Goal: Use online tool/utility: Utilize a website feature to perform a specific function

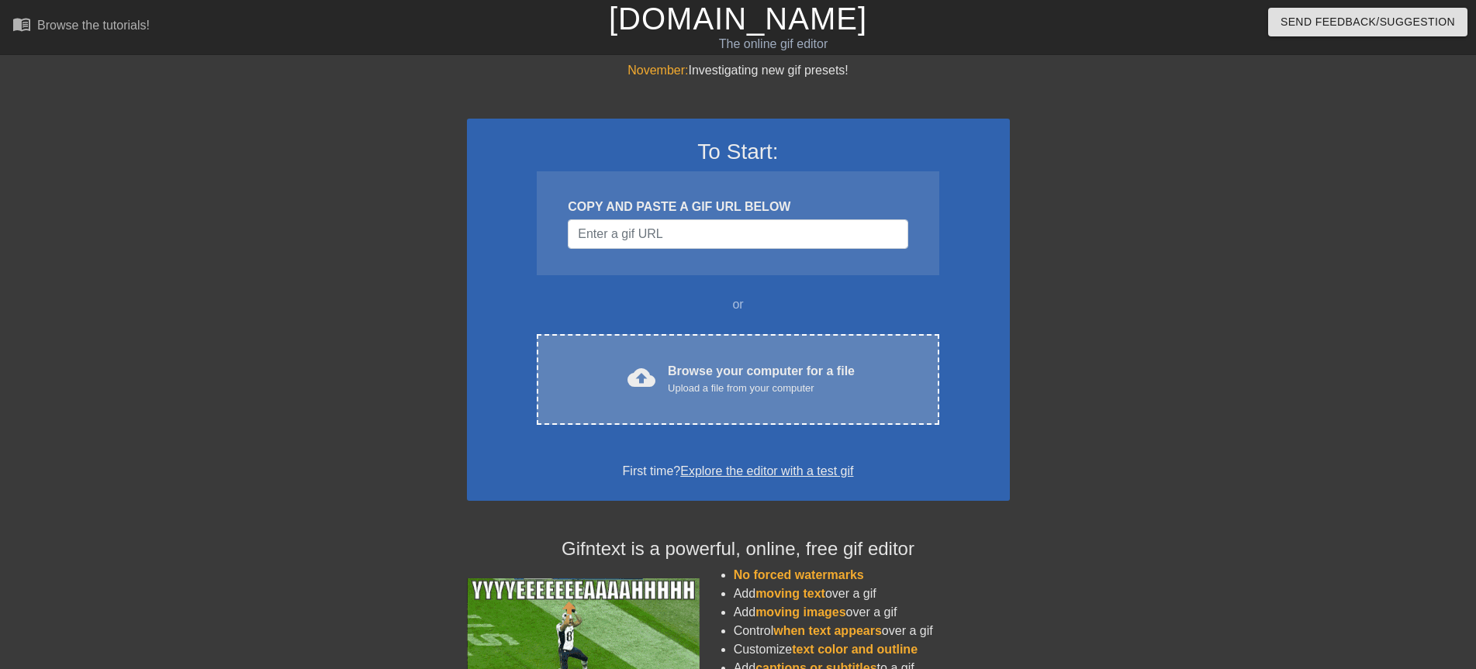
click at [648, 371] on span "cloud_upload" at bounding box center [641, 378] width 28 height 28
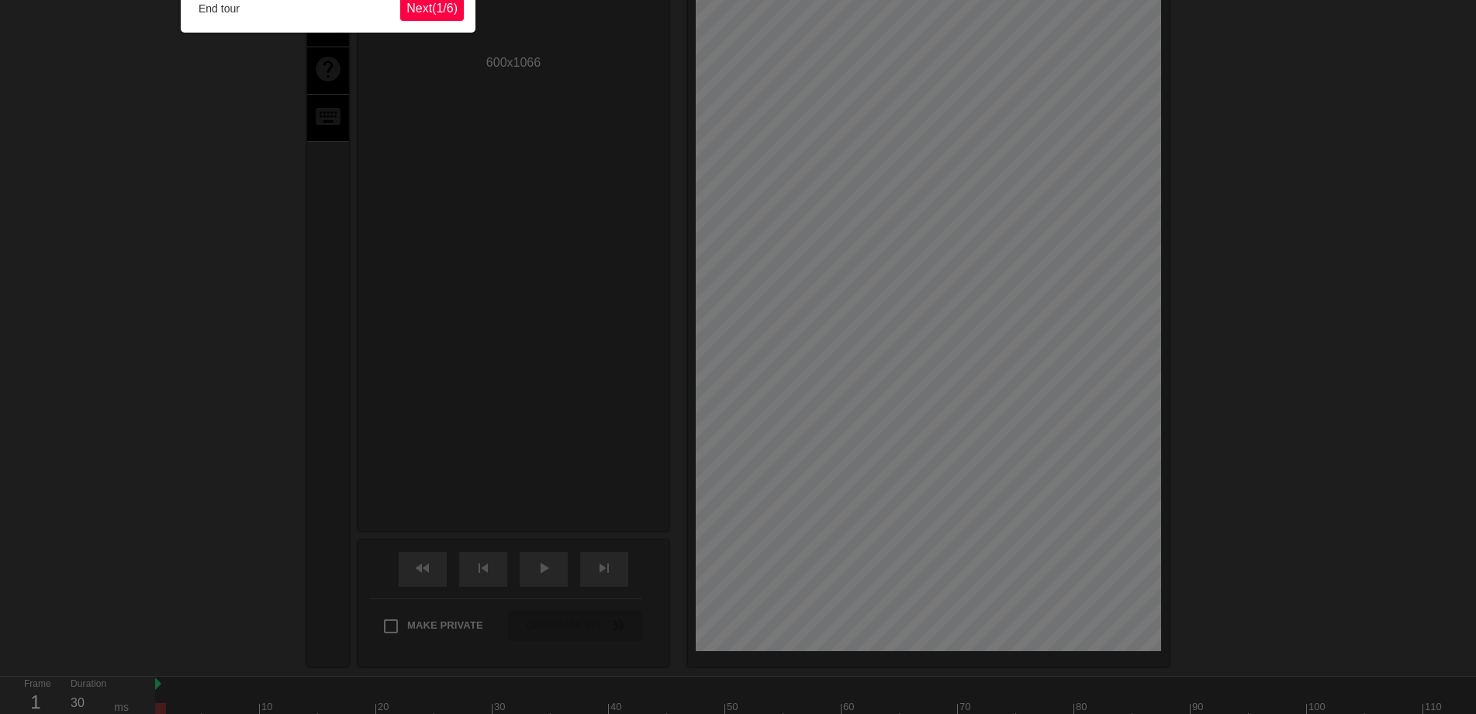
scroll to position [38, 0]
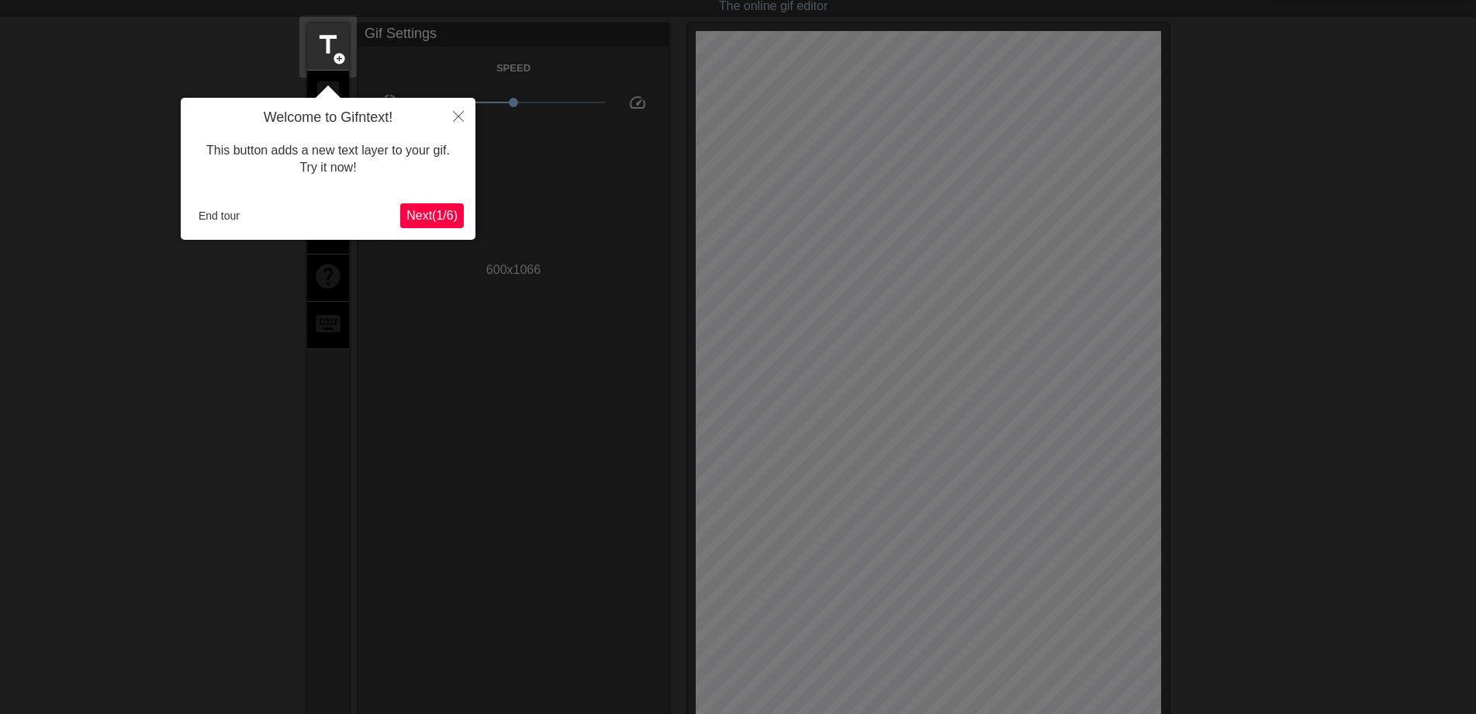
click at [434, 210] on span "Next ( 1 / 6 )" at bounding box center [431, 215] width 51 height 13
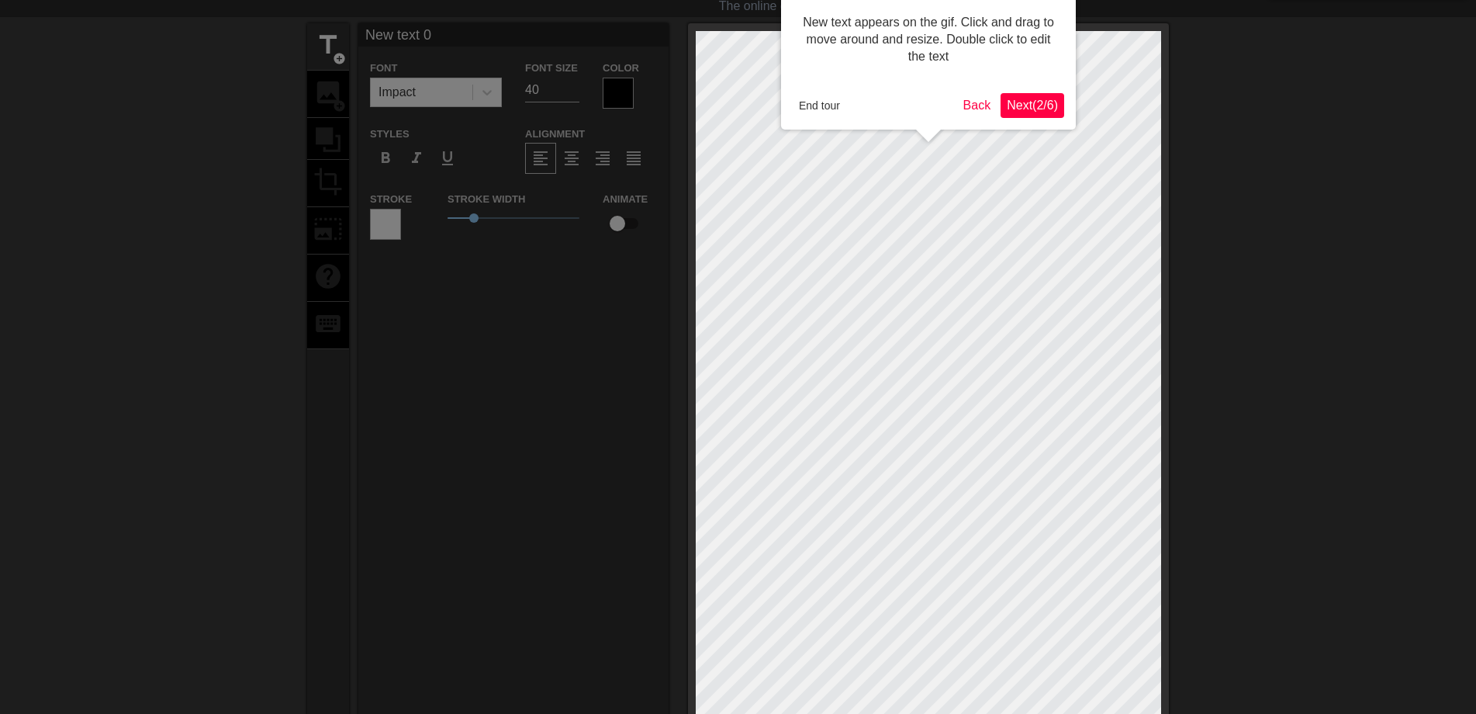
scroll to position [0, 0]
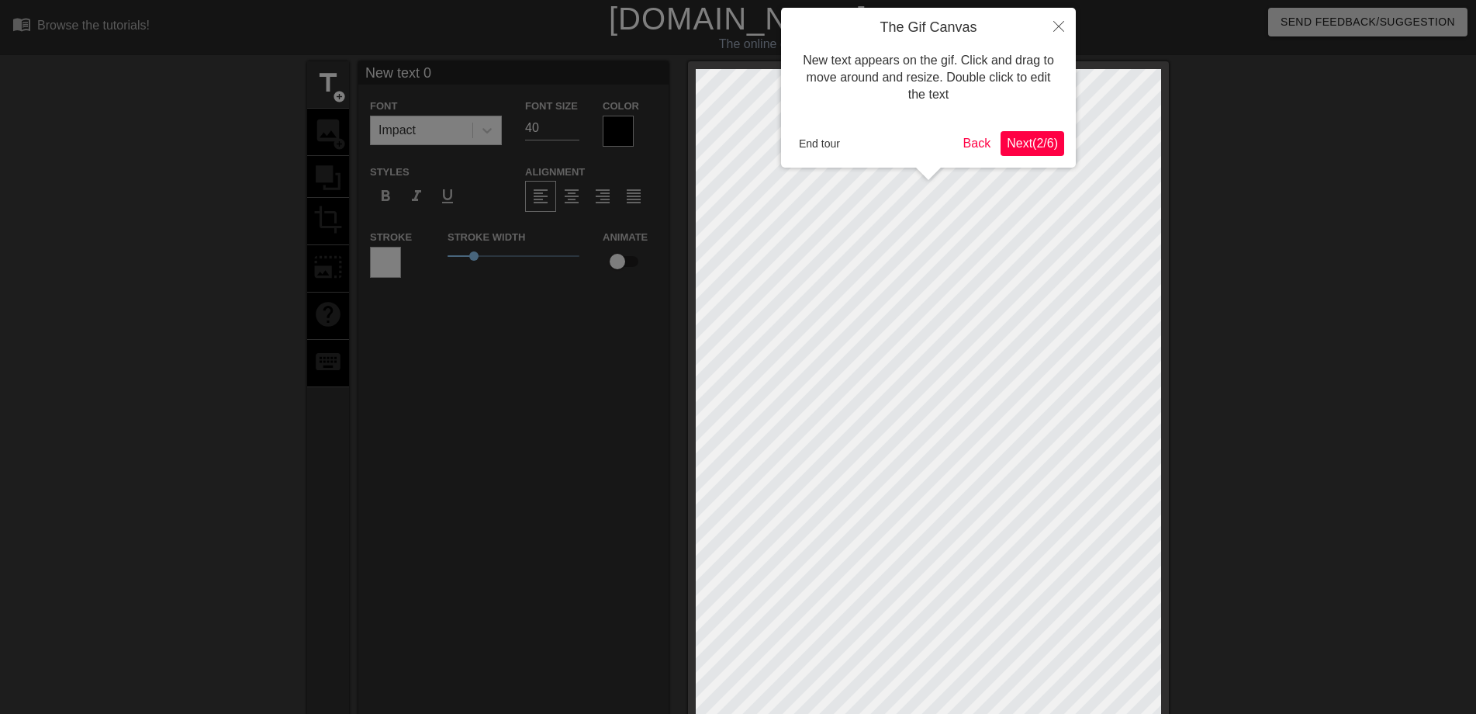
click at [1014, 146] on span "Next ( 2 / 6 )" at bounding box center [1032, 143] width 51 height 13
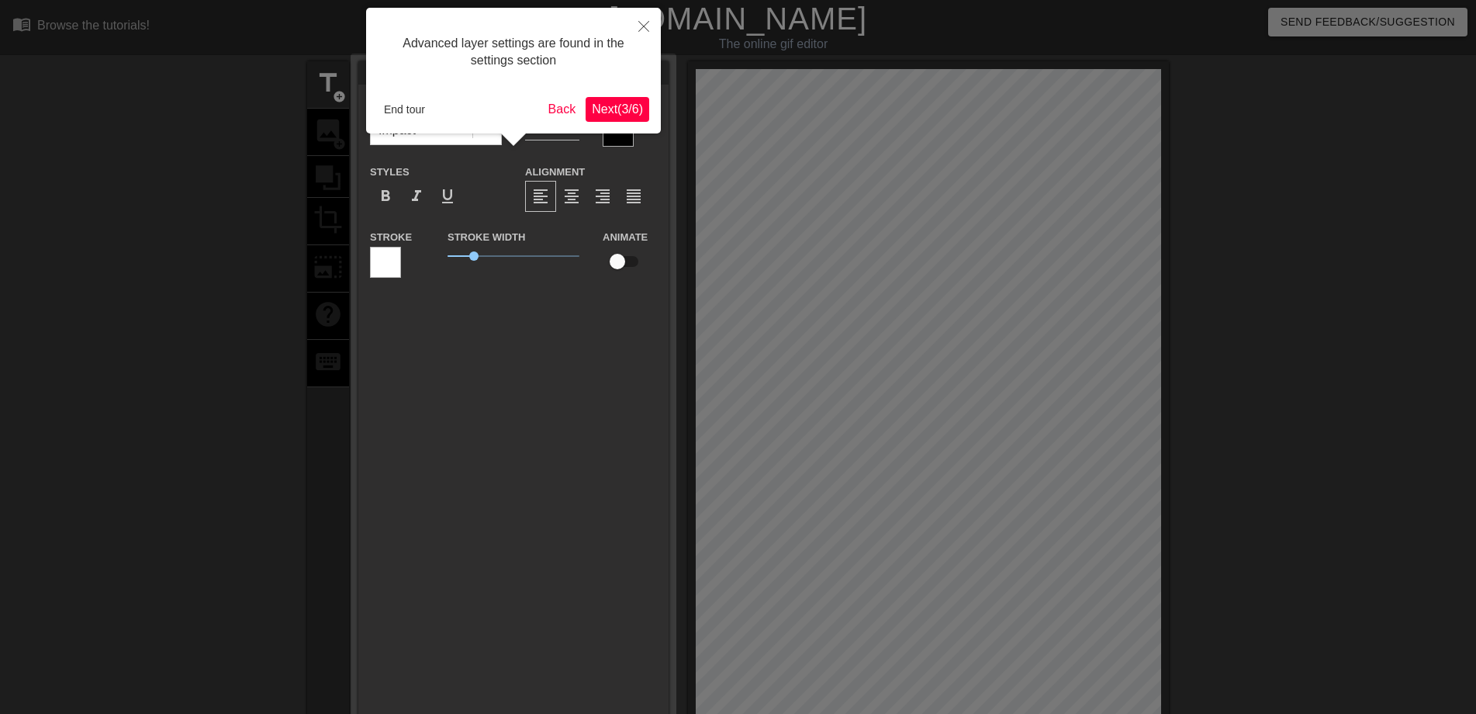
scroll to position [38, 0]
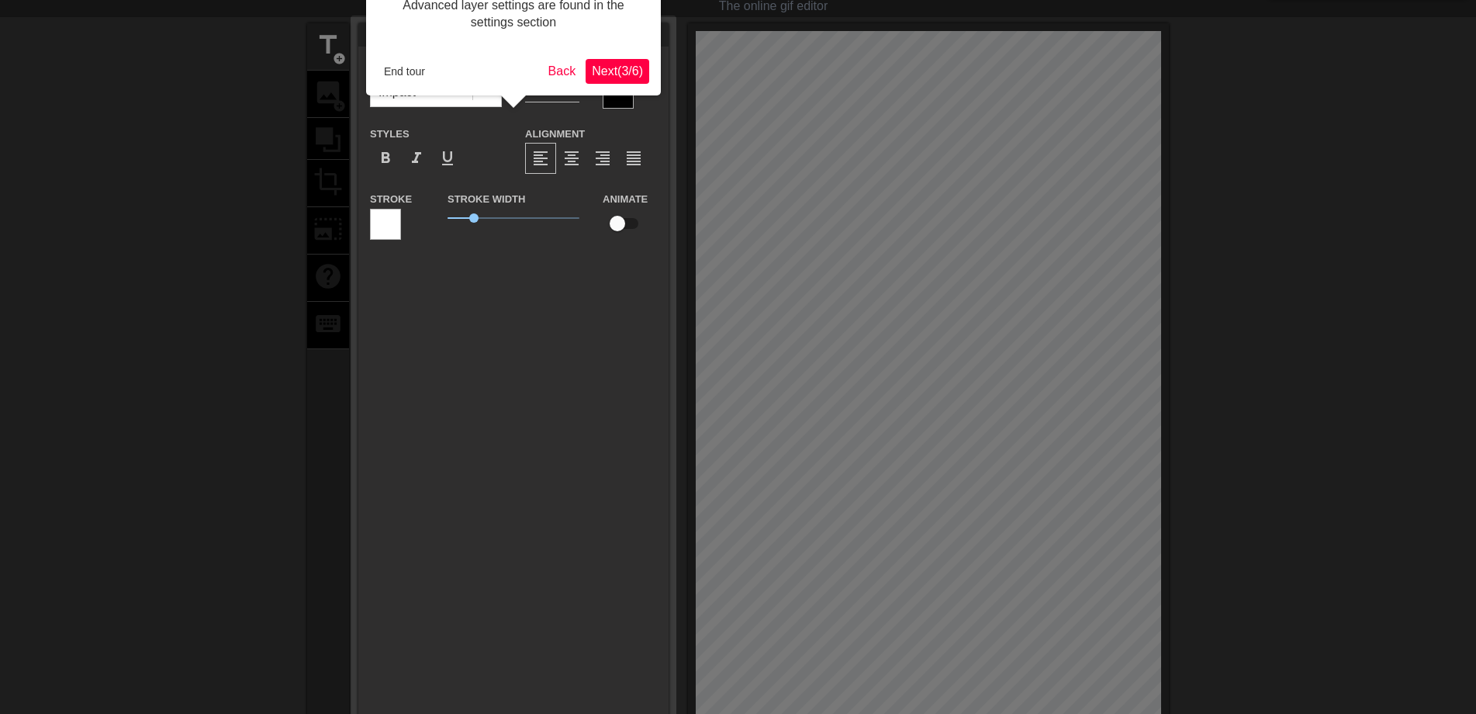
click at [614, 67] on span "Next ( 3 / 6 )" at bounding box center [617, 70] width 51 height 13
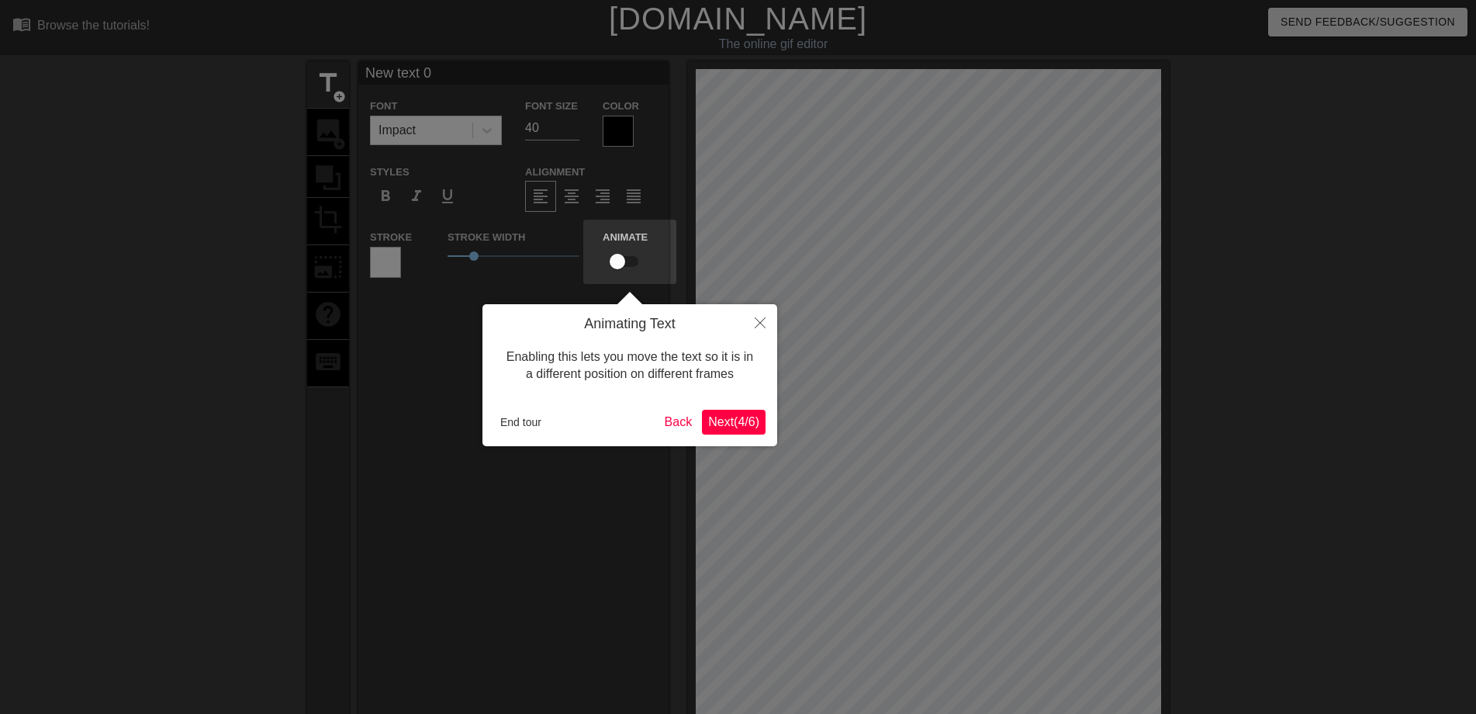
click at [733, 416] on span "Next ( 4 / 6 )" at bounding box center [733, 421] width 51 height 13
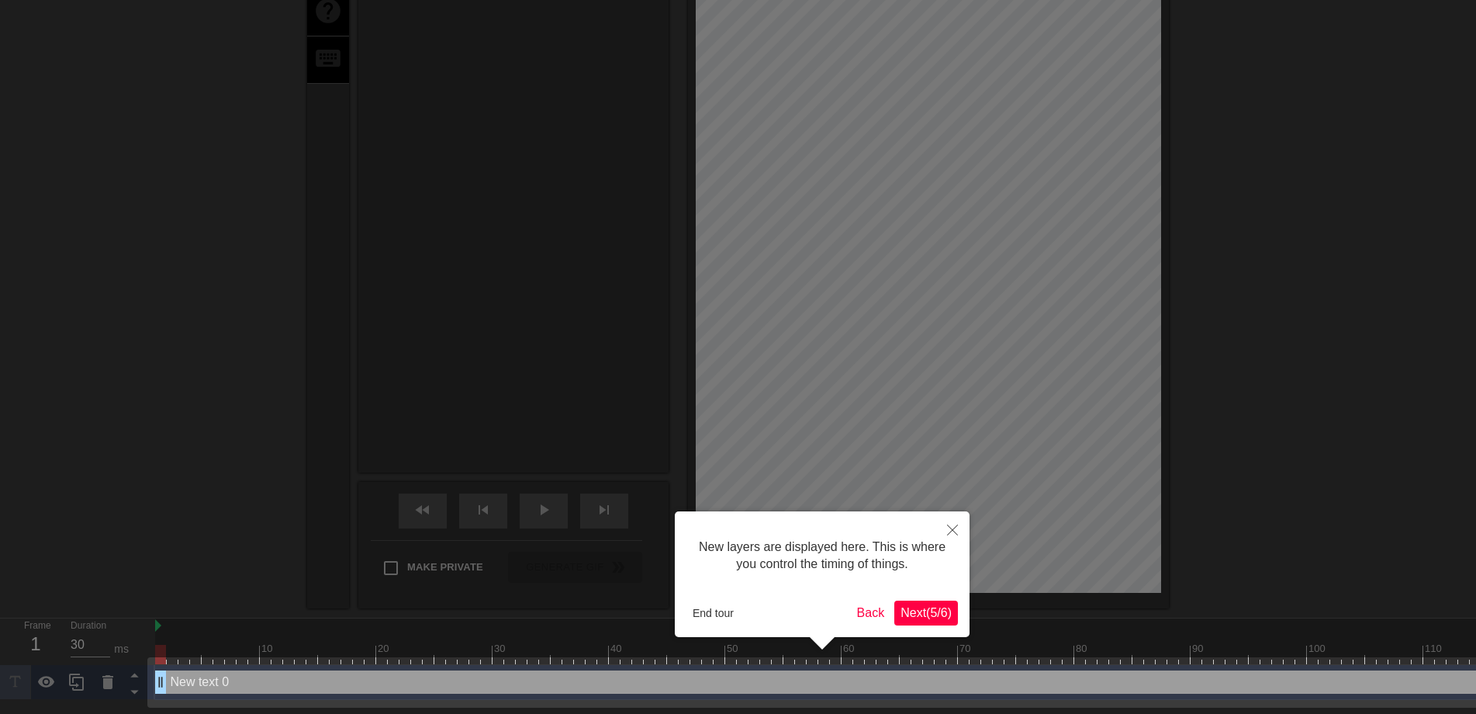
click at [912, 603] on button "Next ( 5 / 6 )" at bounding box center [926, 612] width 64 height 25
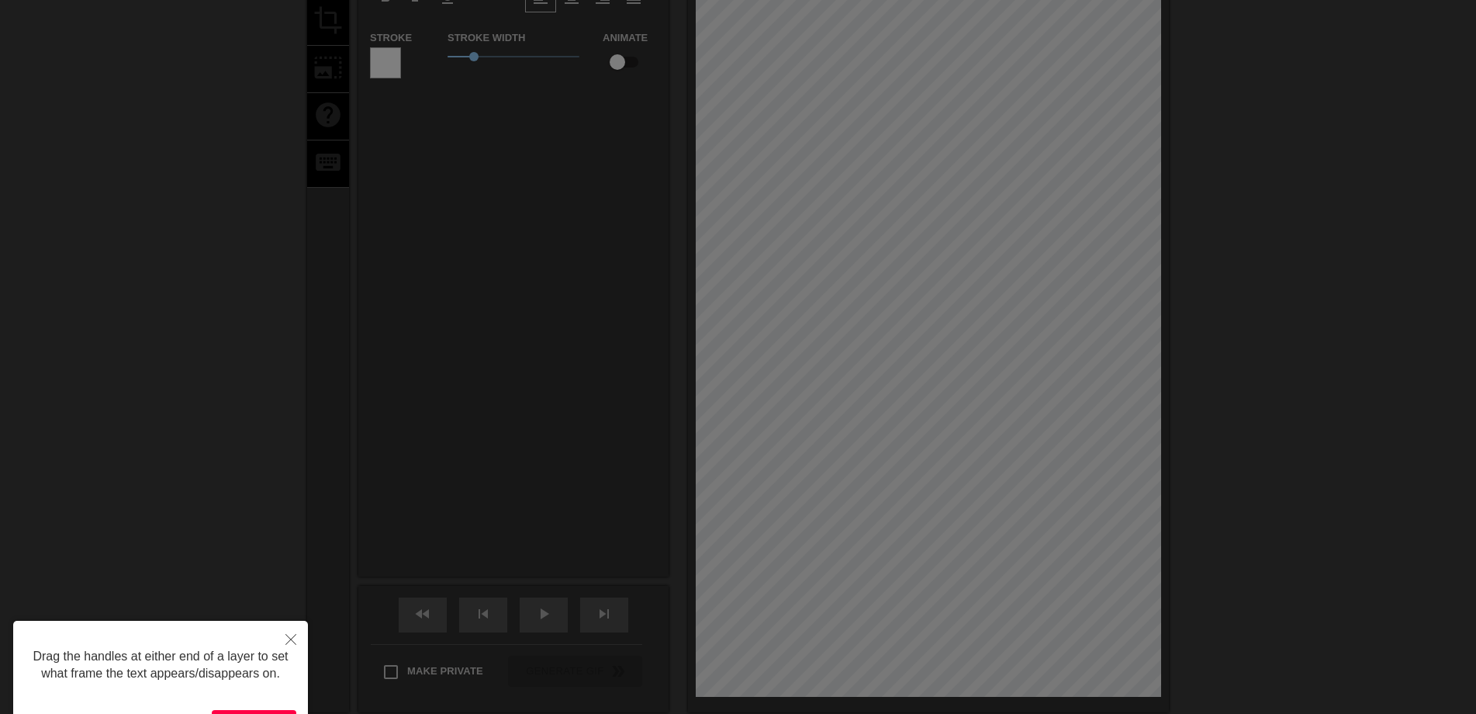
scroll to position [297, 0]
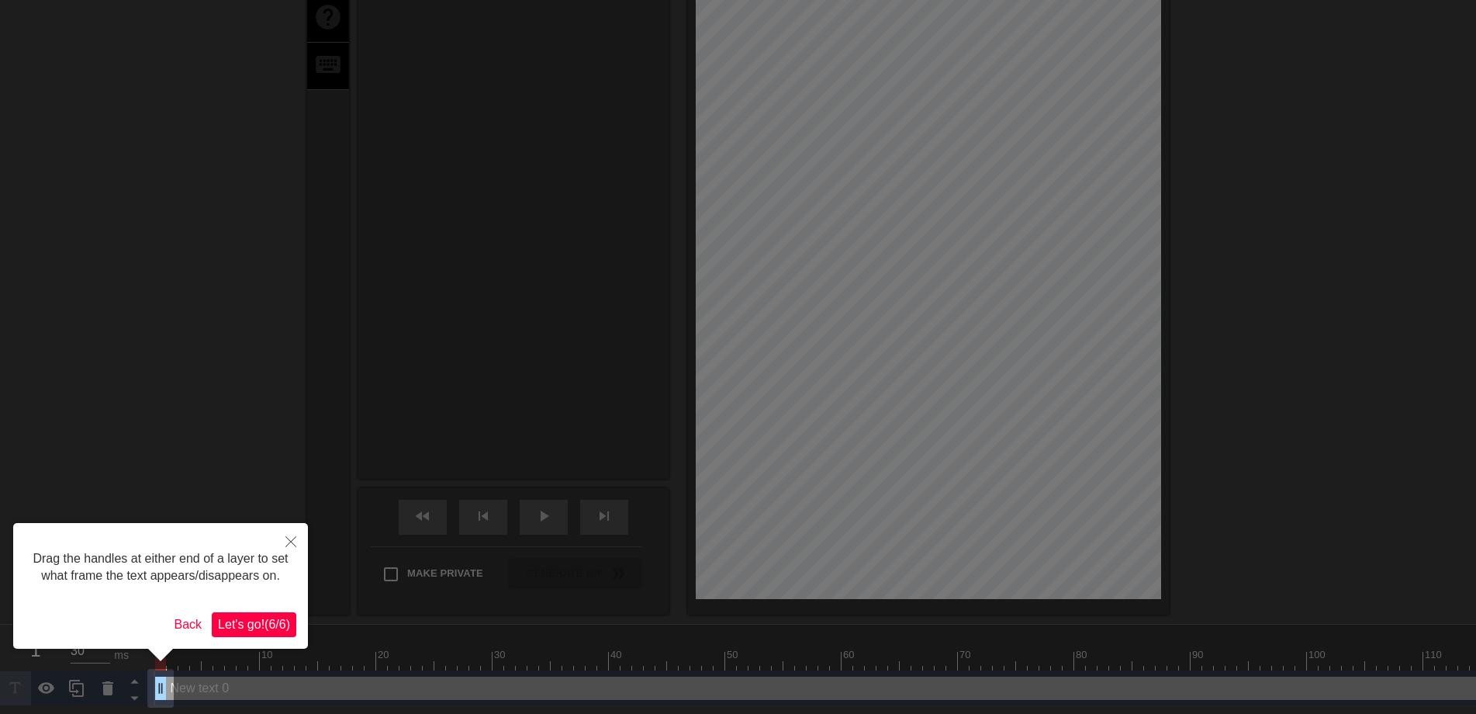
click at [275, 617] on span "Let's go! ( 6 / 6 )" at bounding box center [254, 623] width 72 height 13
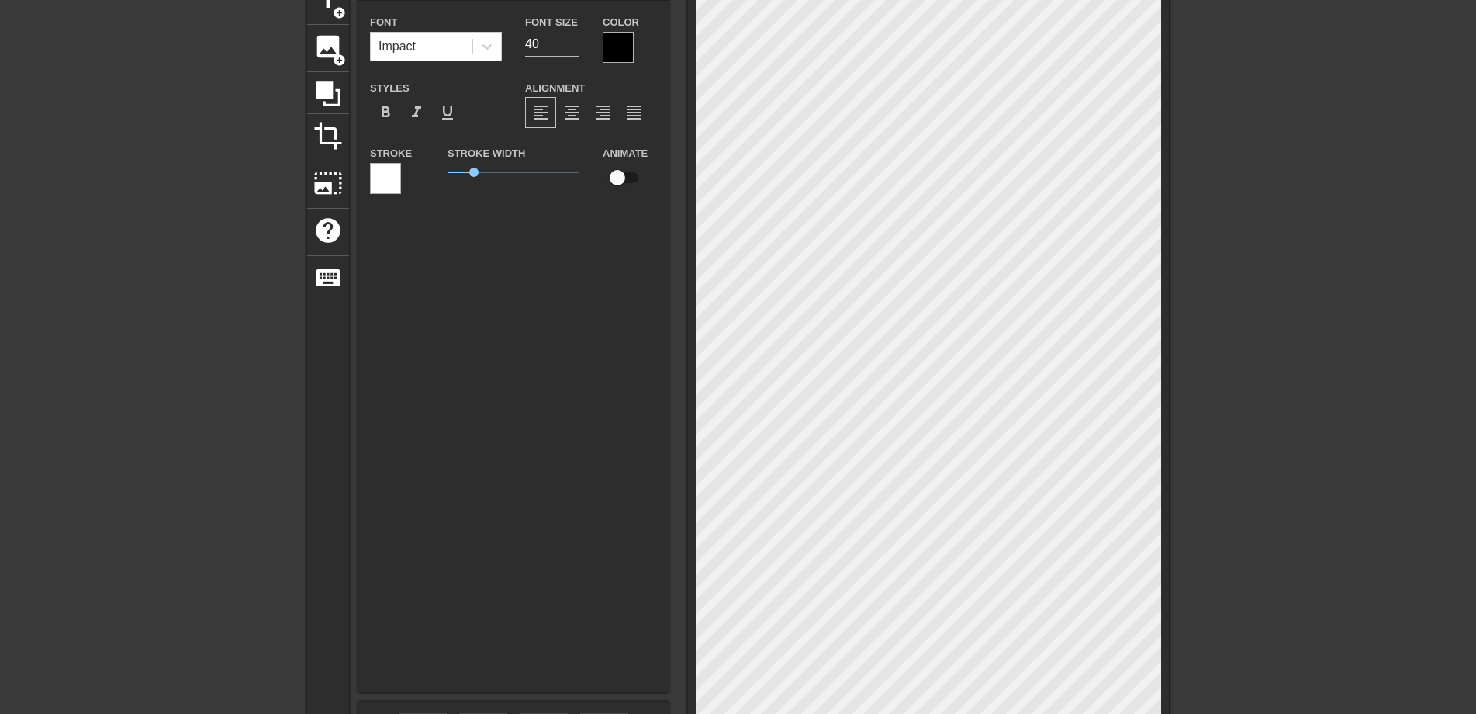
scroll to position [0, 0]
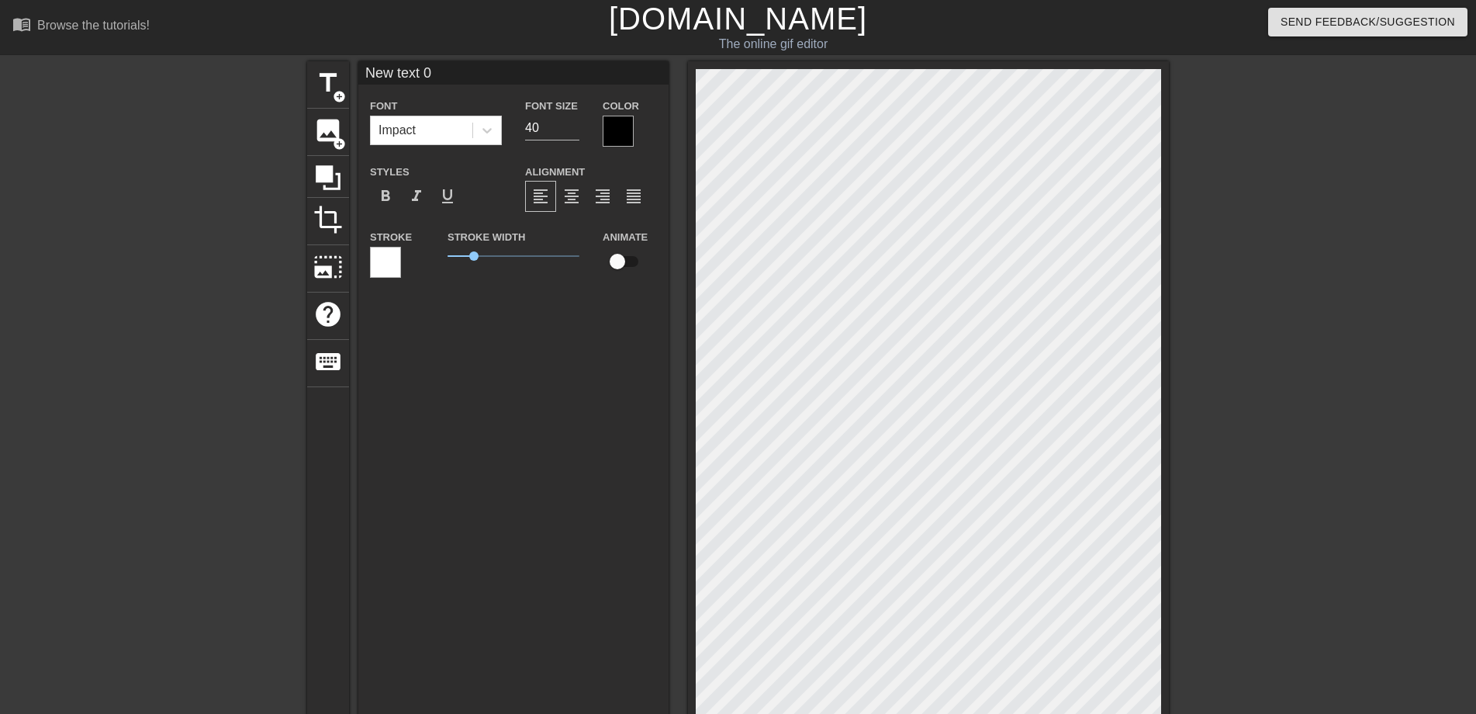
drag, startPoint x: 440, startPoint y: 69, endPoint x: 316, endPoint y: 53, distance: 125.2
click at [316, 53] on div "menu_book Browse the tutorials! Gifntext.com The online gif editor Send Feedbac…" at bounding box center [738, 501] width 1476 height 1003
type input "早"
click at [626, 143] on div at bounding box center [618, 131] width 31 height 31
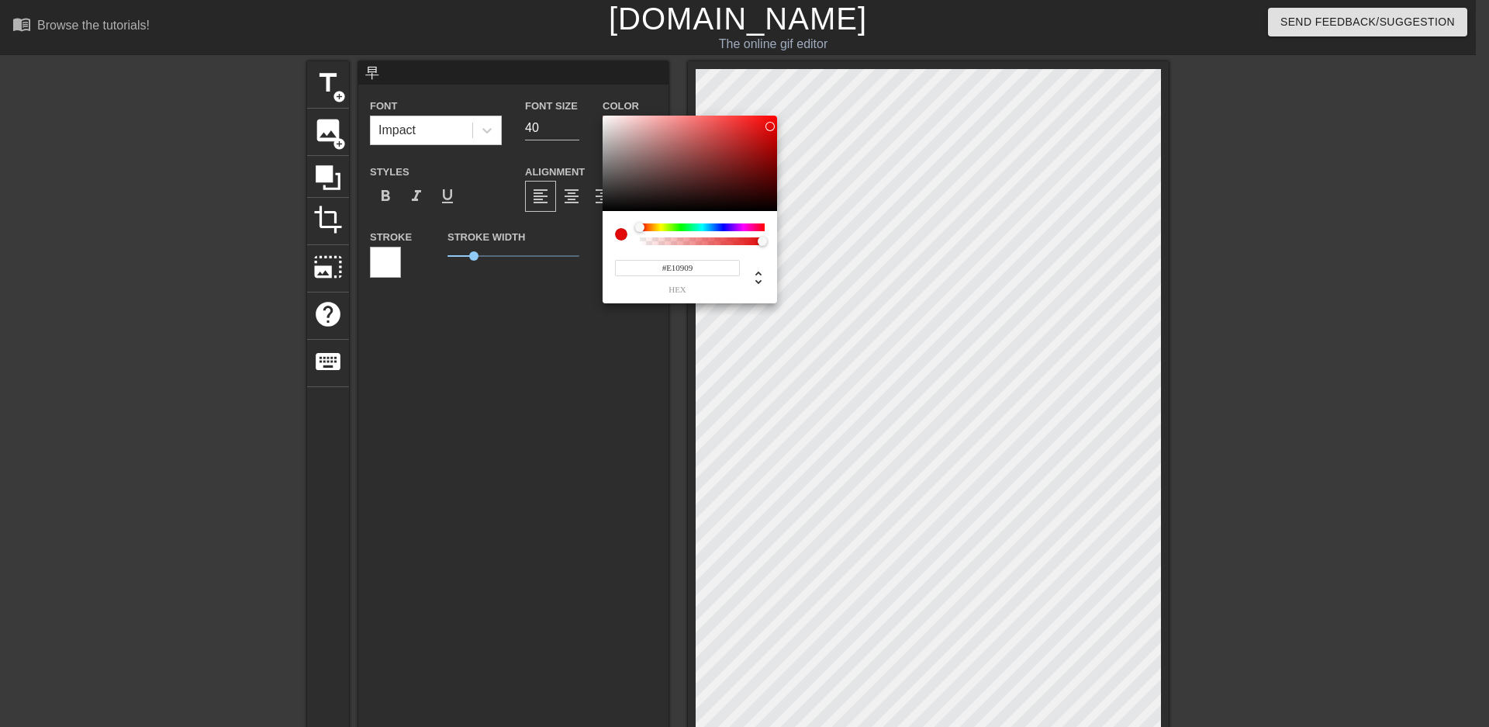
click at [770, 126] on div at bounding box center [690, 164] width 175 height 96
type input "#E70606"
click at [773, 124] on div at bounding box center [770, 126] width 9 height 9
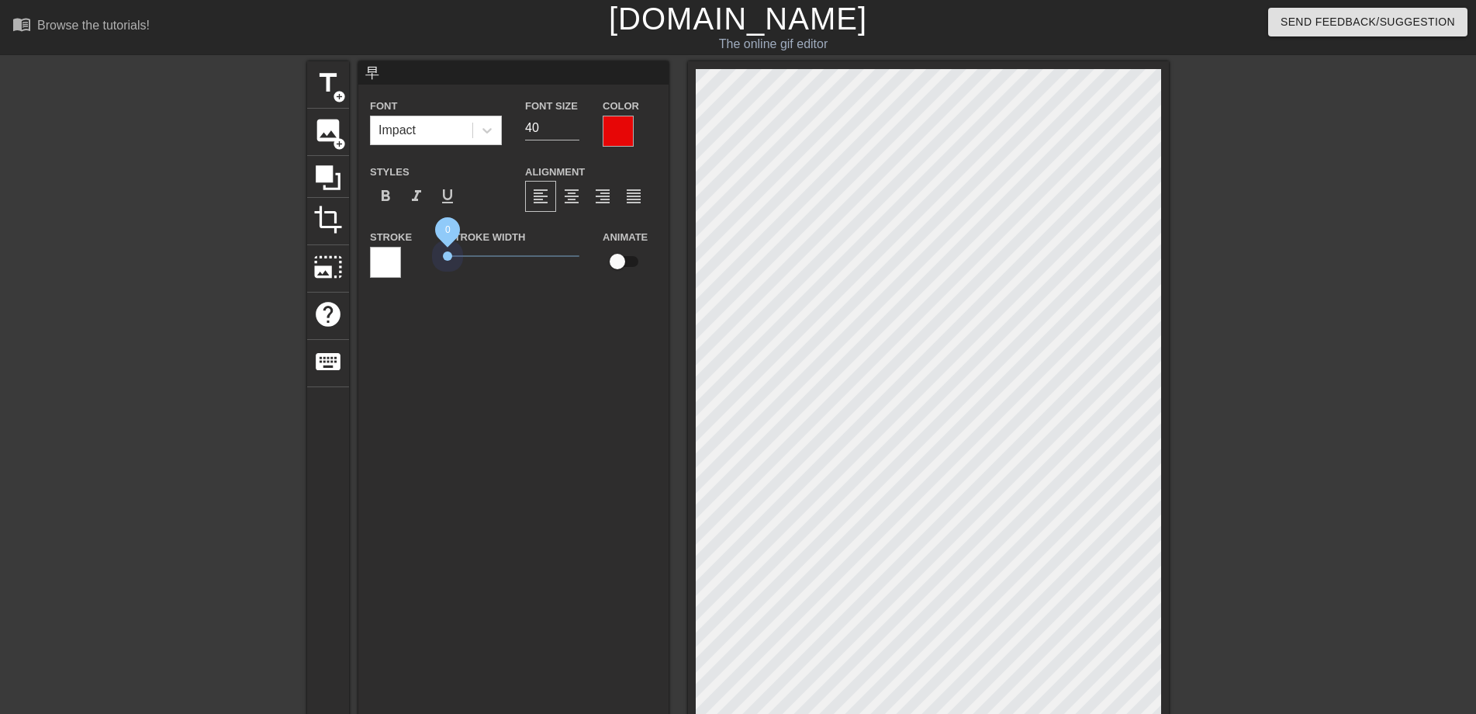
drag, startPoint x: 470, startPoint y: 256, endPoint x: 434, endPoint y: 261, distance: 36.0
click at [434, 261] on div "Stroke Stroke Width 0 Animate" at bounding box center [513, 259] width 310 height 64
click at [385, 192] on span "format_bold" at bounding box center [385, 196] width 19 height 19
click at [572, 121] on input "73" at bounding box center [552, 128] width 54 height 25
click at [572, 121] on input "74" at bounding box center [552, 128] width 54 height 25
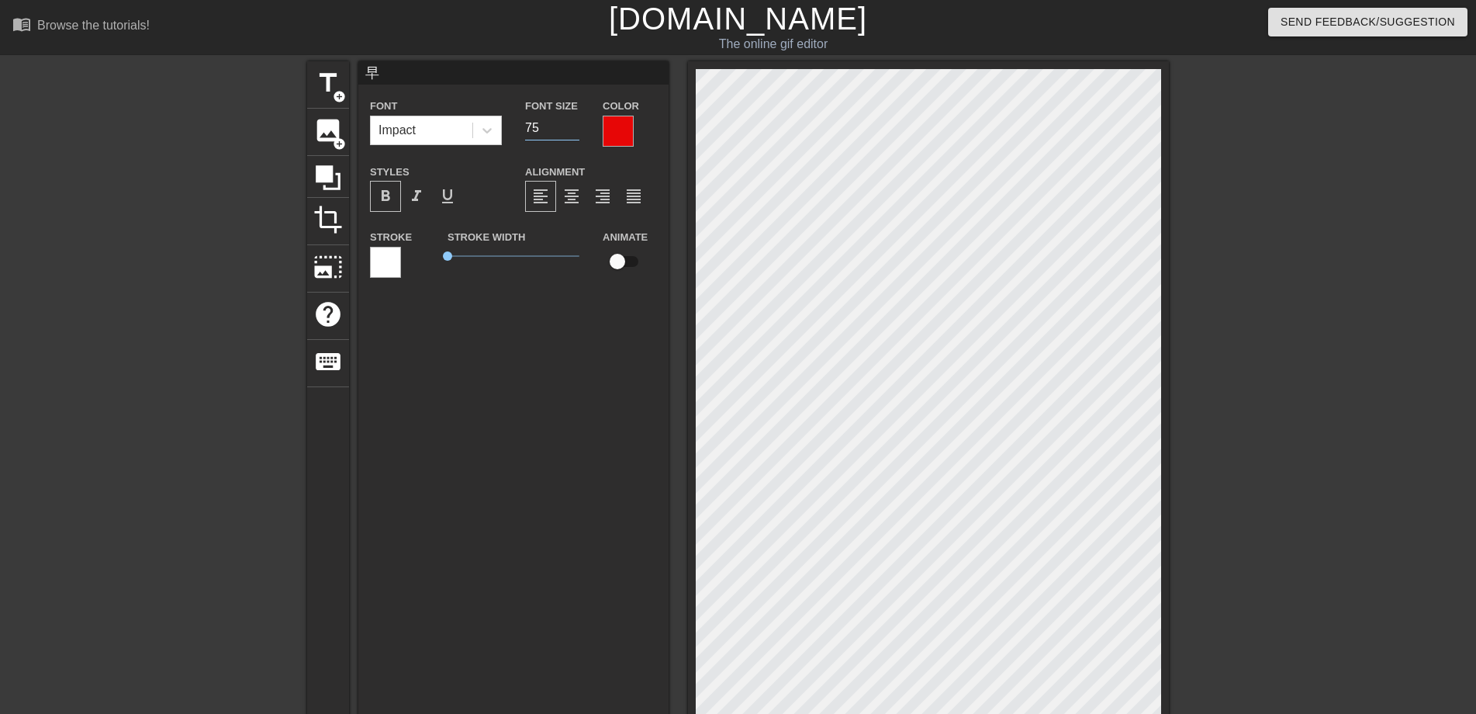
type input "75"
click at [572, 121] on input "75" at bounding box center [552, 128] width 54 height 25
click at [569, 335] on div "早 Font Impact Font Size 75 Color Styles format_bold format_italic format_underl…" at bounding box center [513, 418] width 310 height 714
click at [328, 81] on span "title" at bounding box center [327, 82] width 29 height 29
type input "New text 1"
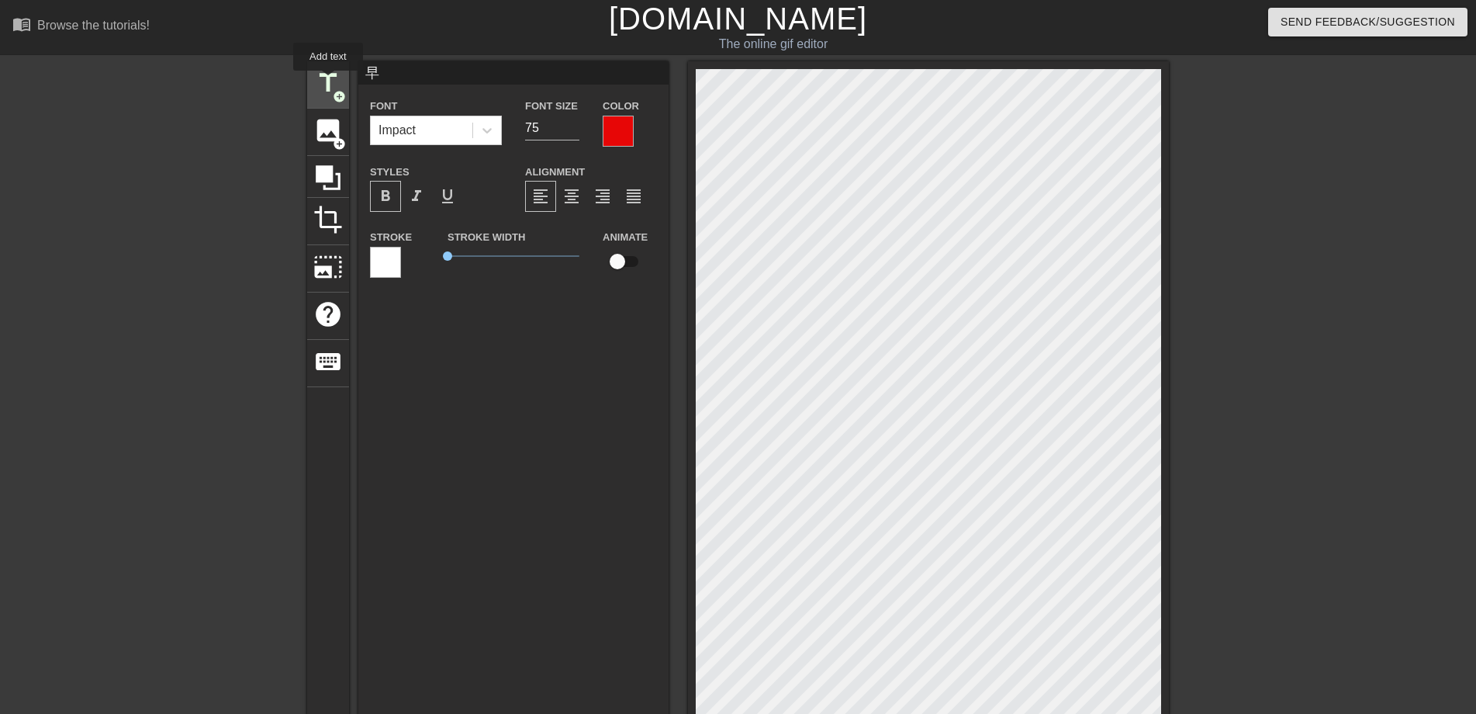
type input "40"
drag, startPoint x: 437, startPoint y: 76, endPoint x: 363, endPoint y: 74, distance: 74.5
click at [363, 74] on input "New text 1" at bounding box center [513, 72] width 310 height 23
type input "安"
click at [610, 120] on div at bounding box center [618, 131] width 31 height 31
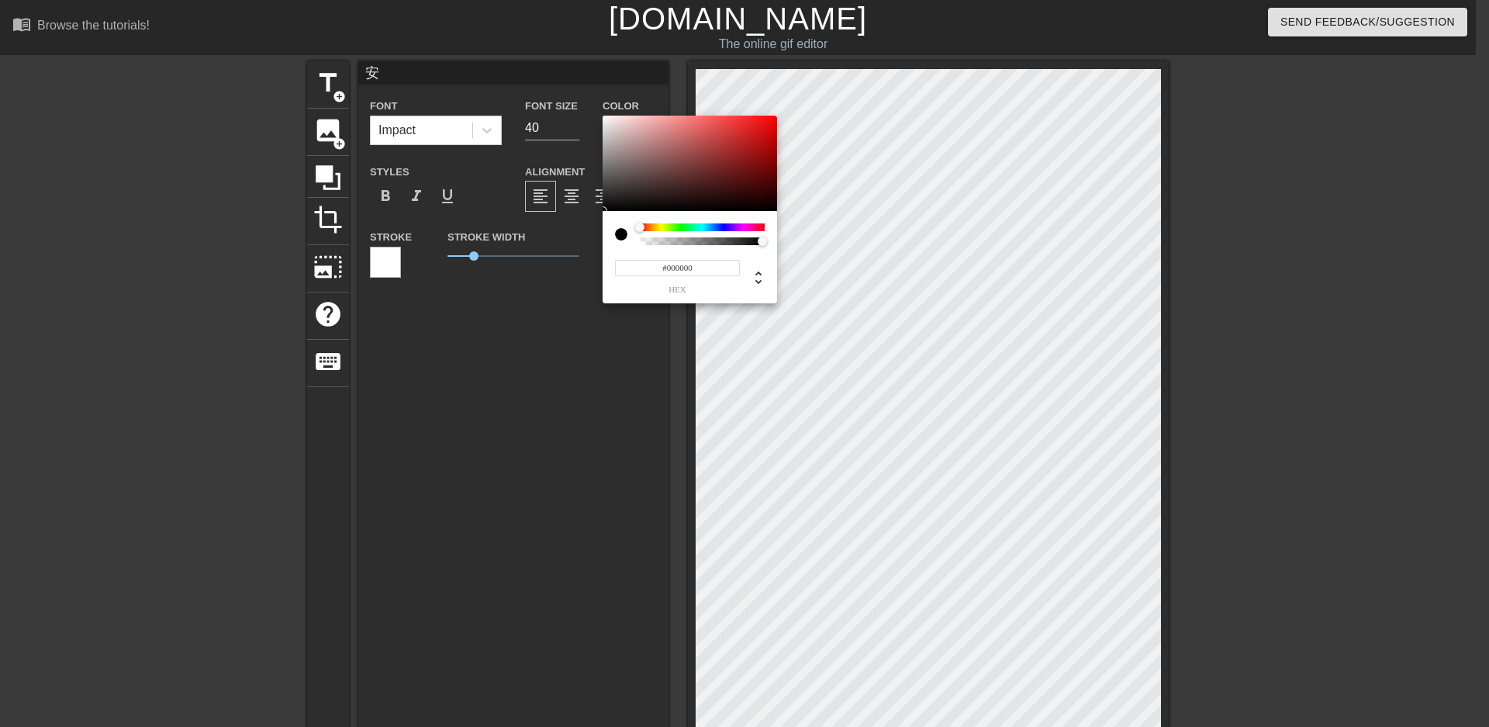
type input "#E90909"
click at [770, 123] on div at bounding box center [690, 164] width 175 height 96
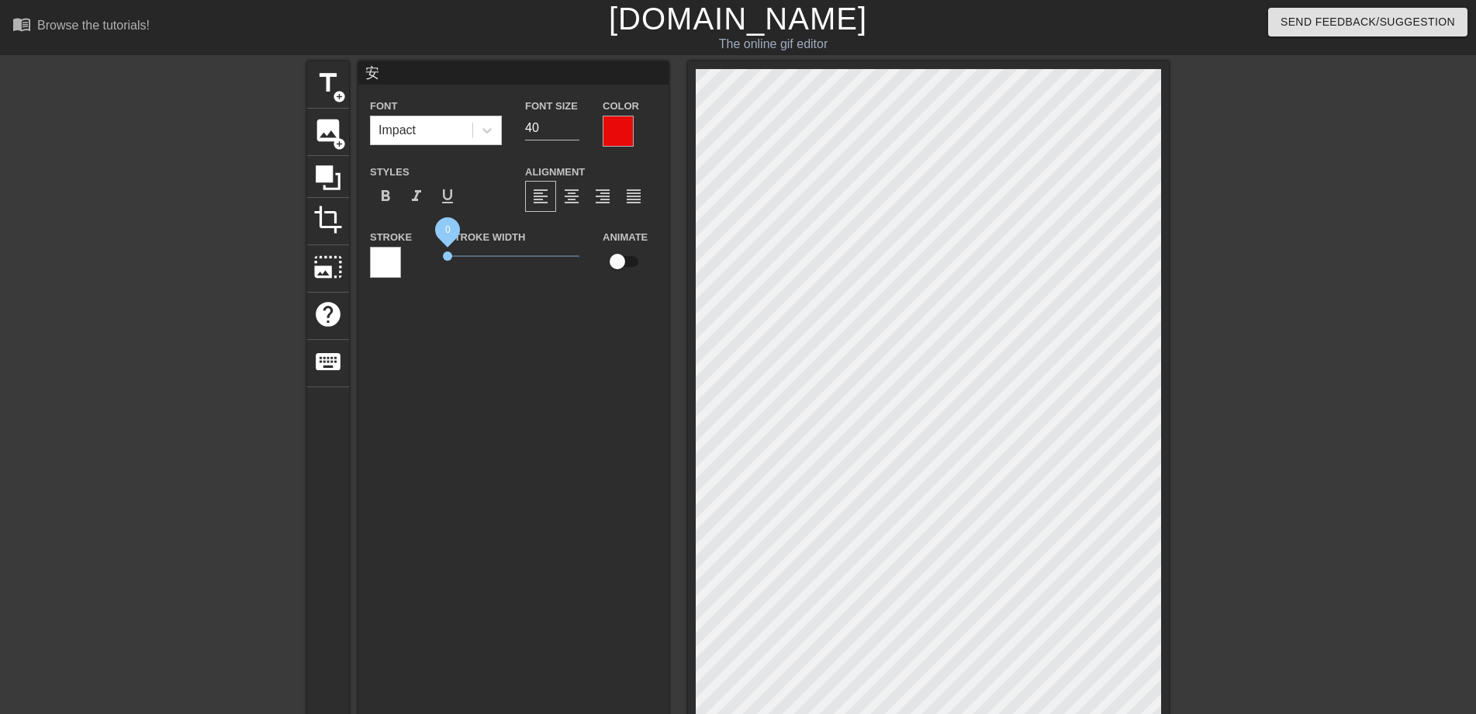
drag, startPoint x: 472, startPoint y: 259, endPoint x: 416, endPoint y: 256, distance: 55.9
click at [416, 256] on div "Stroke Stroke Width 0 Animate" at bounding box center [513, 259] width 310 height 64
click at [576, 123] on input "70" at bounding box center [552, 128] width 54 height 25
click at [576, 123] on input "71" at bounding box center [552, 128] width 54 height 25
click at [576, 123] on input "72" at bounding box center [552, 128] width 54 height 25
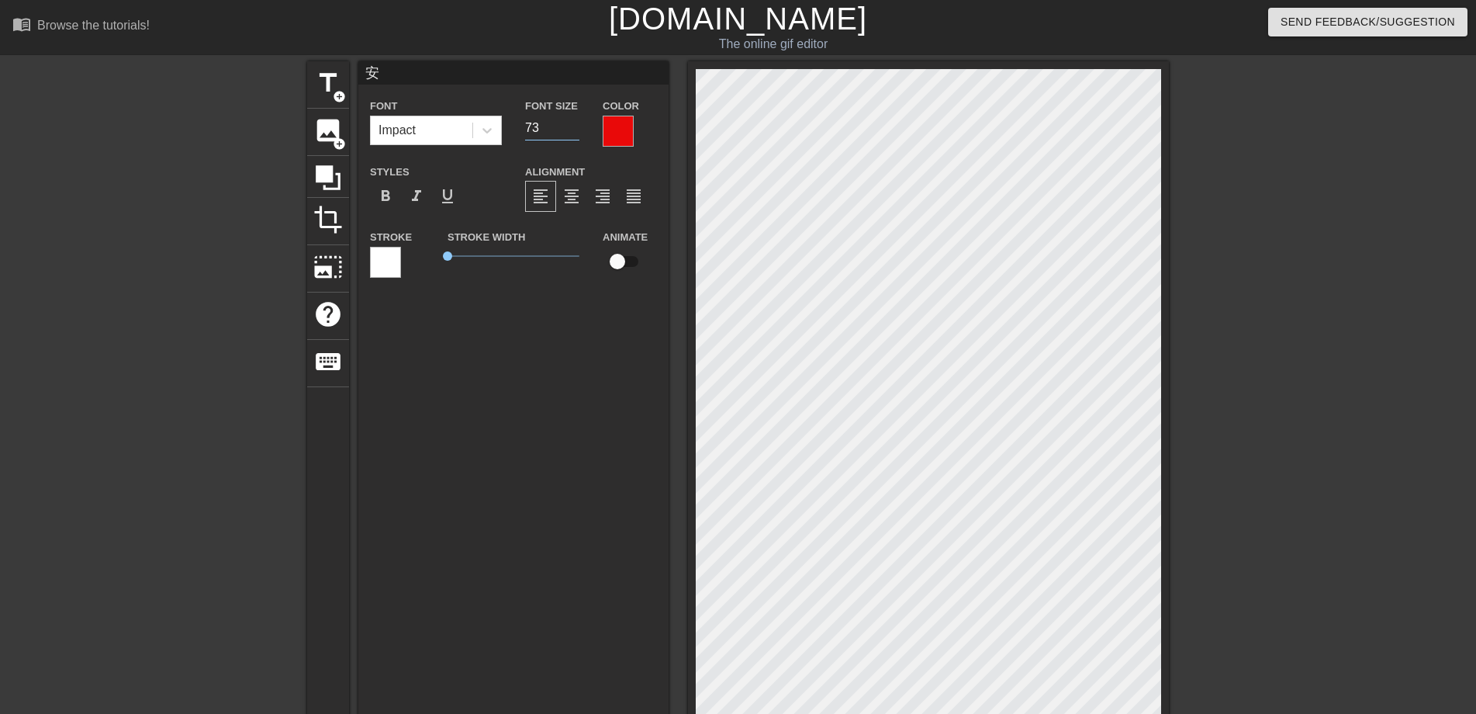
click at [576, 123] on input "73" at bounding box center [552, 128] width 54 height 25
click at [576, 123] on input "74" at bounding box center [552, 128] width 54 height 25
type input "75"
click at [576, 123] on input "75" at bounding box center [552, 128] width 54 height 25
click at [389, 194] on span "format_bold" at bounding box center [385, 196] width 19 height 19
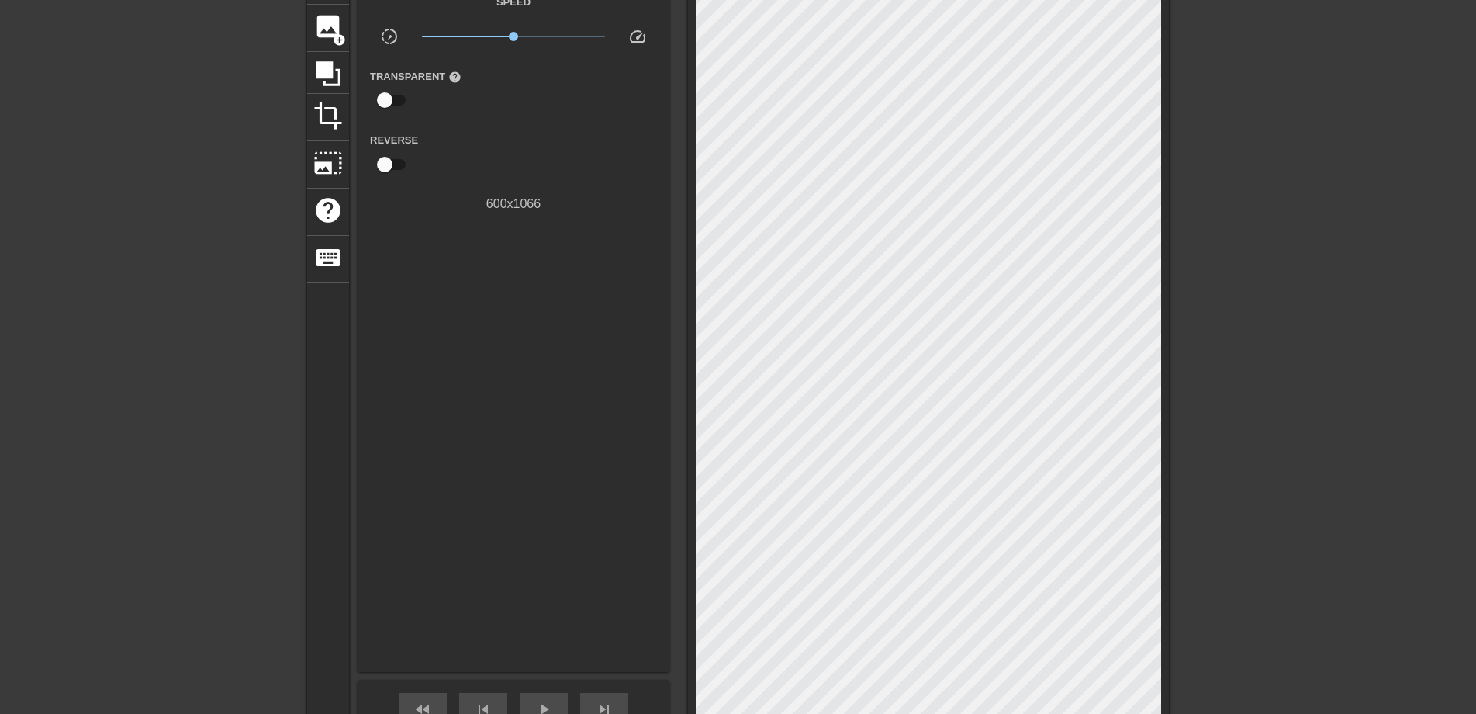
scroll to position [310, 0]
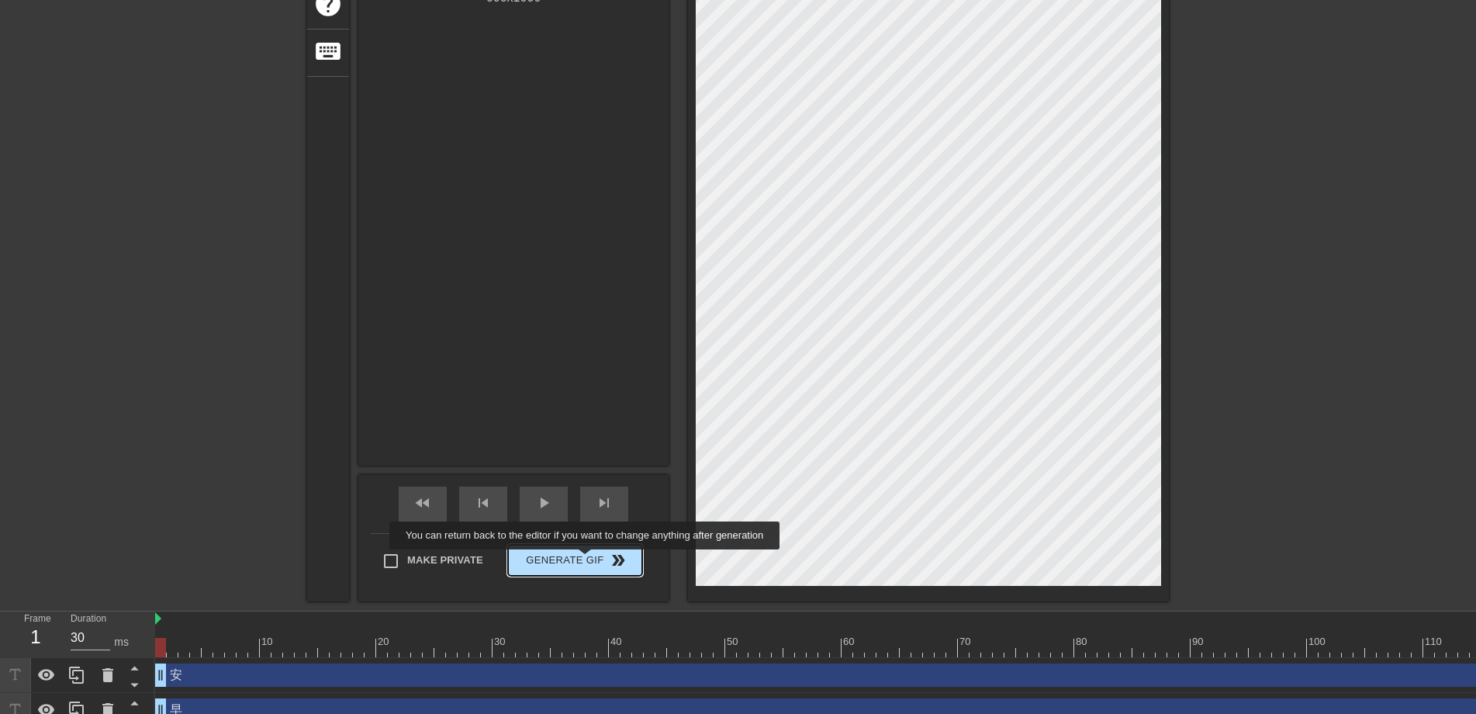
click at [586, 560] on span "Generate Gif double_arrow" at bounding box center [575, 560] width 122 height 19
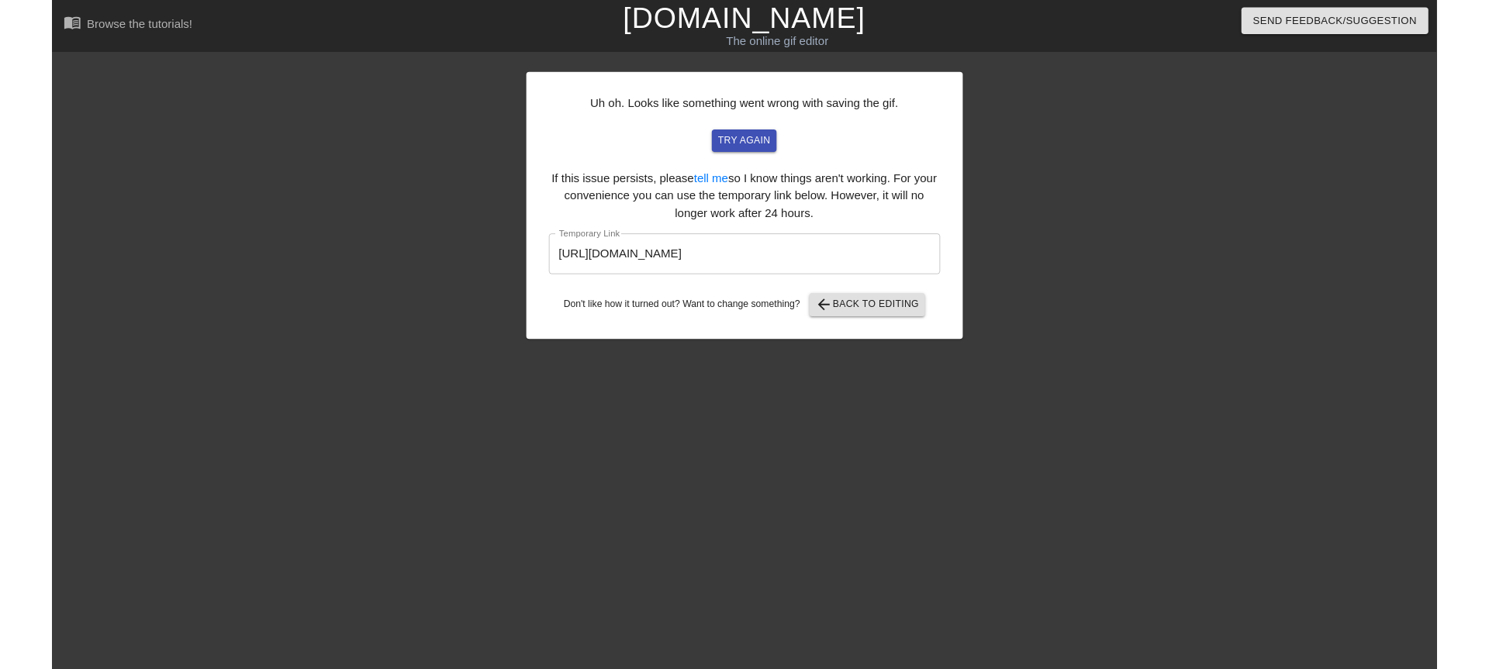
scroll to position [0, 0]
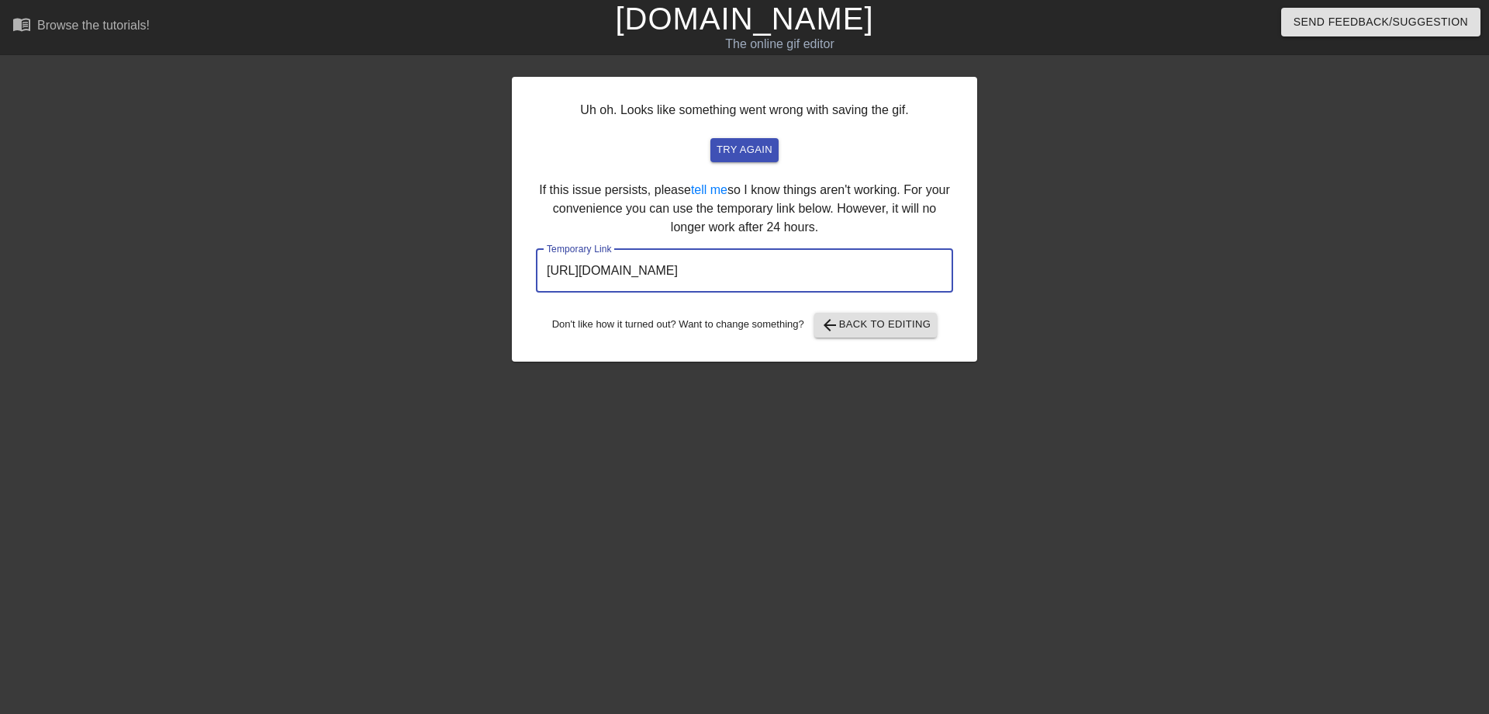
drag, startPoint x: 875, startPoint y: 273, endPoint x: 524, endPoint y: 303, distance: 351.9
click at [524, 303] on div "Uh oh. Looks like something went wrong with saving the gif. try again If this i…" at bounding box center [744, 219] width 465 height 285
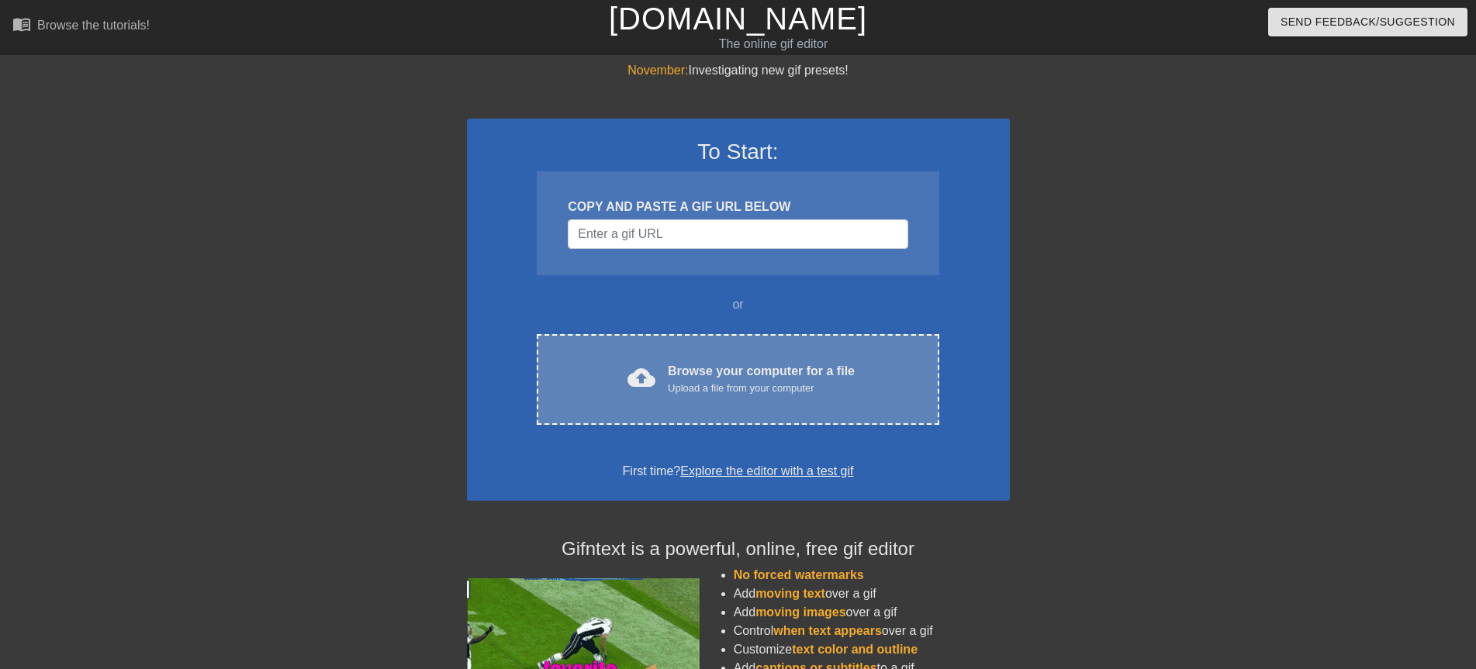
click at [637, 398] on div "cloud_upload Browse your computer for a file Upload a file from your computer C…" at bounding box center [738, 379] width 402 height 91
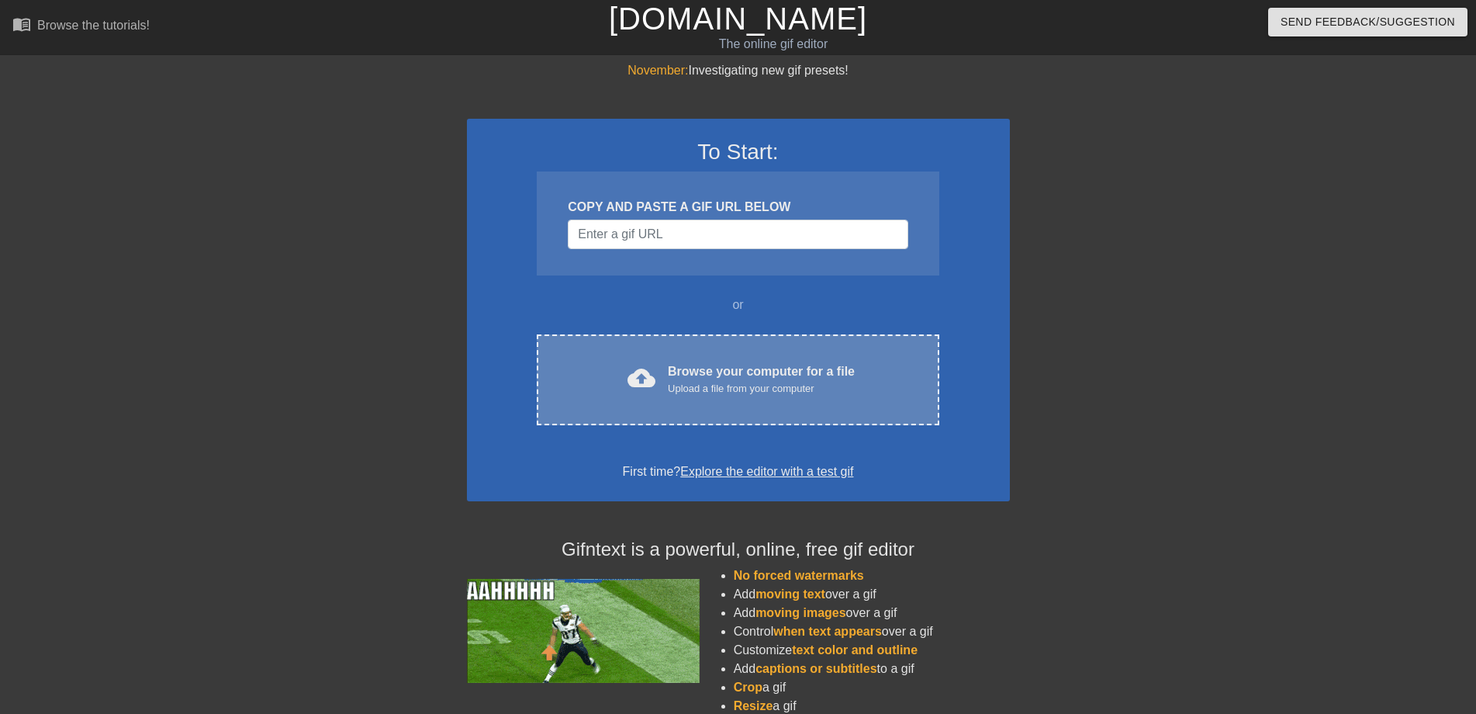
click at [724, 364] on div "Browse your computer for a file Upload a file from your computer" at bounding box center [761, 379] width 187 height 34
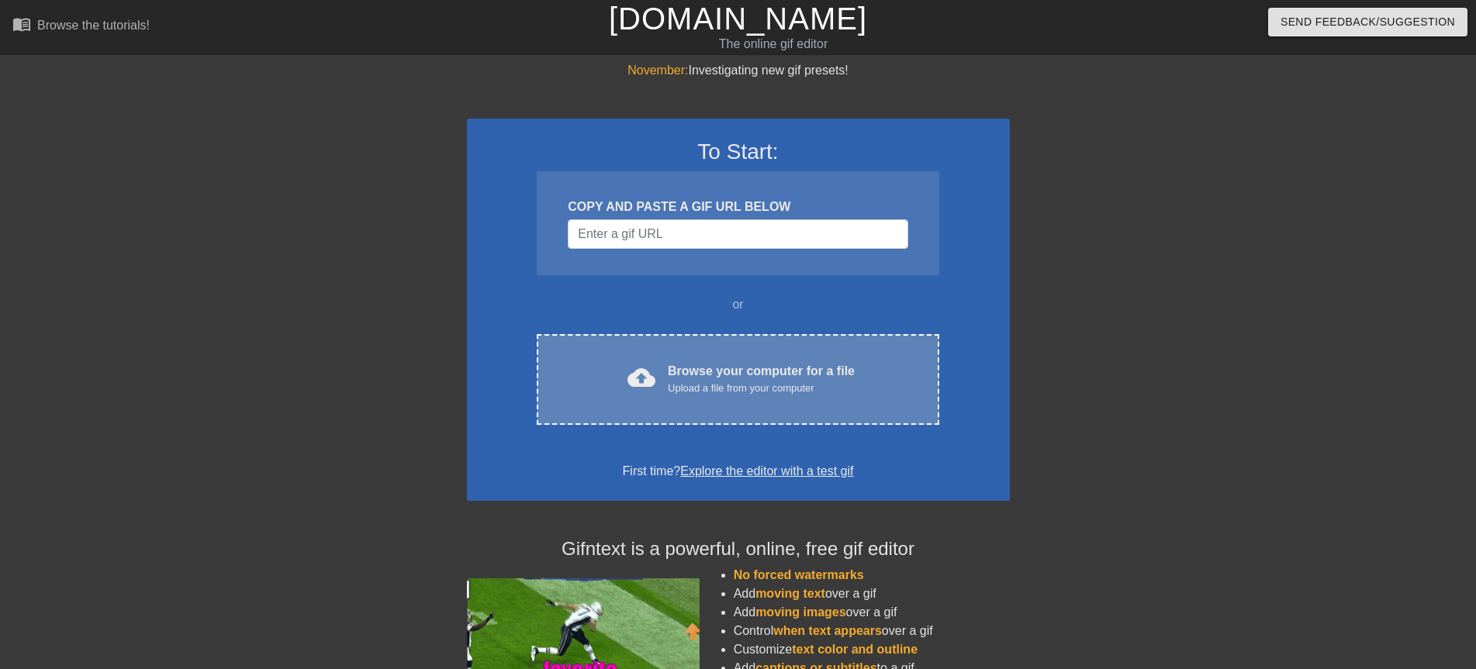
click at [675, 387] on div "Upload a file from your computer" at bounding box center [761, 389] width 187 height 16
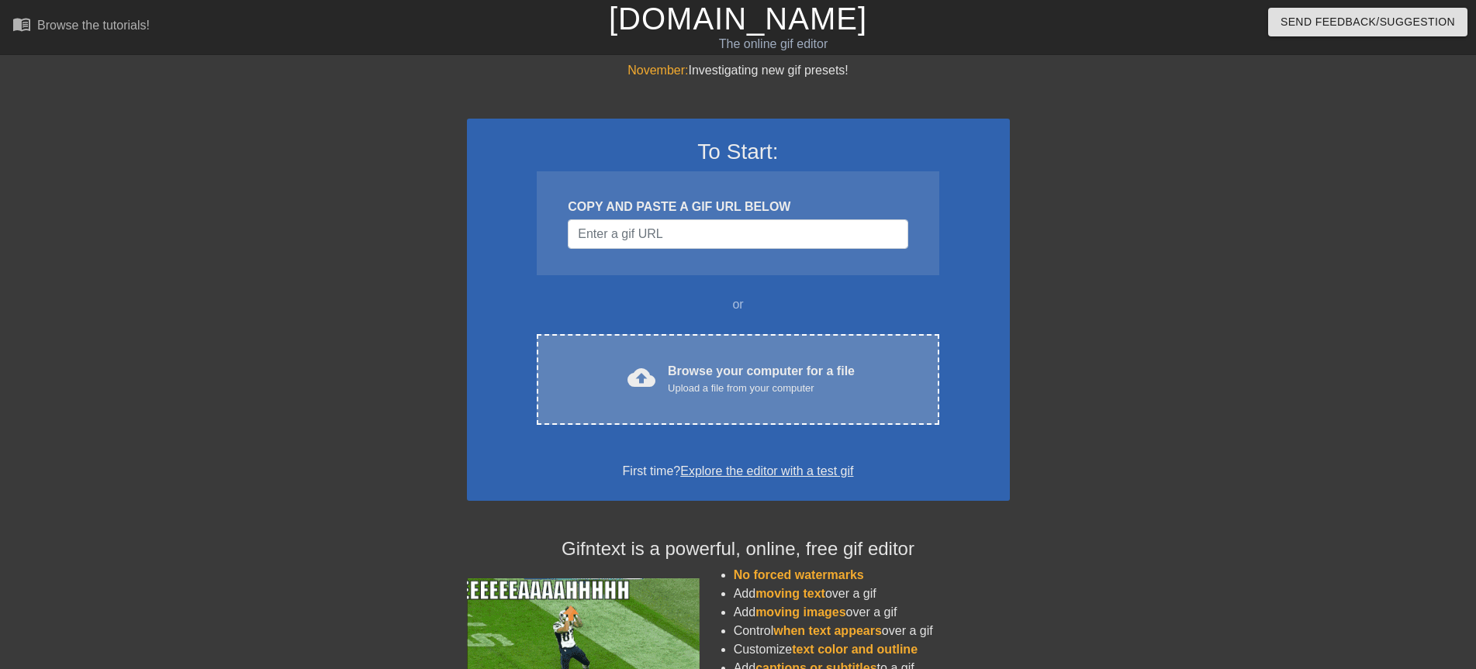
click at [634, 365] on span "cloud_upload" at bounding box center [641, 378] width 28 height 28
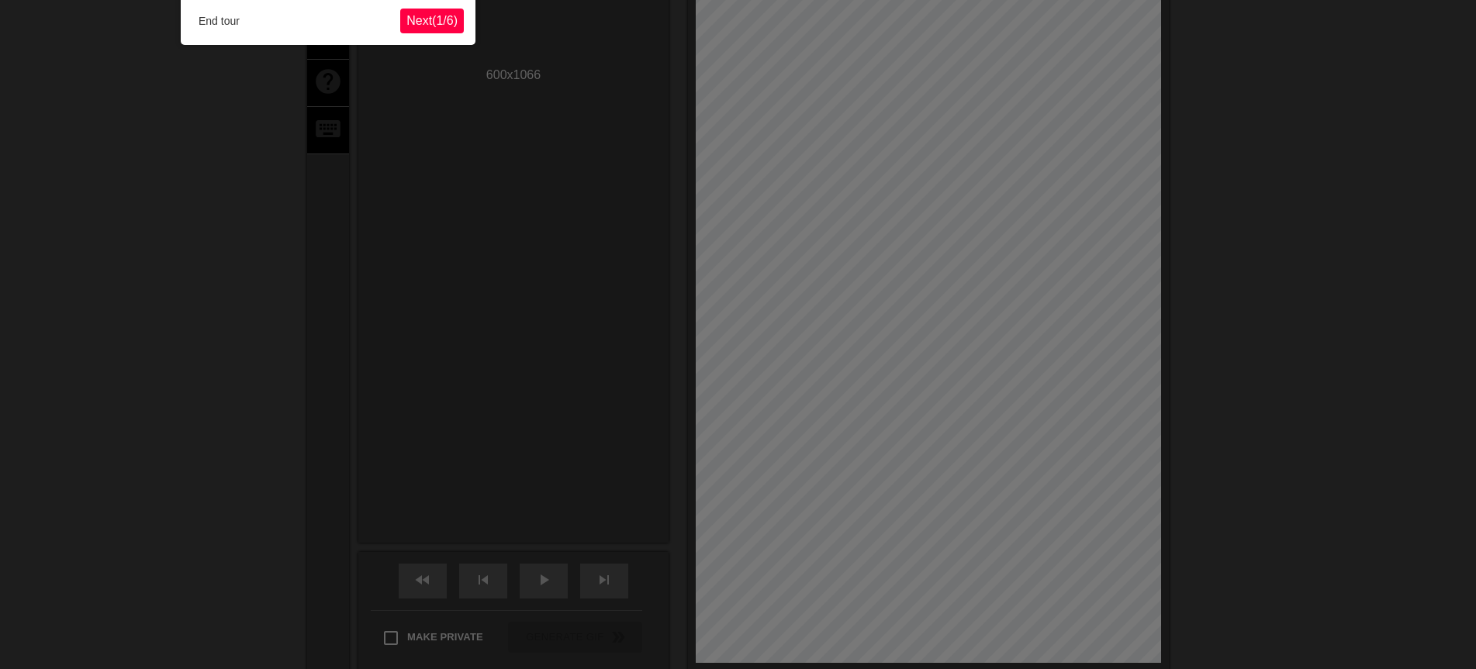
scroll to position [38, 0]
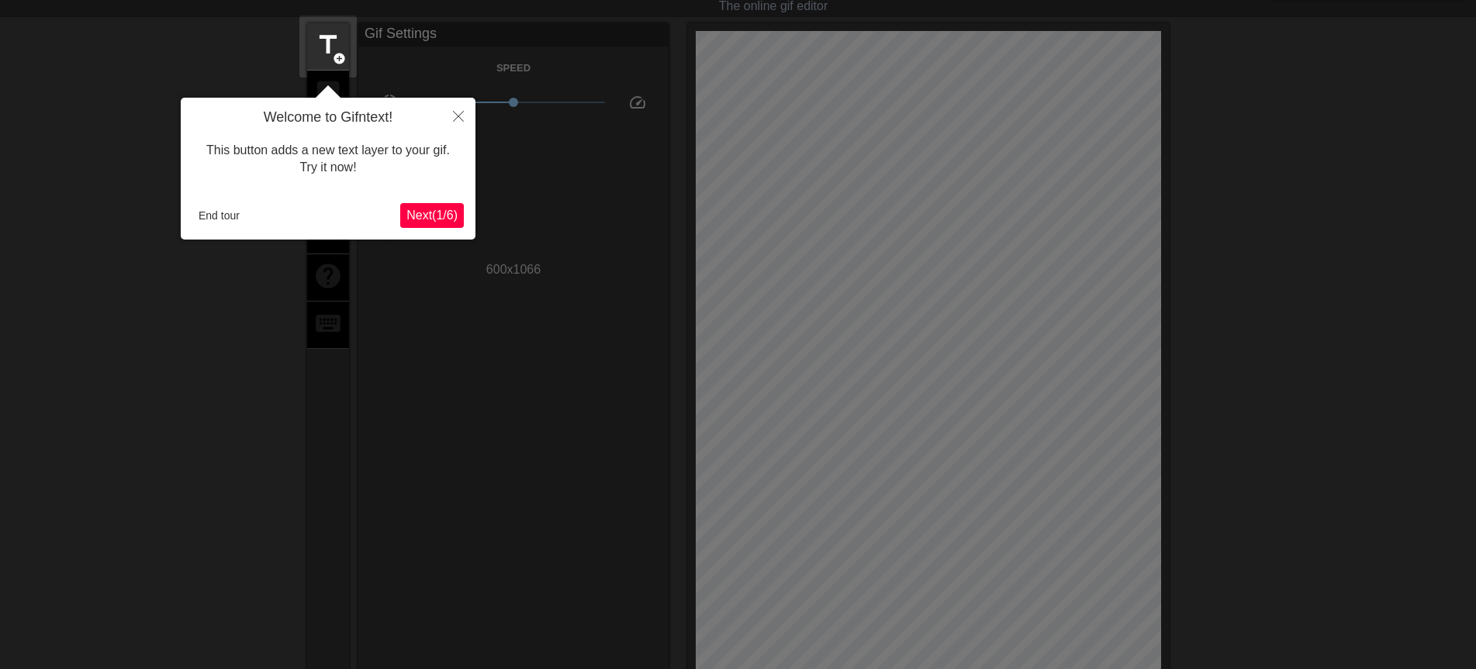
click at [423, 206] on button "Next ( 1 / 6 )" at bounding box center [432, 215] width 64 height 25
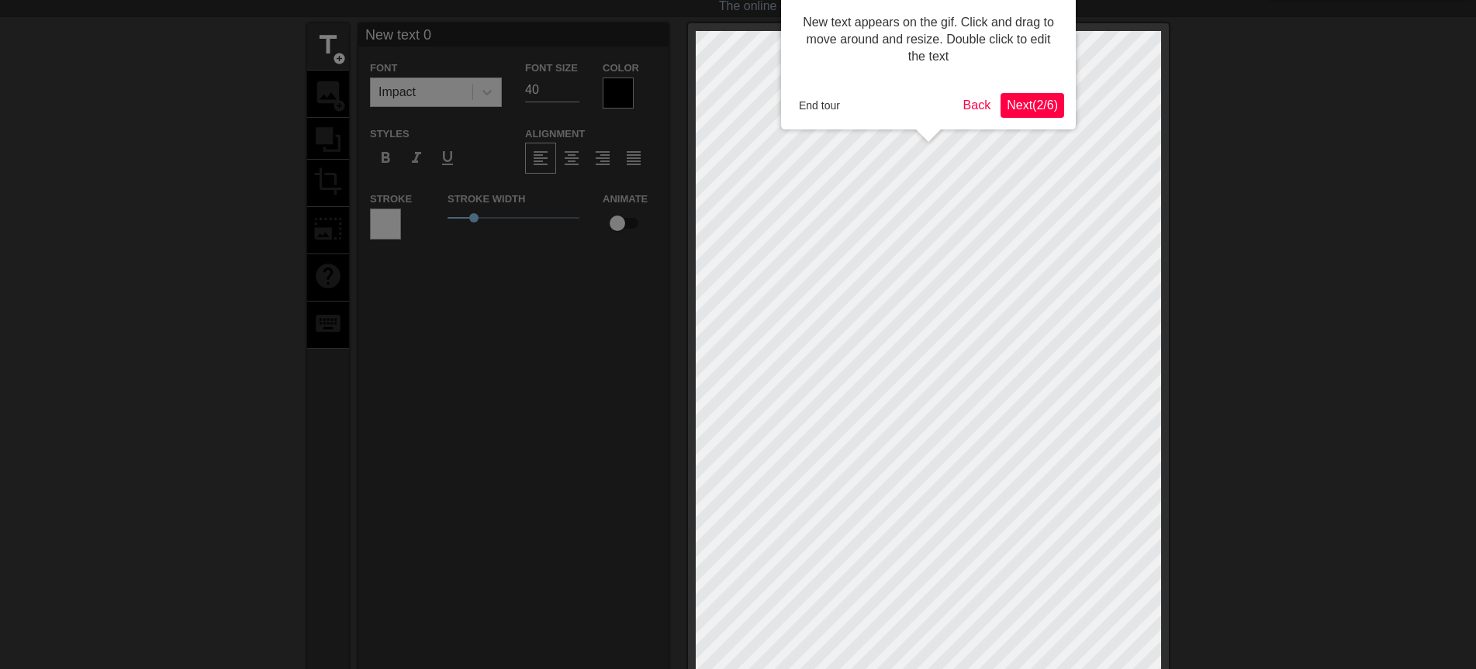
scroll to position [0, 0]
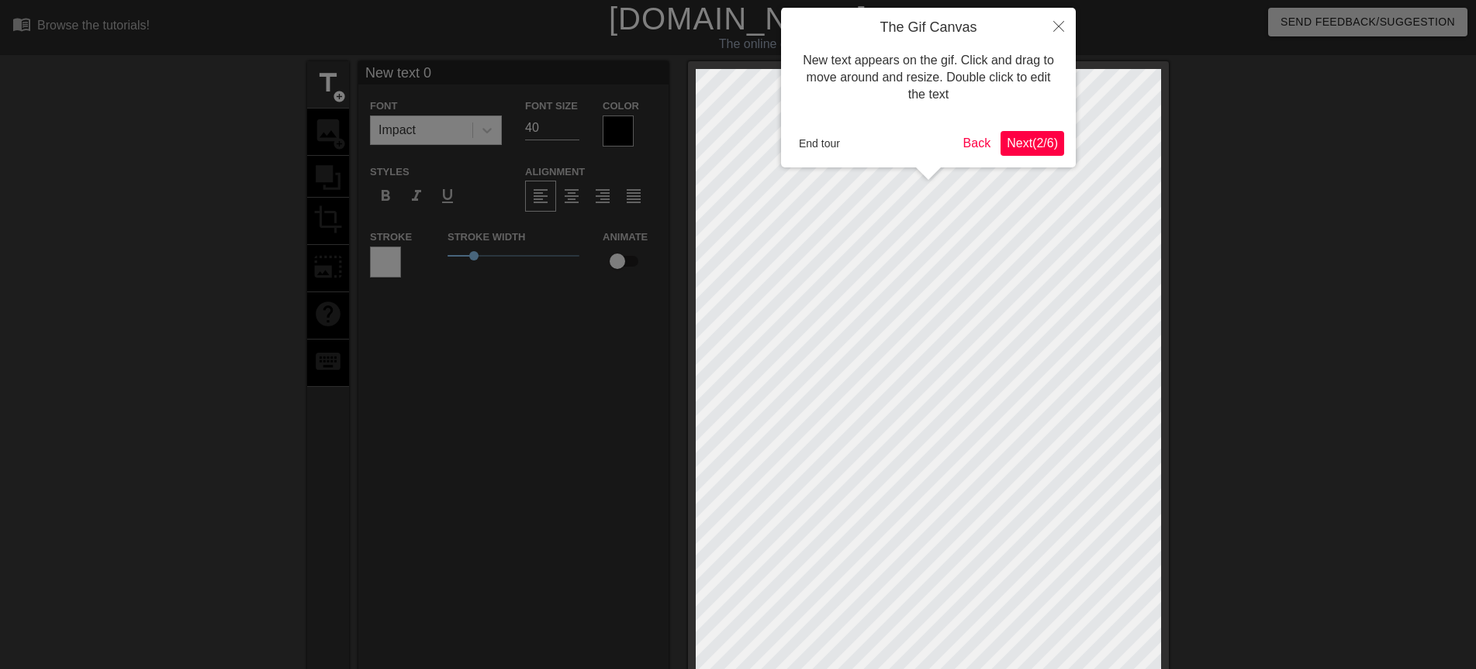
click at [1014, 141] on span "Next ( 2 / 6 )" at bounding box center [1032, 143] width 51 height 13
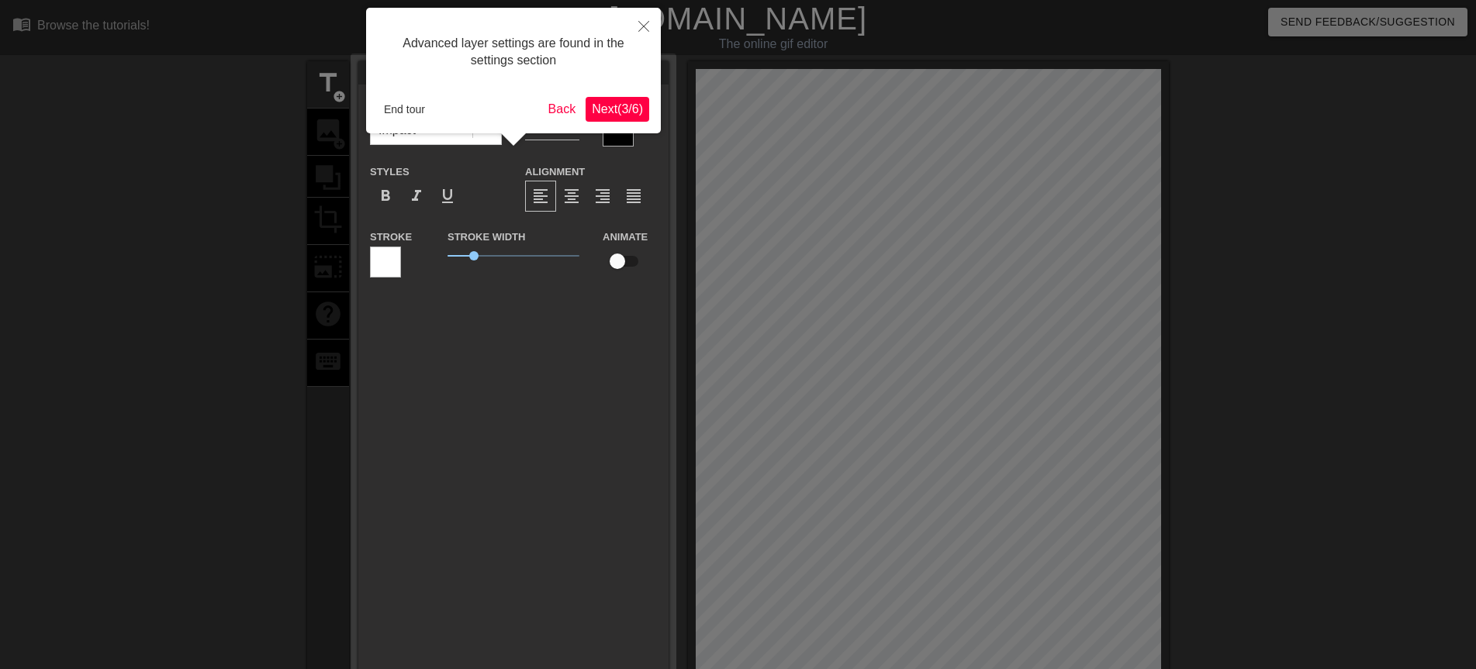
scroll to position [38, 0]
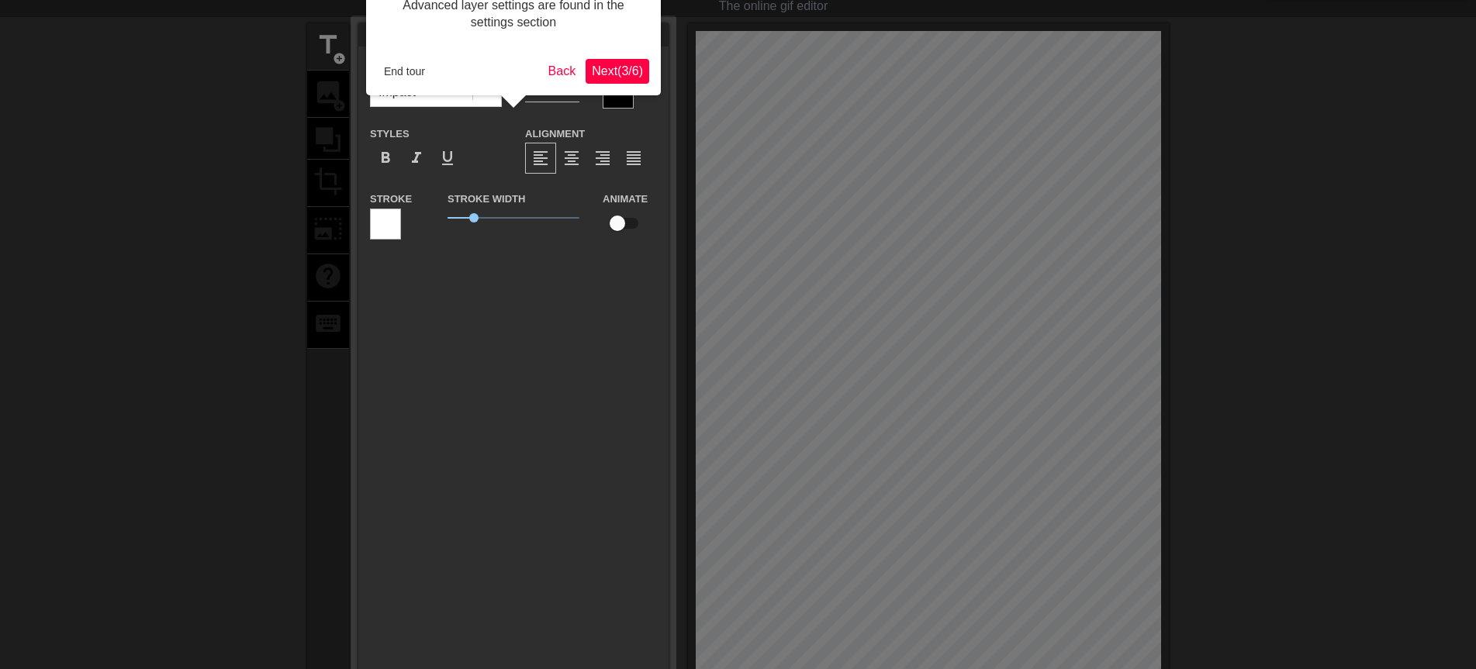
click at [635, 74] on span "Next ( 3 / 6 )" at bounding box center [617, 70] width 51 height 13
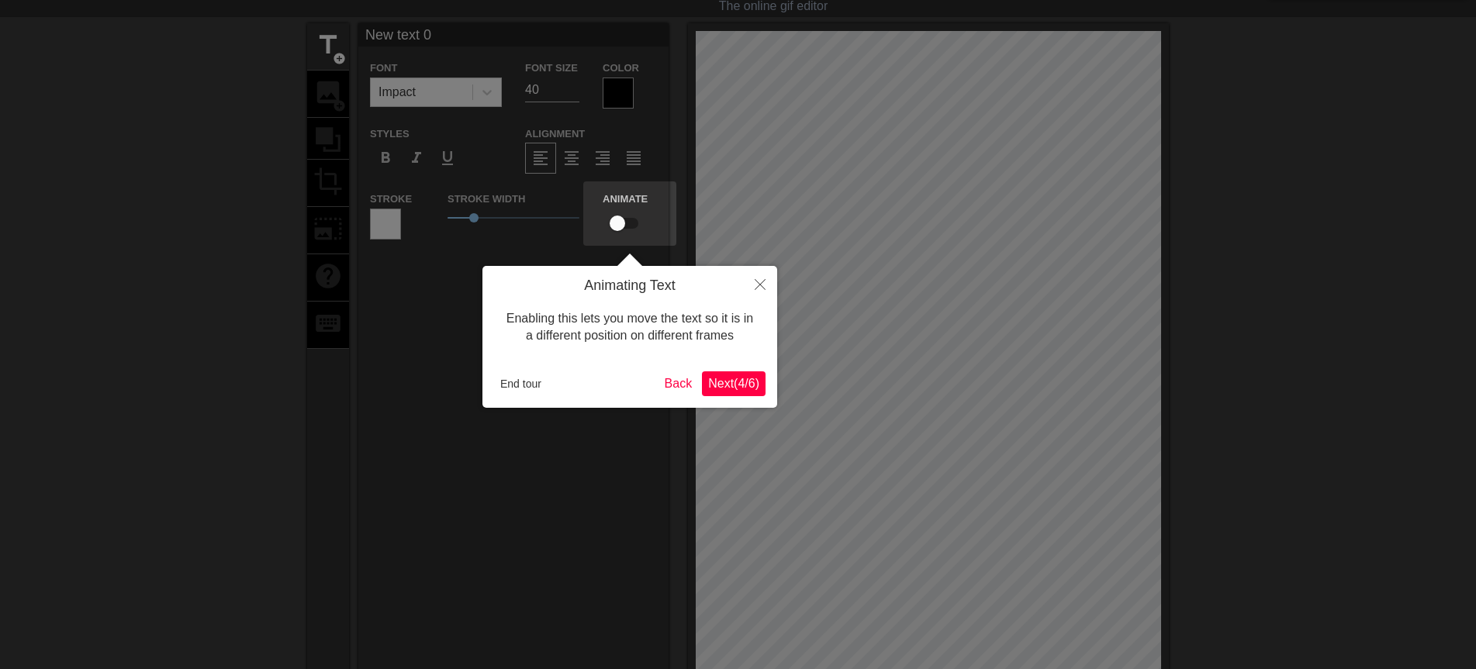
scroll to position [0, 0]
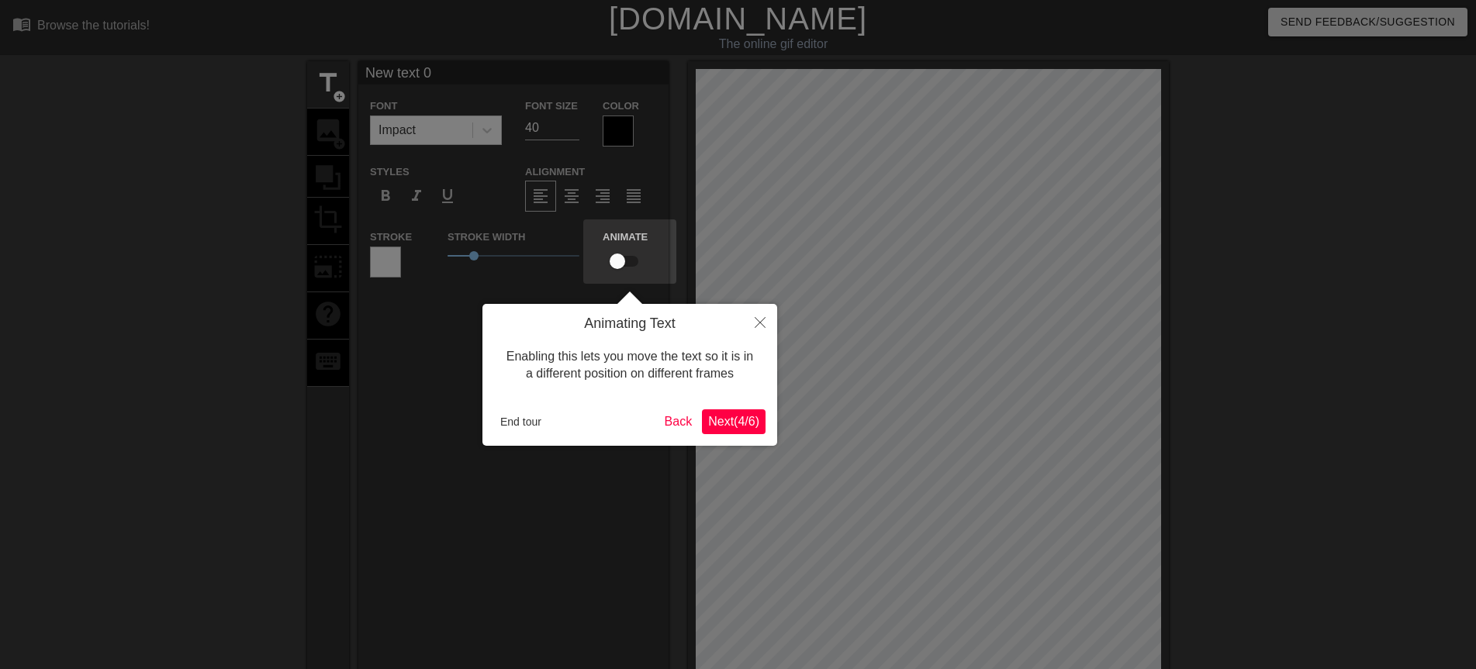
click at [723, 423] on span "Next ( 4 / 6 )" at bounding box center [733, 421] width 51 height 13
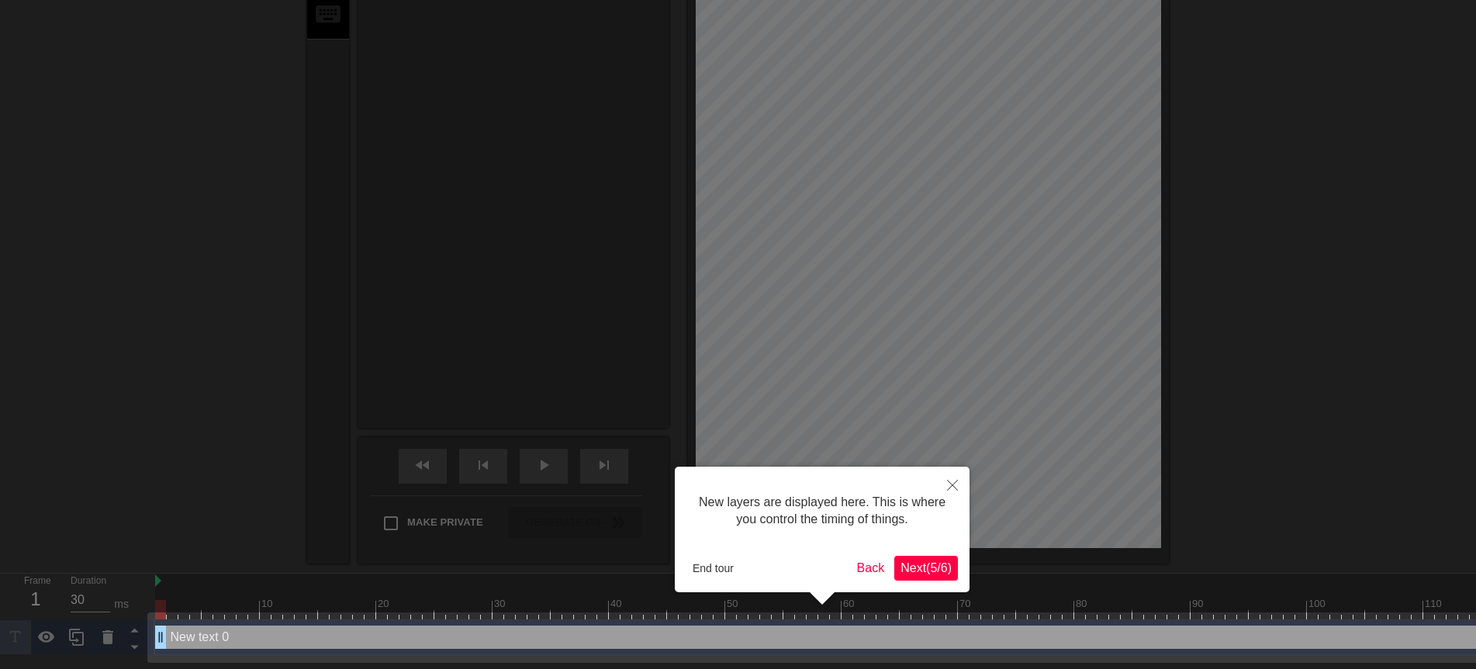
click at [902, 572] on span "Next ( 5 / 6 )" at bounding box center [926, 568] width 51 height 13
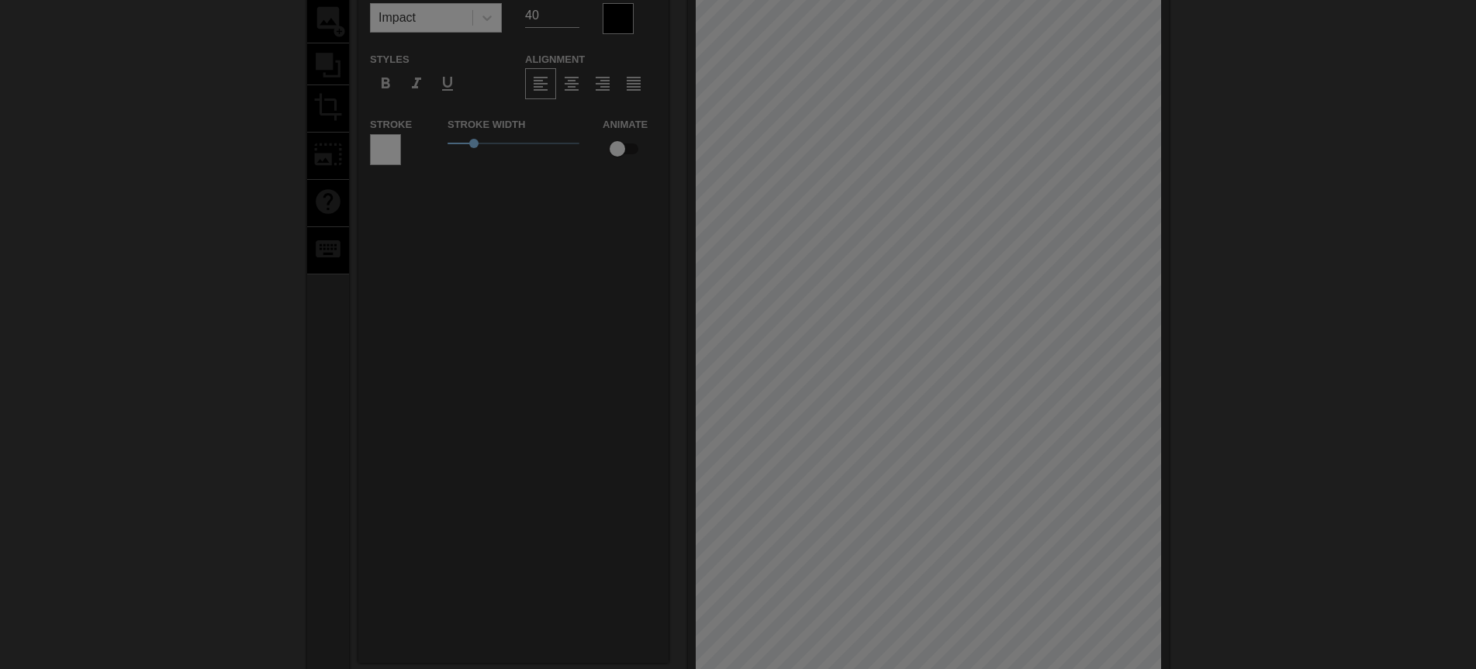
scroll to position [0, 0]
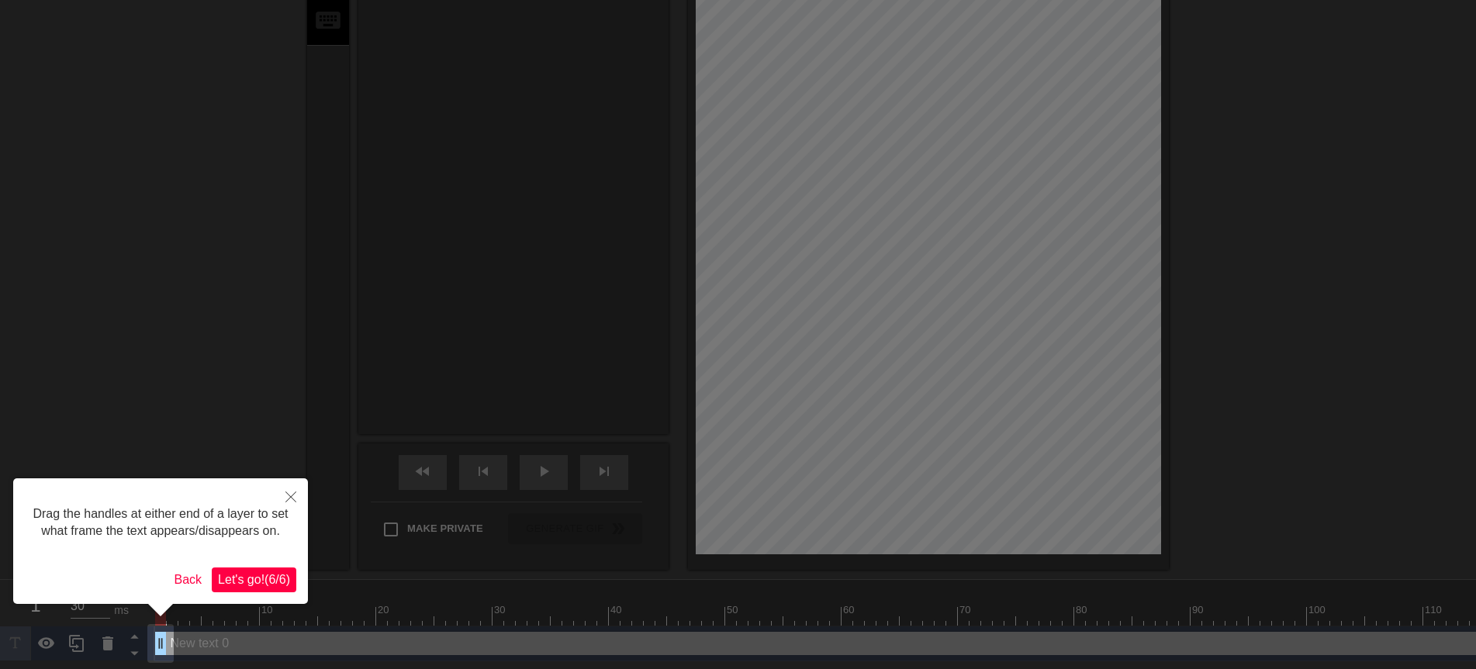
click at [223, 582] on span "Let's go! ( 6 / 6 )" at bounding box center [254, 579] width 72 height 13
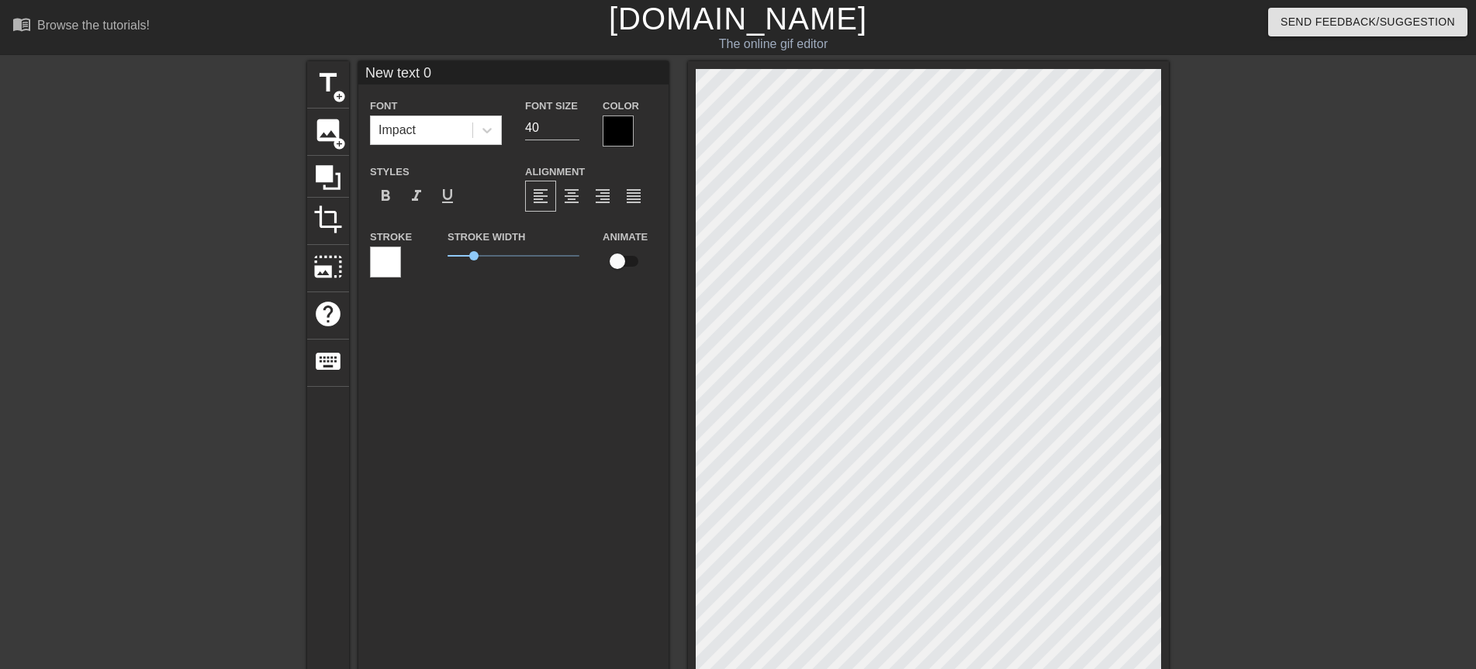
drag, startPoint x: 438, startPoint y: 72, endPoint x: 358, endPoint y: 70, distance: 80.7
click at [358, 70] on div "title add_circle image add_circle crop photo_size_select_large help keyboard Ne…" at bounding box center [738, 486] width 862 height 850
type input "早"
click at [613, 140] on div at bounding box center [618, 131] width 31 height 31
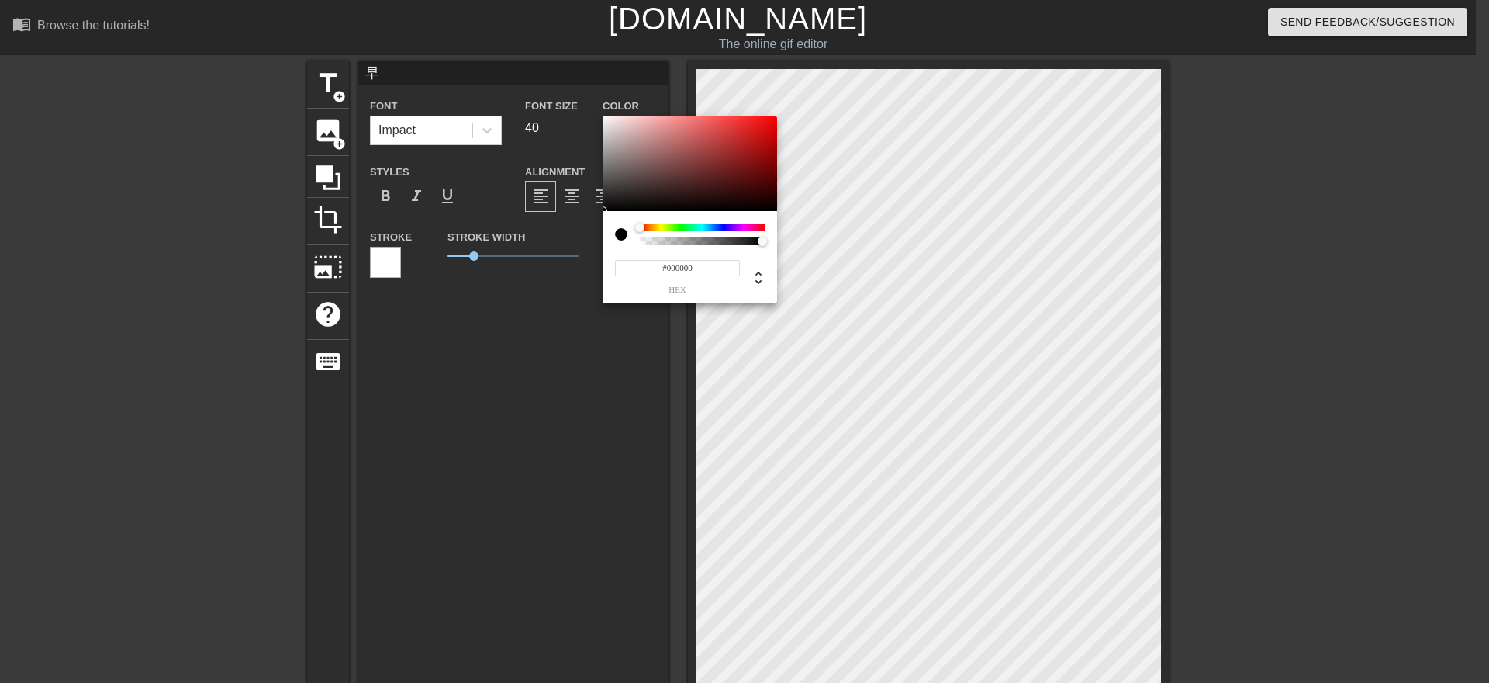
type input "#EB0A0A"
click at [769, 123] on div at bounding box center [690, 164] width 175 height 96
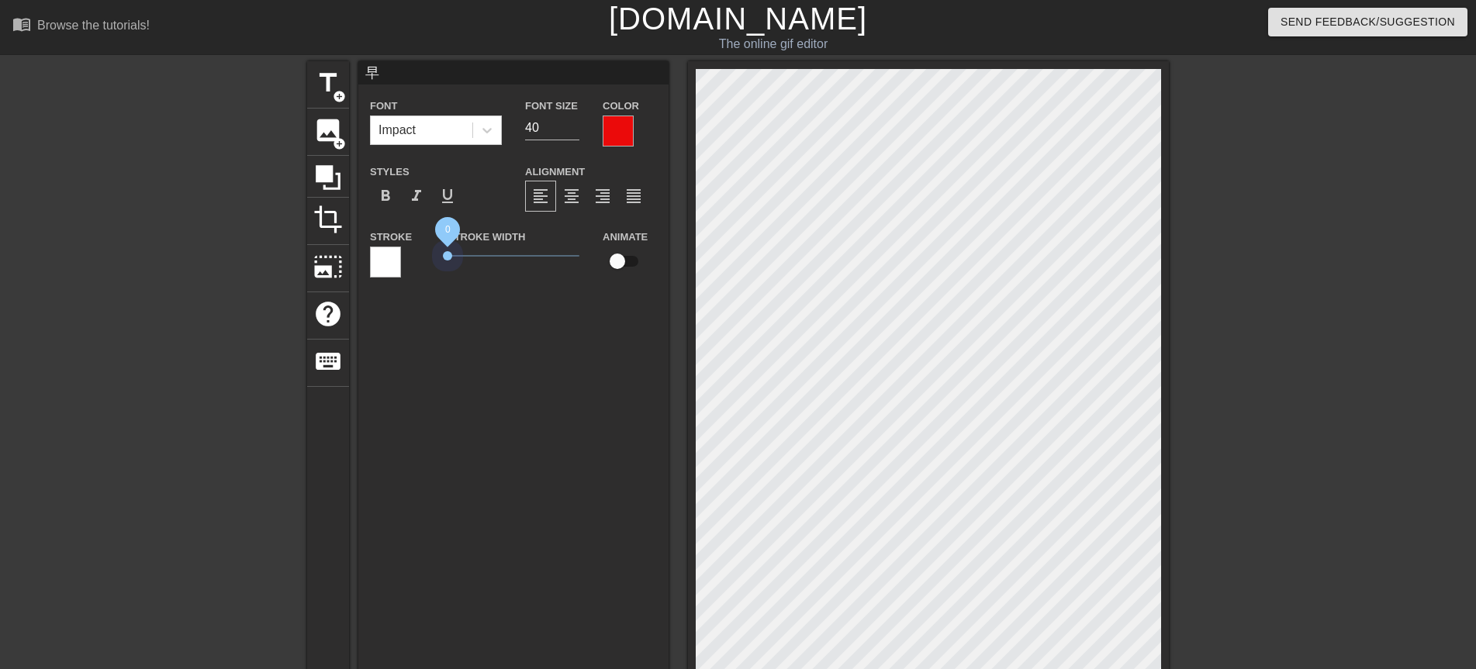
drag, startPoint x: 476, startPoint y: 254, endPoint x: 437, endPoint y: 256, distance: 38.8
click at [437, 256] on div "Stroke Width 0" at bounding box center [513, 259] width 155 height 64
click at [381, 194] on span "format_bold" at bounding box center [385, 196] width 19 height 19
click at [571, 122] on input "86" at bounding box center [552, 128] width 54 height 25
type input "85"
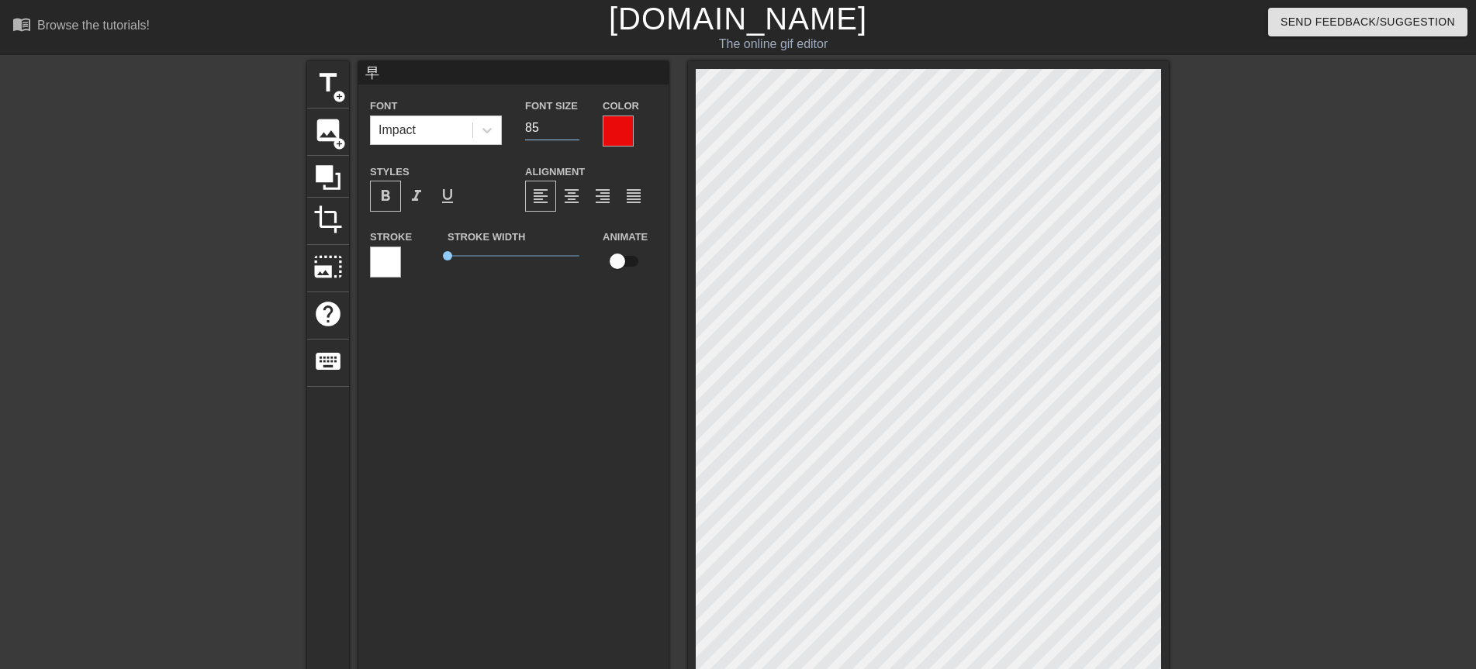
click at [572, 128] on input "85" at bounding box center [552, 128] width 54 height 25
click at [334, 85] on span "title" at bounding box center [327, 82] width 29 height 29
type input "New text 1"
type input "40"
drag, startPoint x: 436, startPoint y: 74, endPoint x: 331, endPoint y: 53, distance: 106.9
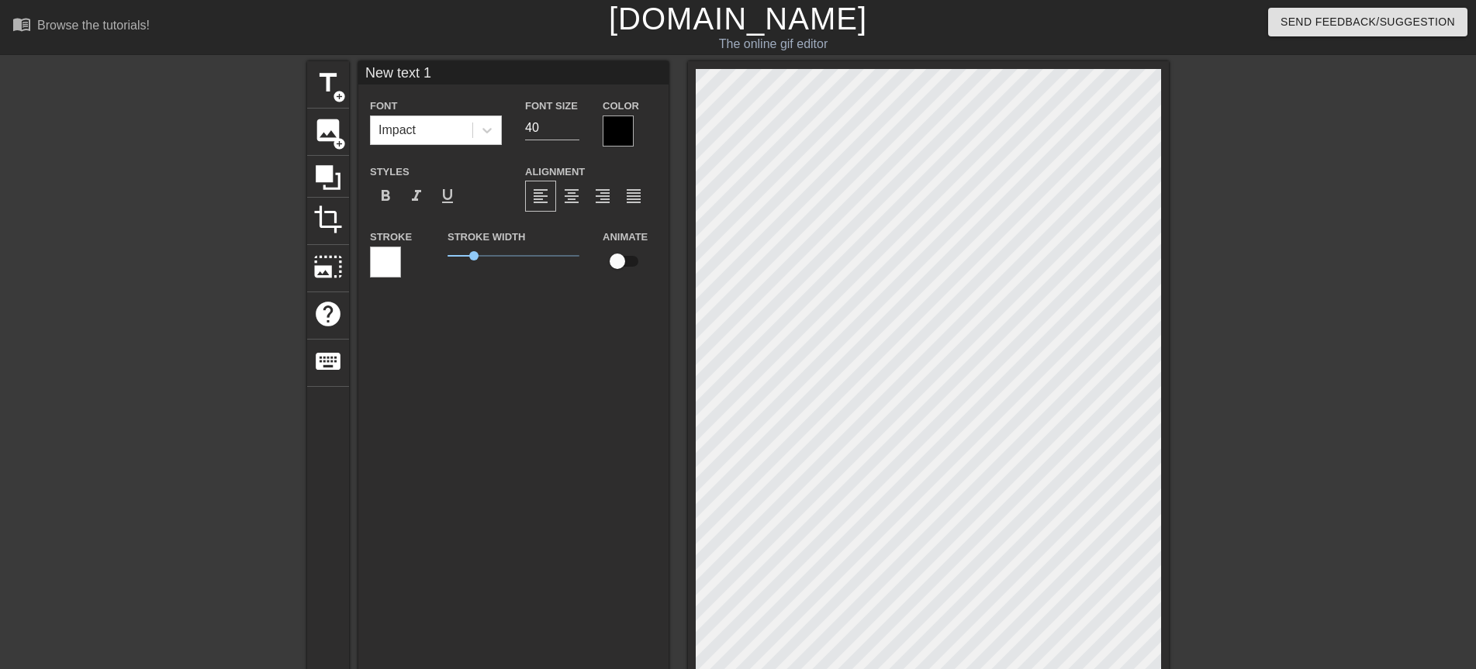
click at [331, 53] on div "menu_book Browse the tutorials! [DOMAIN_NAME] The online gif editor Send Feedba…" at bounding box center [738, 519] width 1476 height 1038
type input "0"
click at [374, 74] on input "0" at bounding box center [513, 72] width 310 height 23
type input "安"
click at [617, 135] on div at bounding box center [618, 131] width 31 height 31
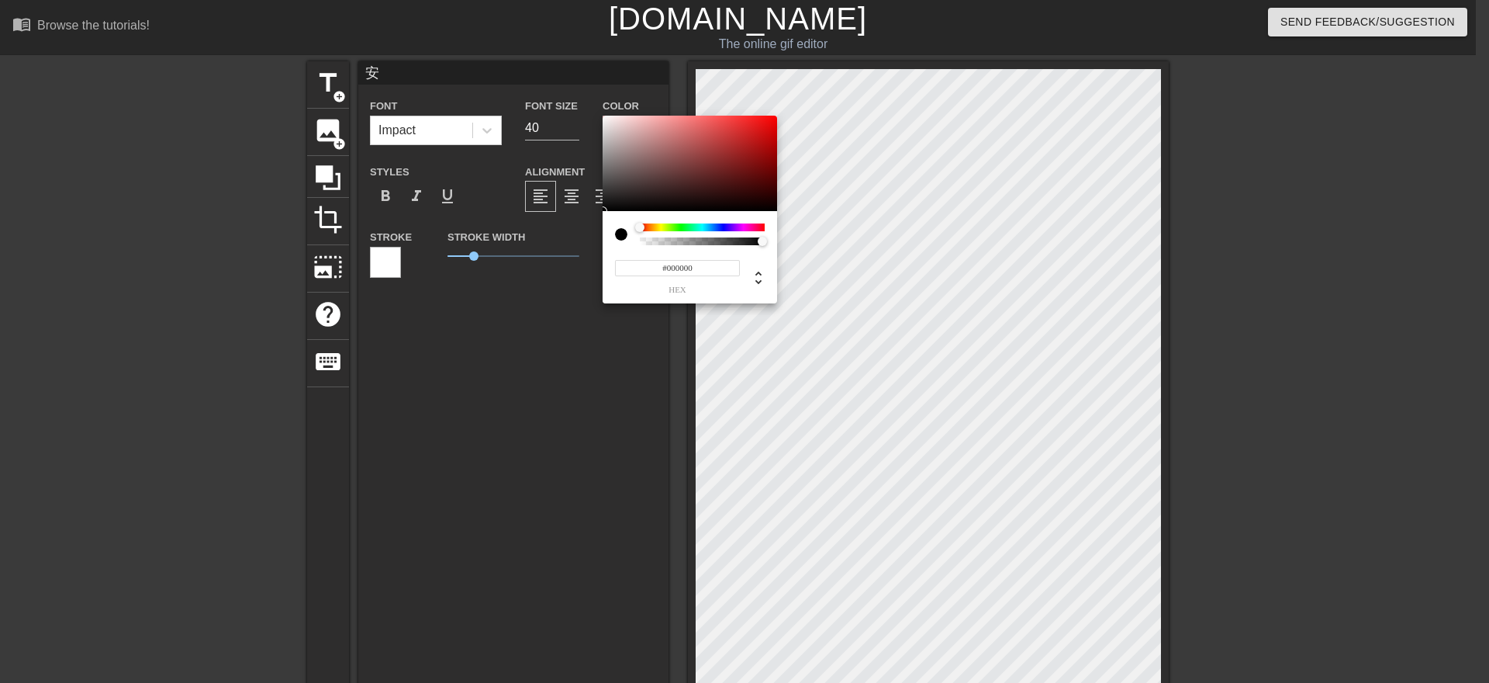
type input "#EB0E0E"
click at [767, 123] on div at bounding box center [690, 164] width 175 height 96
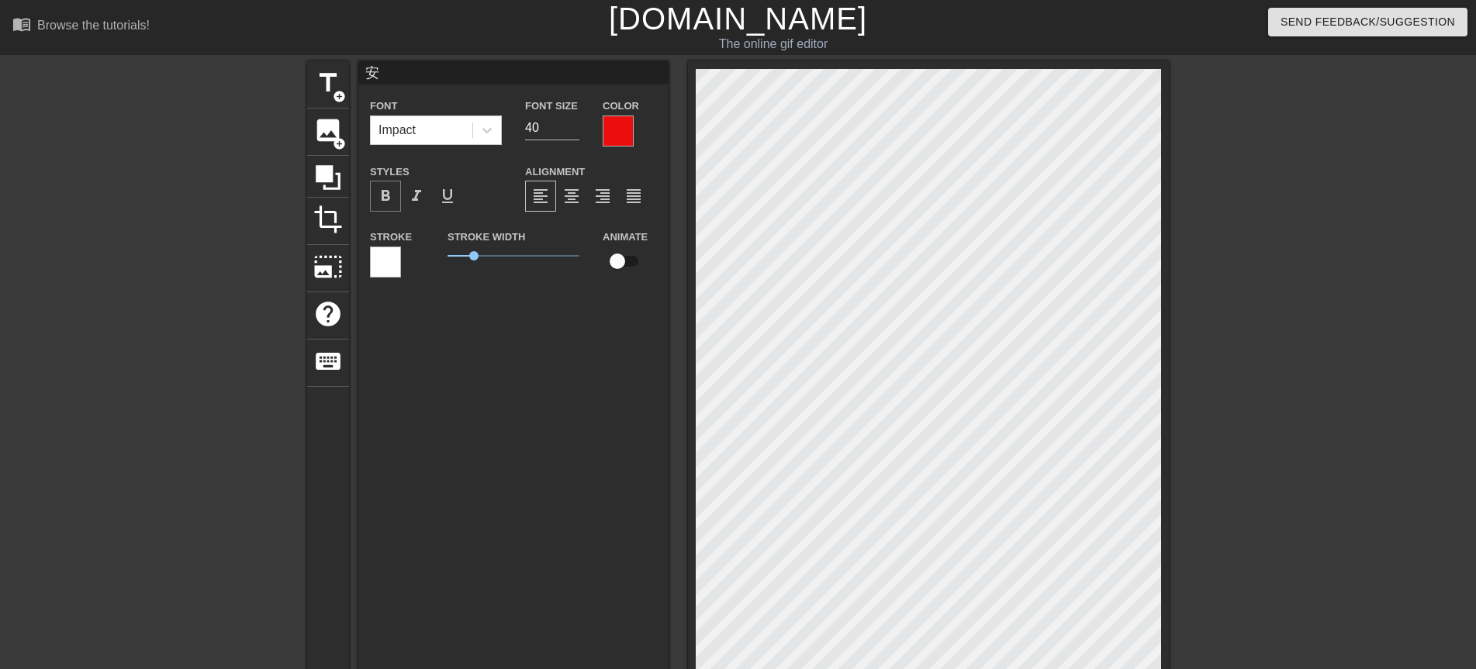
click at [381, 196] on span "format_bold" at bounding box center [385, 196] width 19 height 19
drag, startPoint x: 468, startPoint y: 260, endPoint x: 430, endPoint y: 258, distance: 38.0
click at [430, 258] on div "Stroke Stroke Width 0 Animate" at bounding box center [513, 259] width 310 height 64
click at [579, 123] on input "68" at bounding box center [552, 128] width 54 height 25
click at [579, 123] on input "80" at bounding box center [552, 128] width 54 height 25
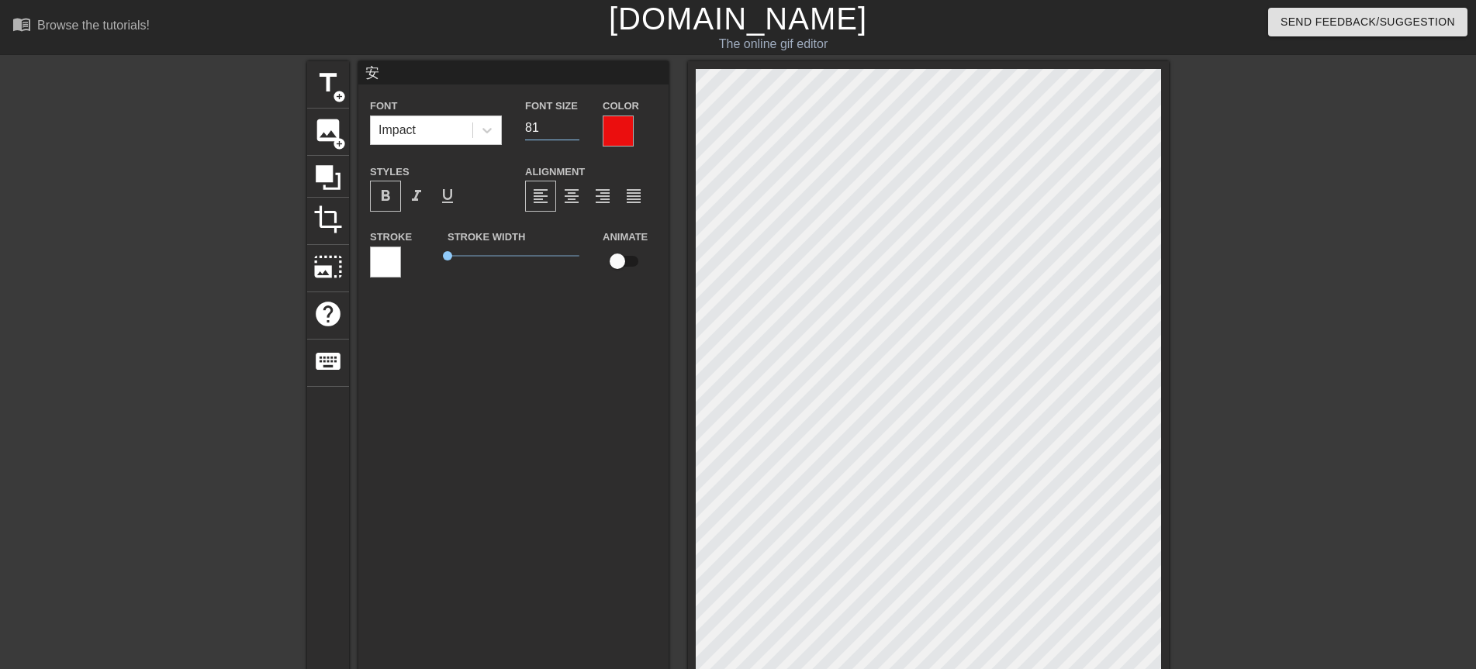
click at [579, 123] on input "81" at bounding box center [552, 128] width 54 height 25
click at [579, 123] on input "82" at bounding box center [552, 128] width 54 height 25
click at [579, 123] on input "83" at bounding box center [552, 128] width 54 height 25
click at [579, 123] on input "84" at bounding box center [552, 128] width 54 height 25
type input "85"
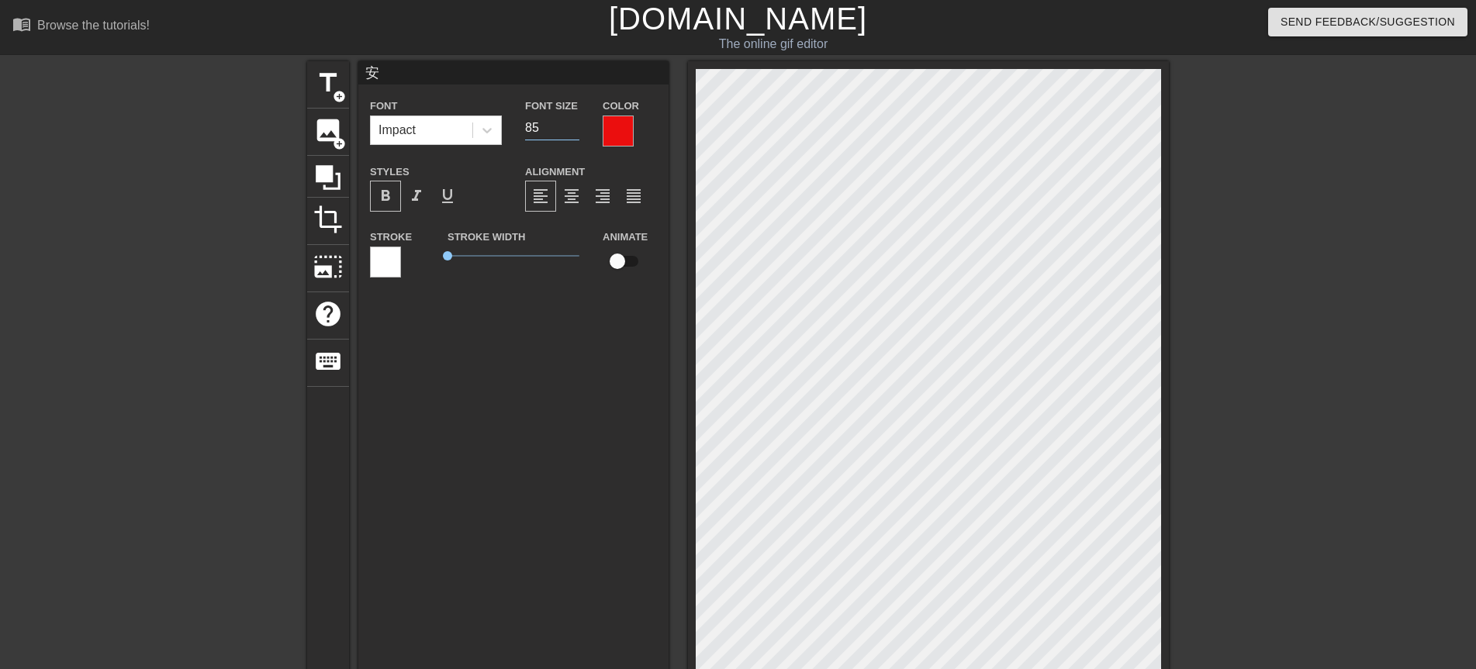
click at [579, 123] on input "85" at bounding box center [552, 128] width 54 height 25
type input "安"
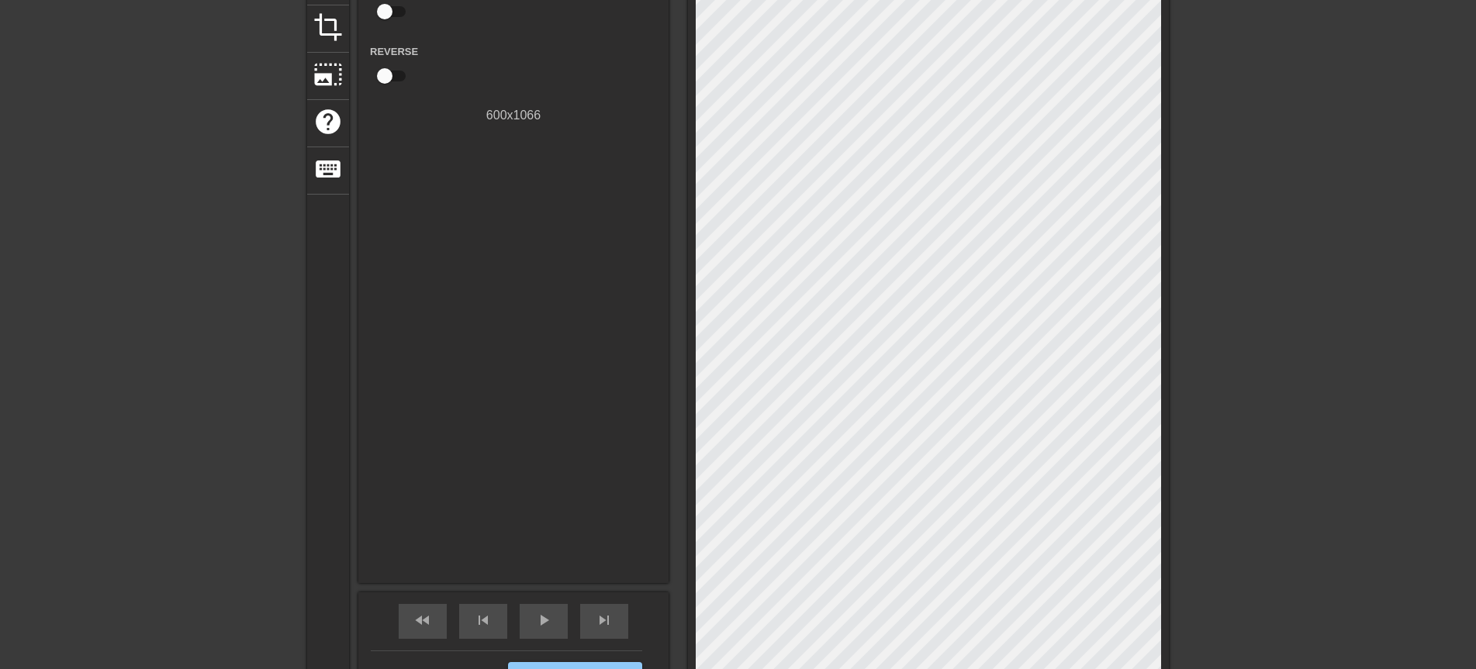
scroll to position [372, 0]
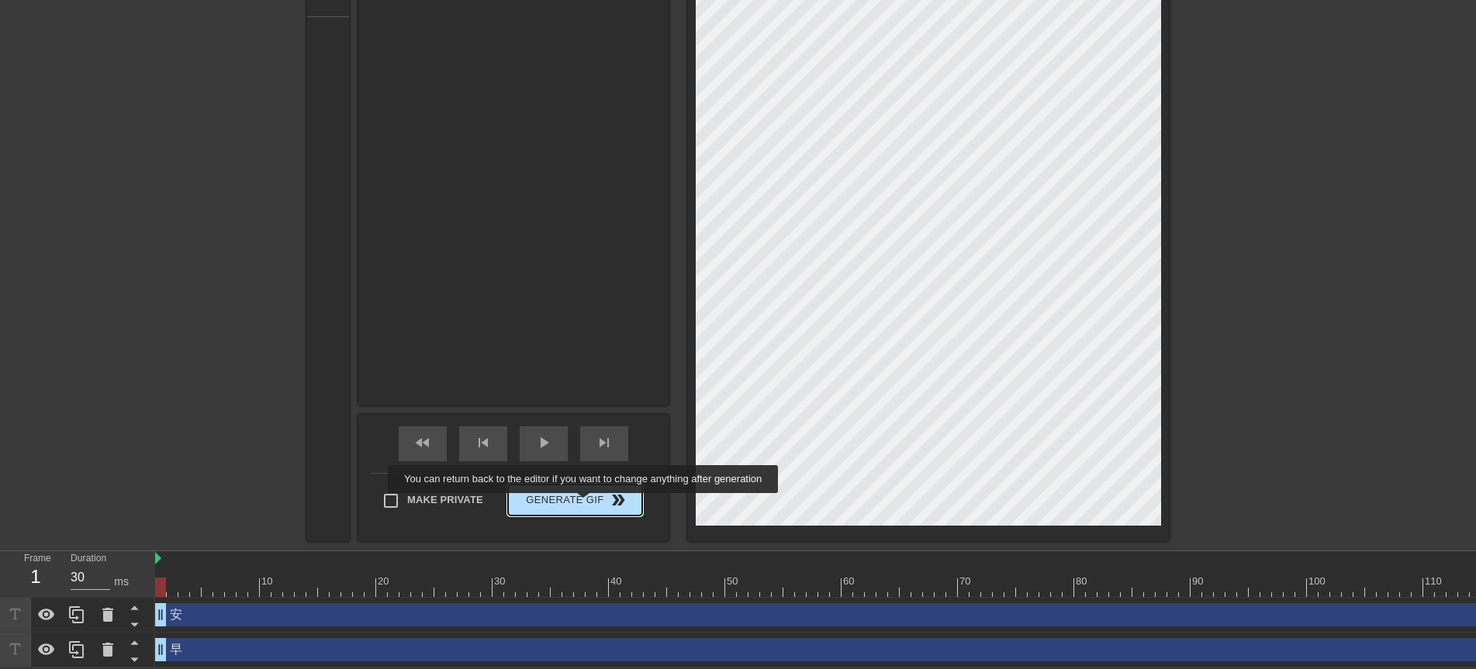
click at [585, 502] on span "Generate Gif double_arrow" at bounding box center [575, 500] width 122 height 19
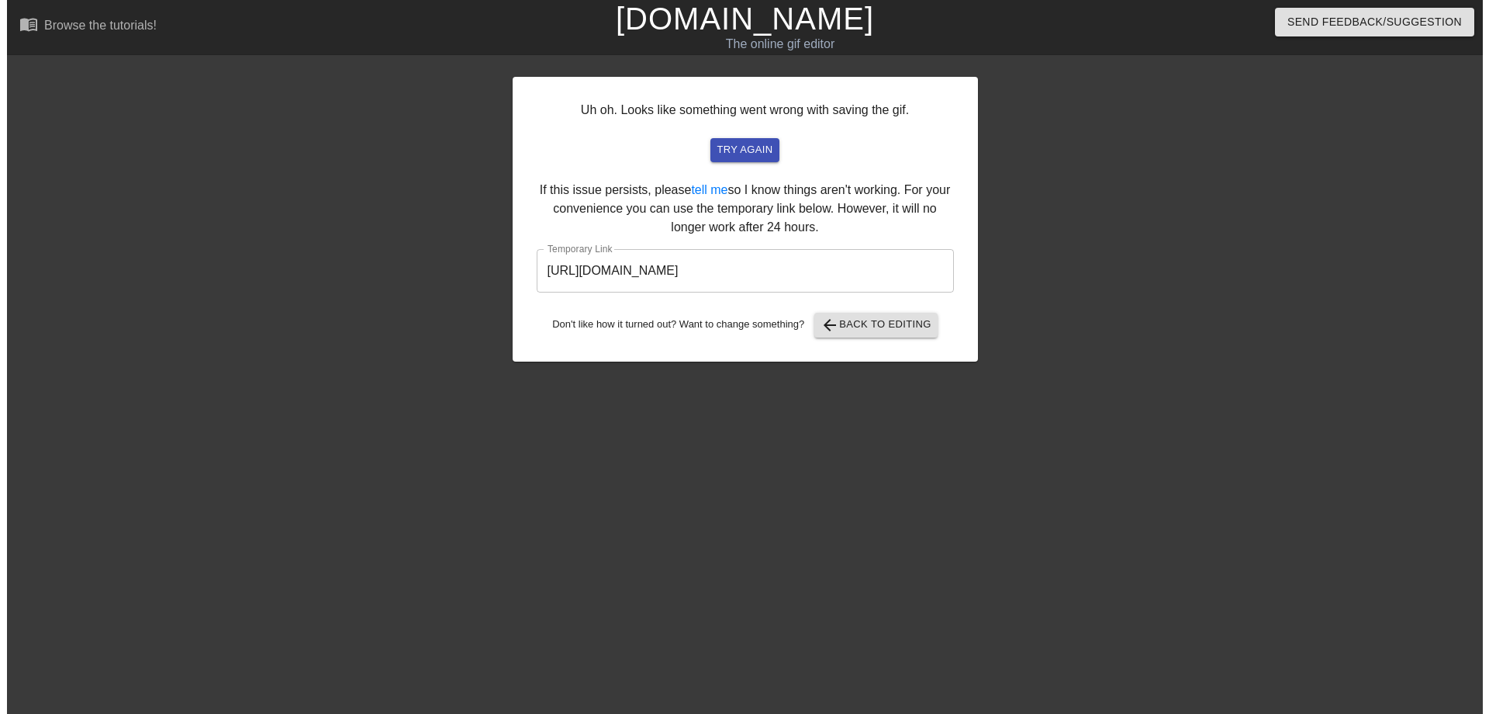
scroll to position [0, 0]
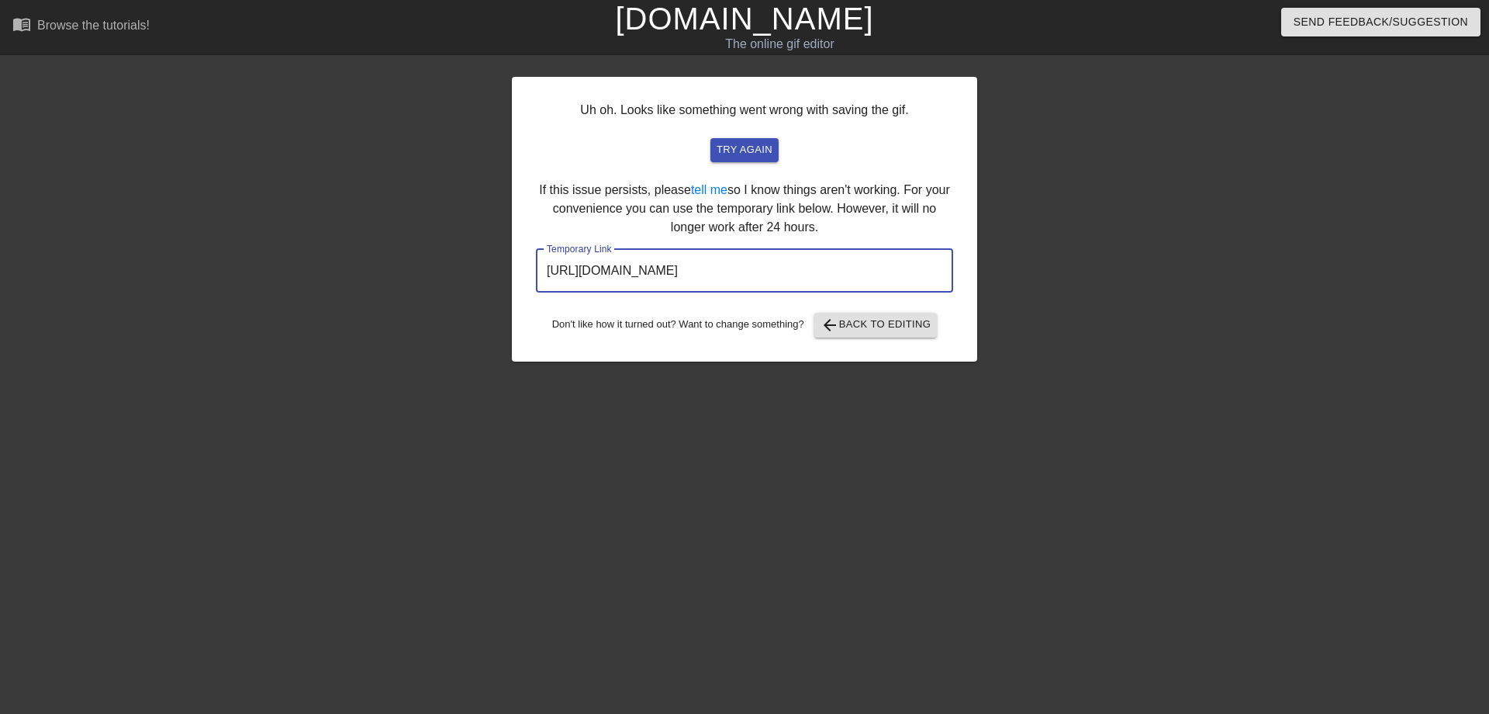
drag, startPoint x: 866, startPoint y: 271, endPoint x: 538, endPoint y: 267, distance: 327.3
click at [538, 267] on input "[URL][DOMAIN_NAME]" at bounding box center [744, 270] width 417 height 43
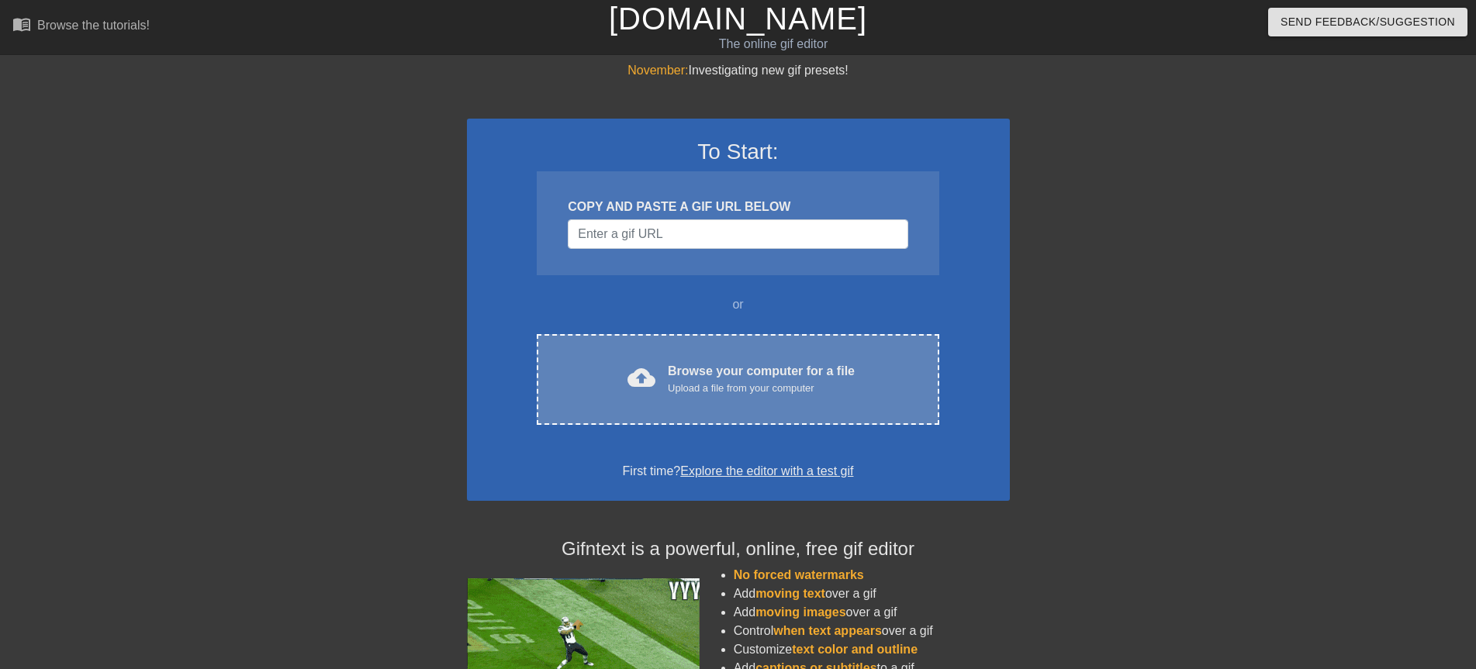
click at [679, 388] on div "Upload a file from your computer" at bounding box center [761, 389] width 187 height 16
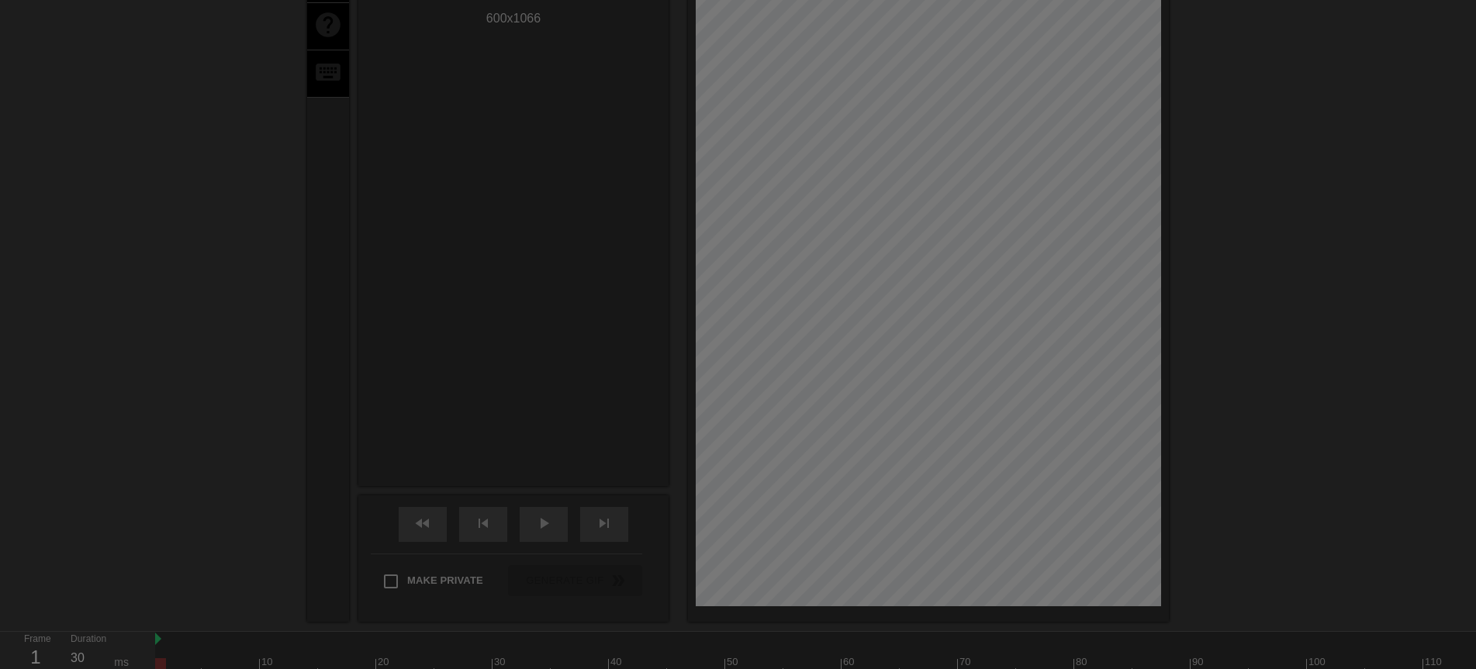
scroll to position [38, 0]
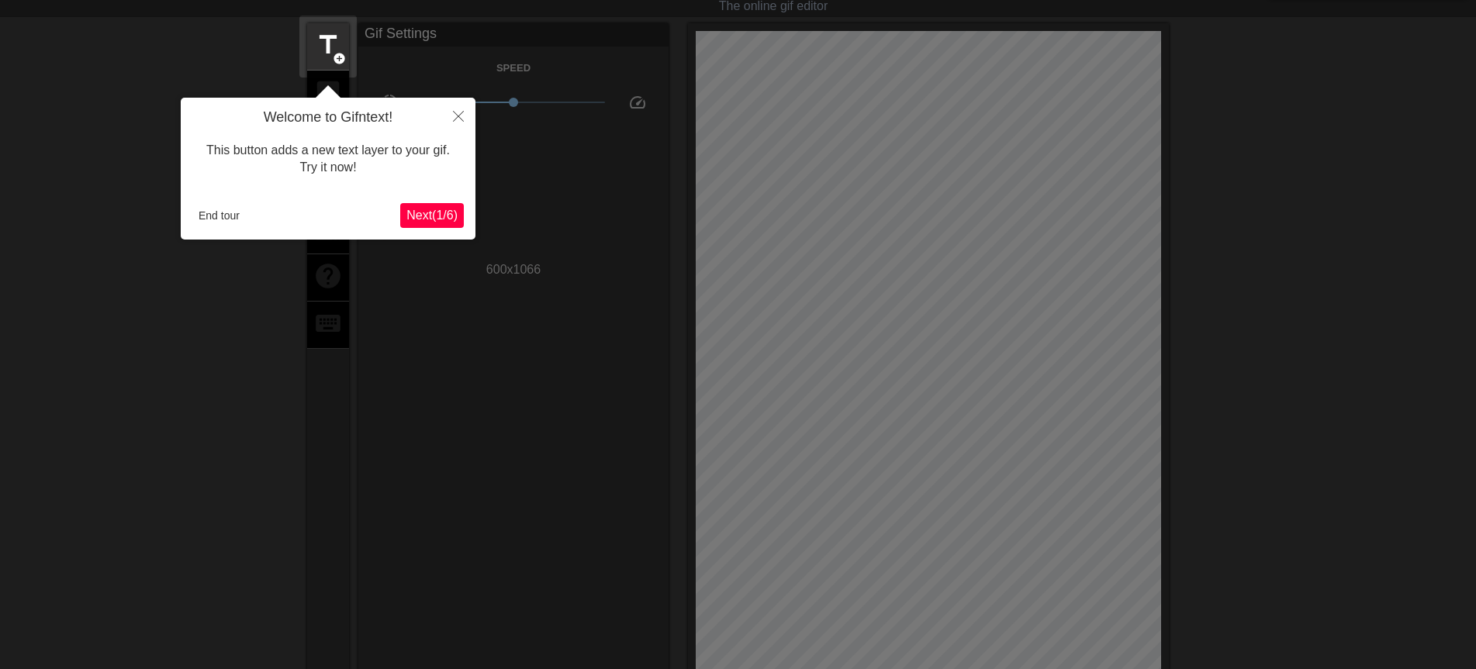
click at [439, 213] on span "Next ( 1 / 6 )" at bounding box center [431, 215] width 51 height 13
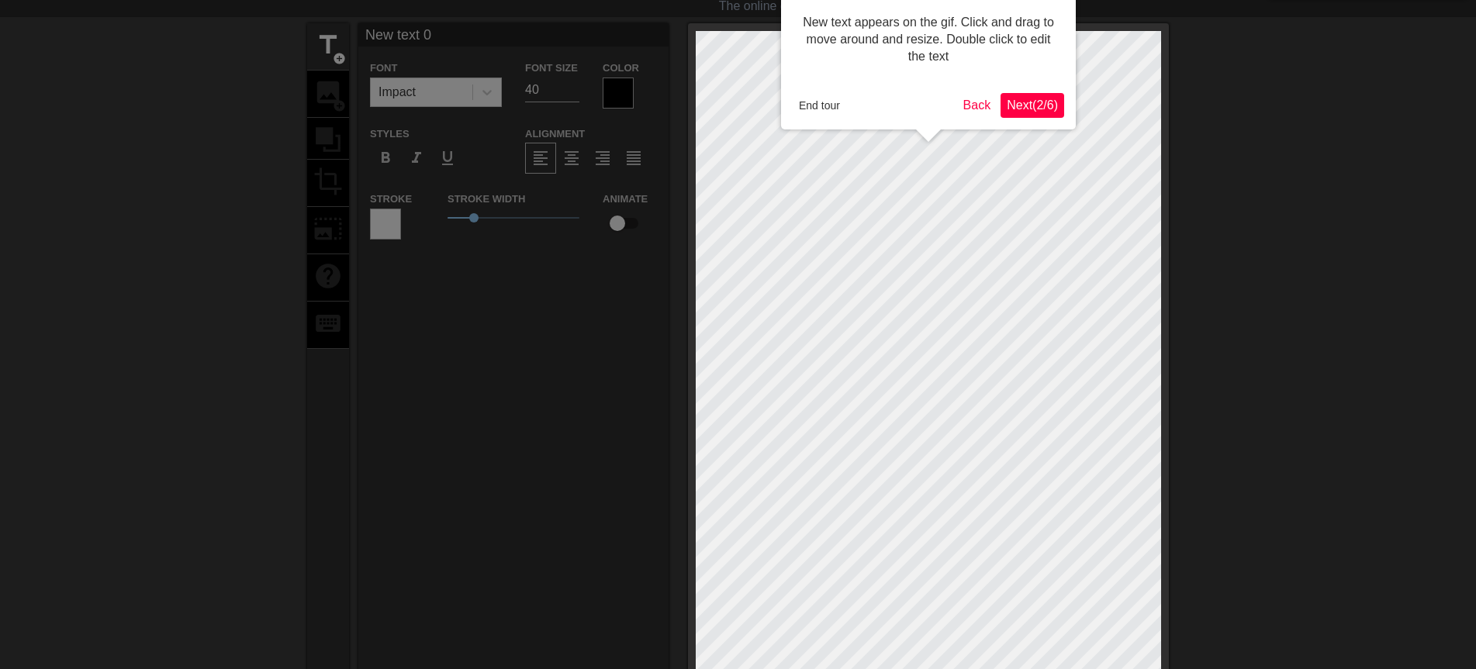
scroll to position [0, 0]
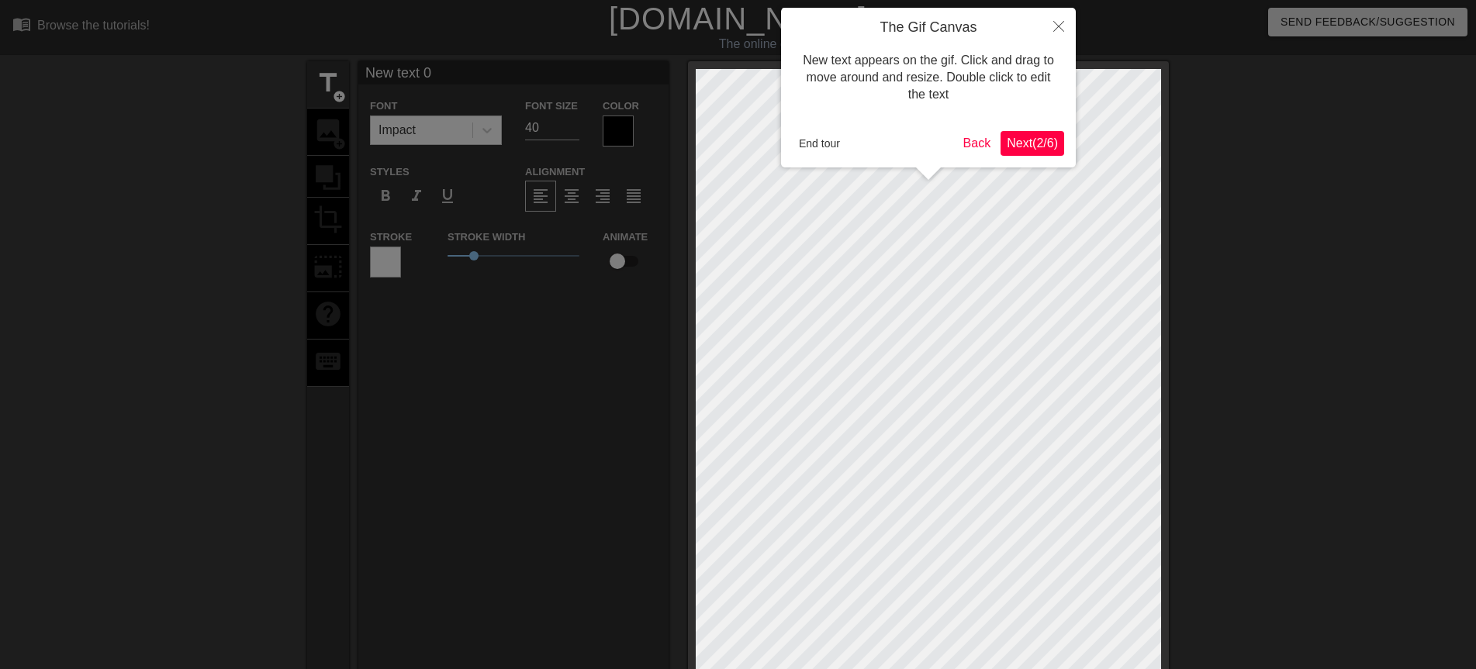
click at [1044, 144] on span "Next ( 2 / 6 )" at bounding box center [1032, 143] width 51 height 13
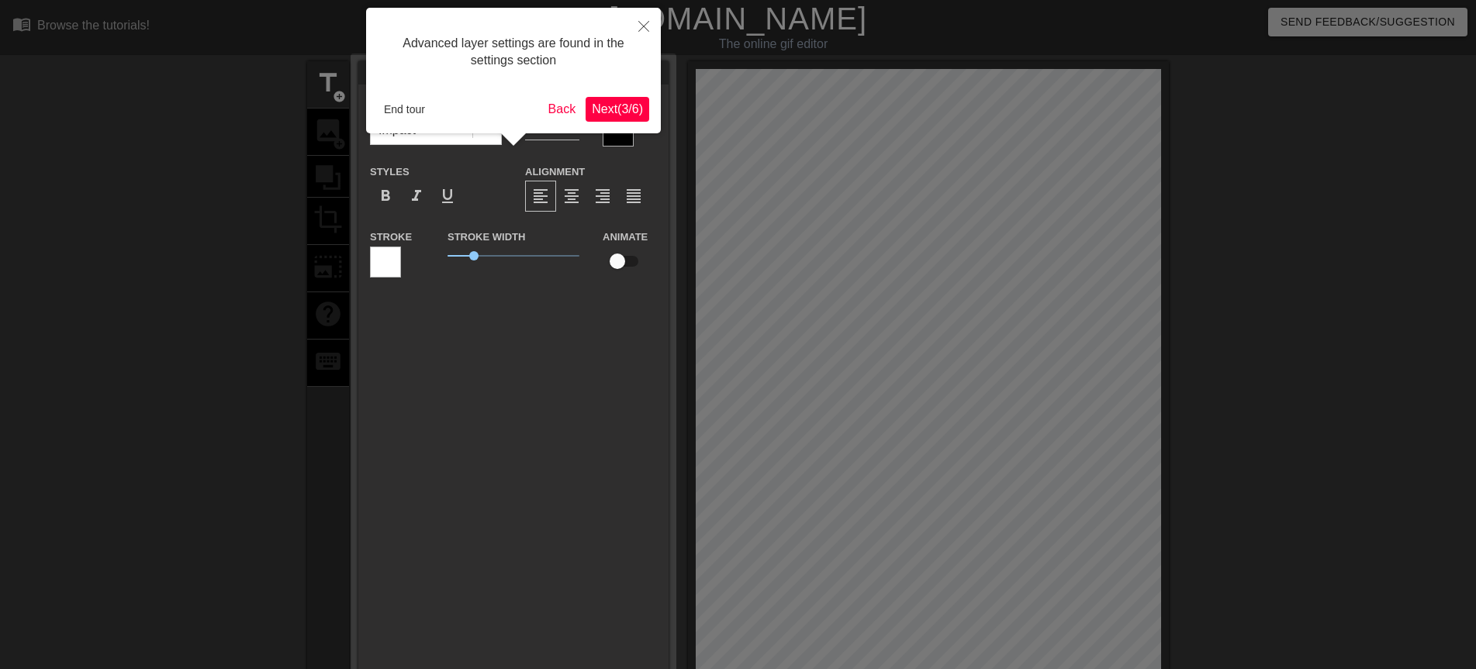
scroll to position [38, 0]
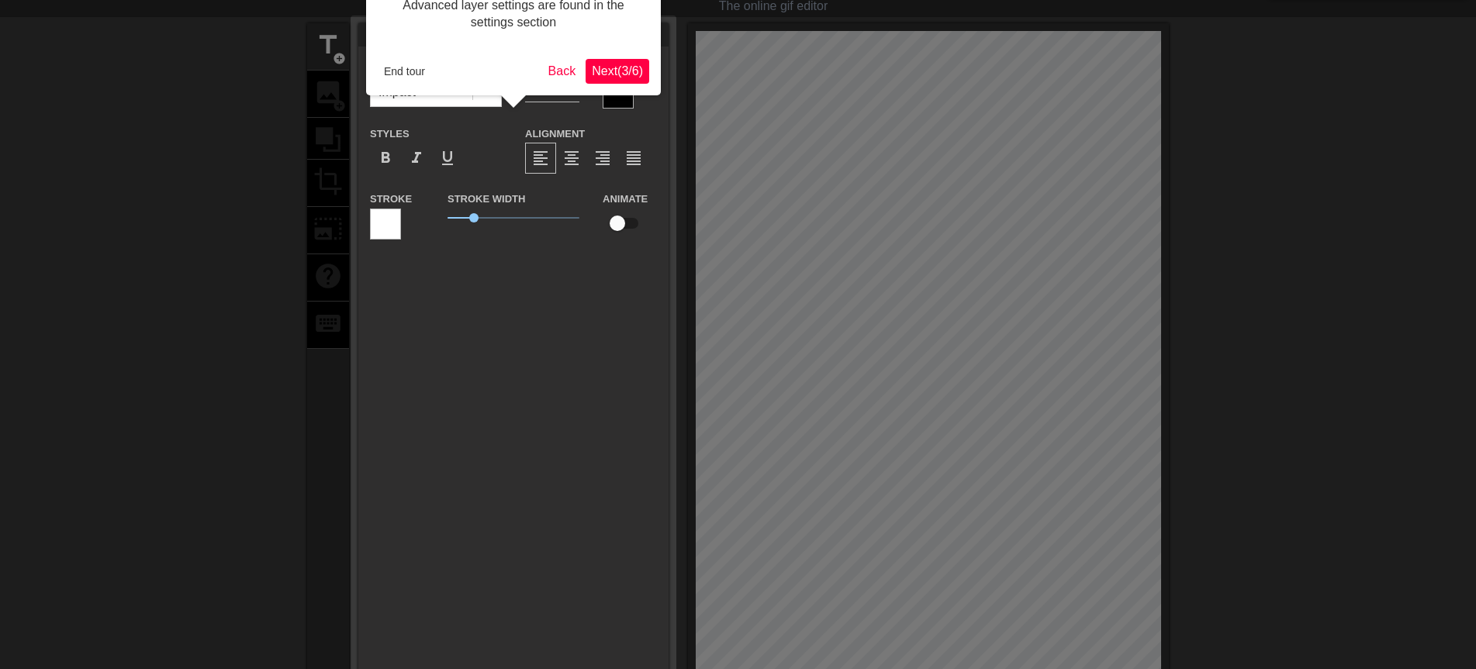
click at [627, 73] on span "Next ( 3 / 6 )" at bounding box center [617, 70] width 51 height 13
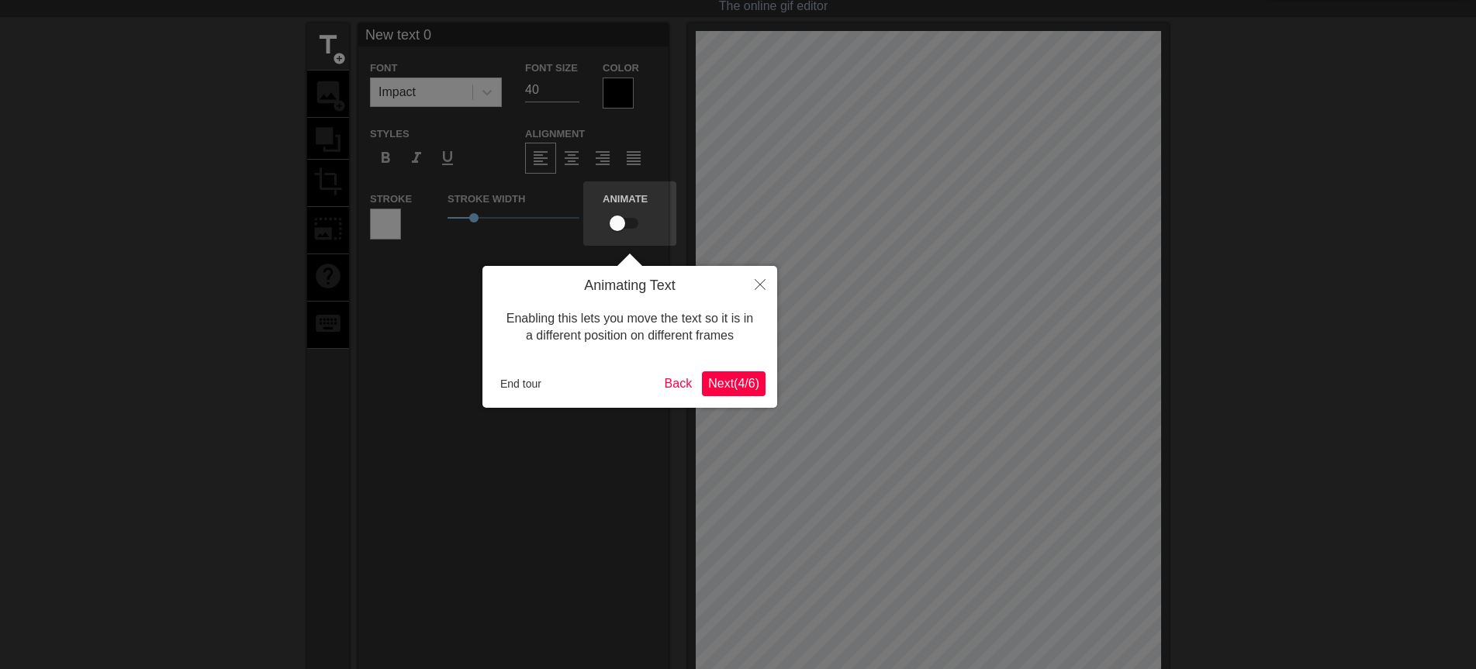
scroll to position [0, 0]
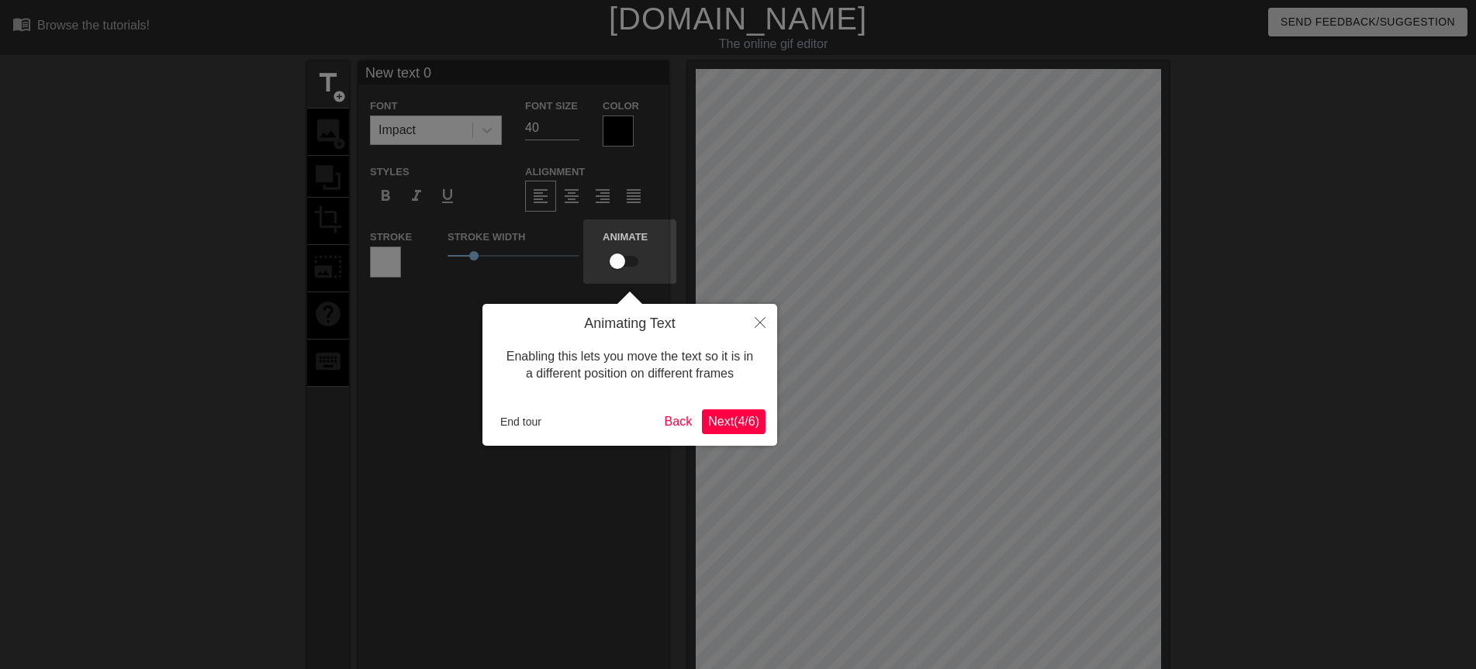
click at [724, 426] on span "Next ( 4 / 6 )" at bounding box center [733, 421] width 51 height 13
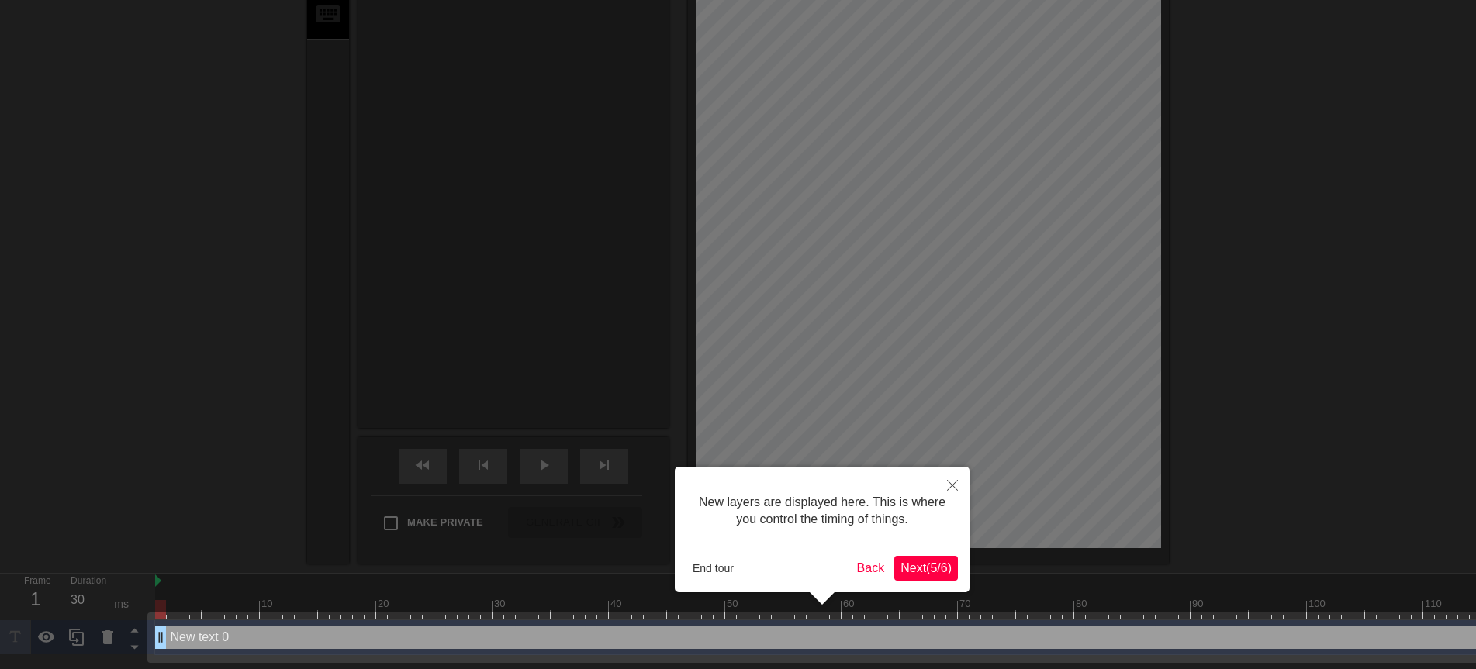
click at [901, 571] on span "Next ( 5 / 6 )" at bounding box center [926, 568] width 51 height 13
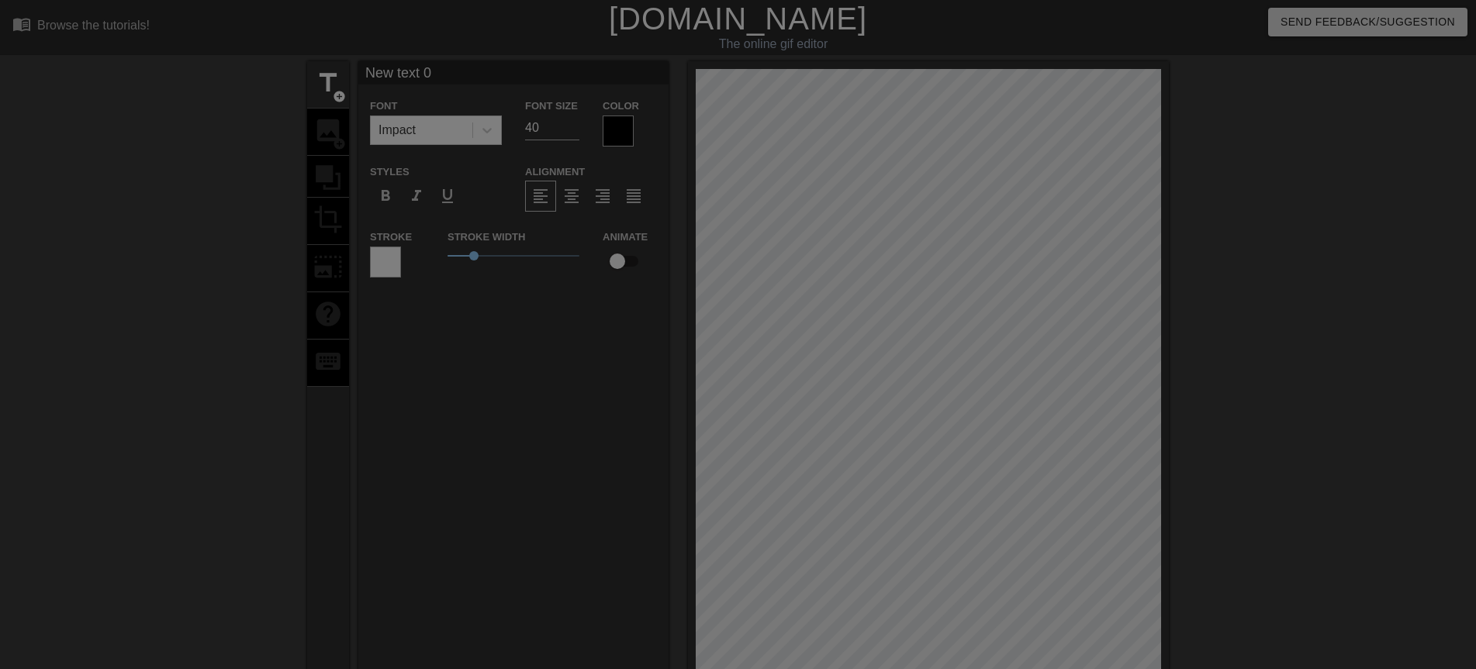
scroll to position [310, 0]
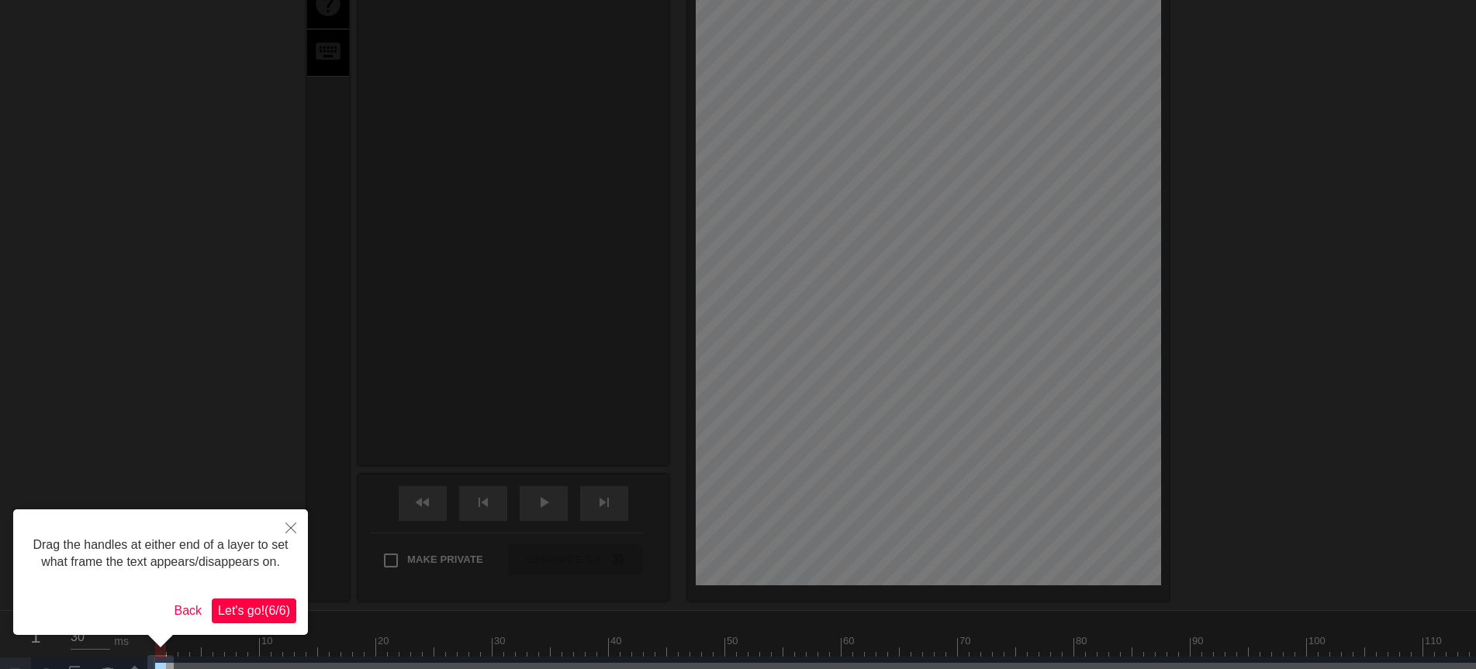
click at [233, 614] on span "Let's go! ( 6 / 6 )" at bounding box center [254, 610] width 72 height 13
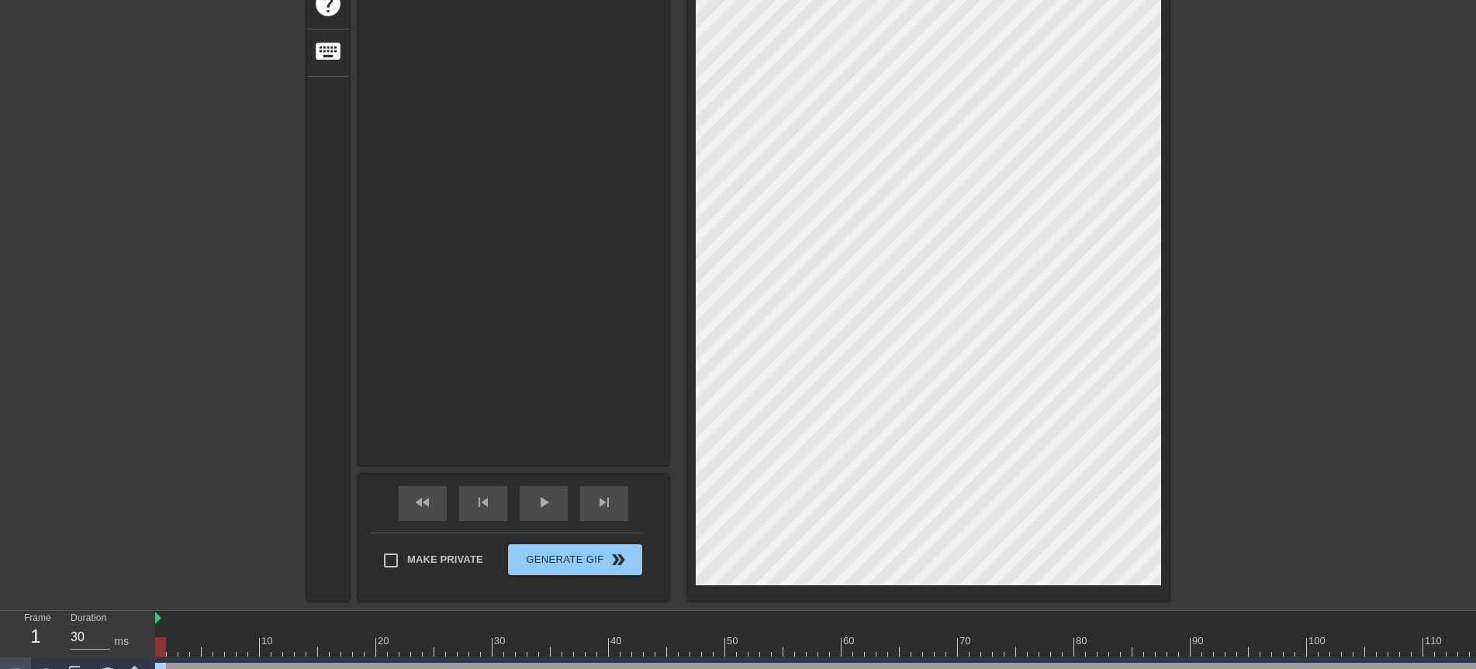
scroll to position [0, 0]
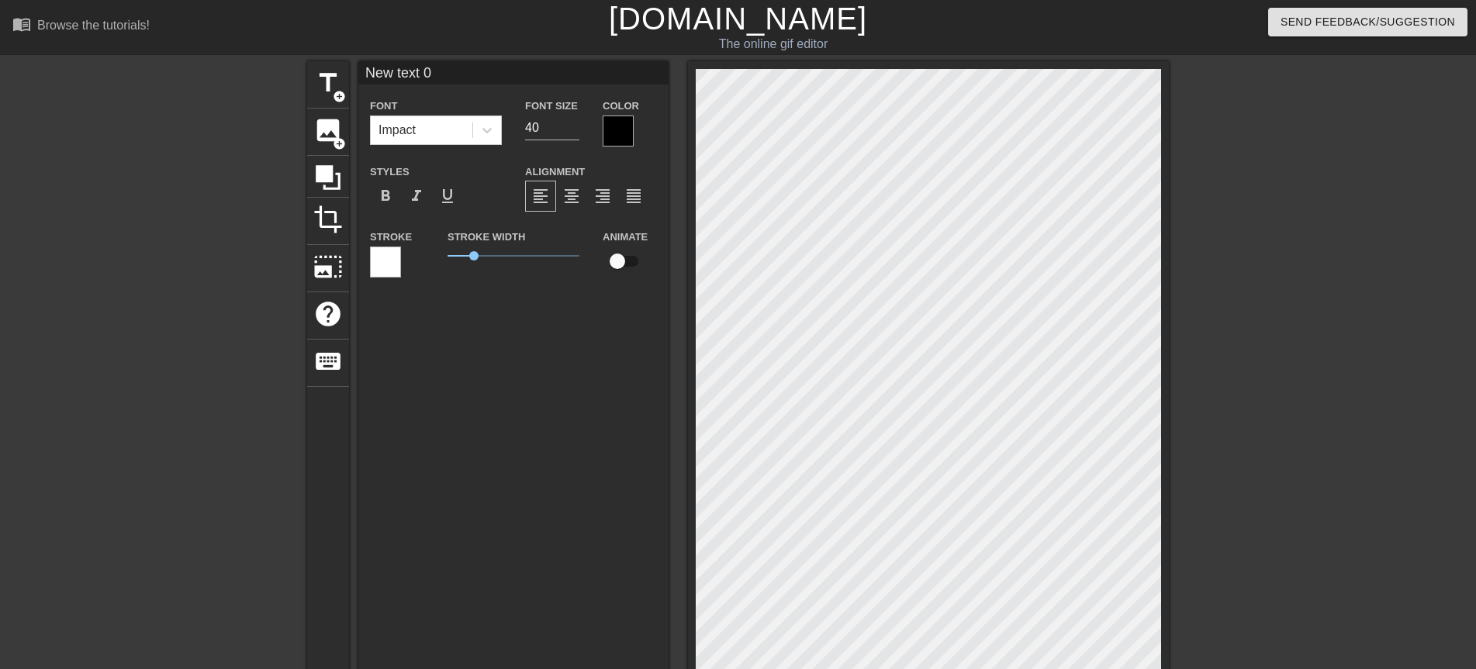
drag, startPoint x: 449, startPoint y: 80, endPoint x: 286, endPoint y: 85, distance: 163.0
click at [288, 85] on div "title add_circle image add_circle crop photo_size_select_large help keyboard Ne…" at bounding box center [738, 486] width 1476 height 850
type input "早"
click at [628, 135] on div at bounding box center [618, 131] width 31 height 31
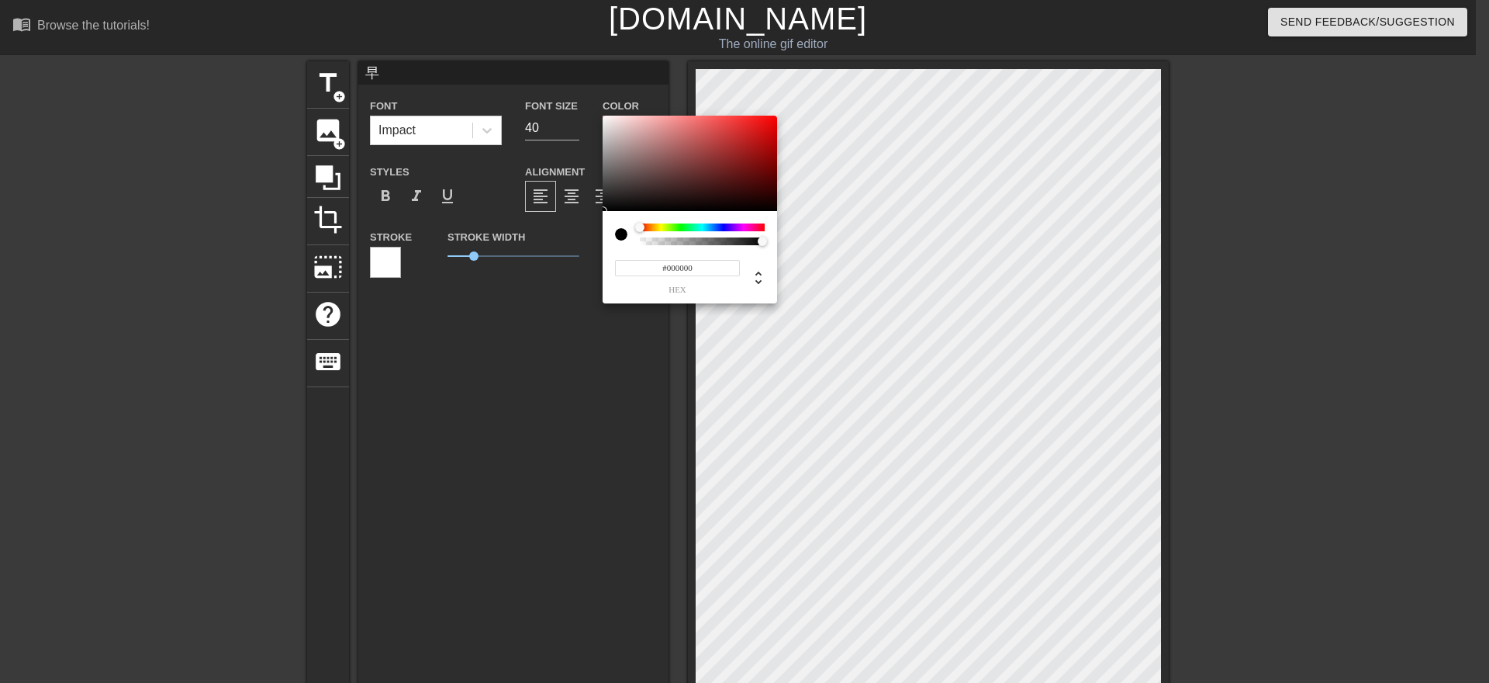
type input "#F00A0A"
click at [770, 121] on div at bounding box center [690, 164] width 175 height 96
click at [650, 217] on div "#F00A0A hex" at bounding box center [690, 257] width 175 height 92
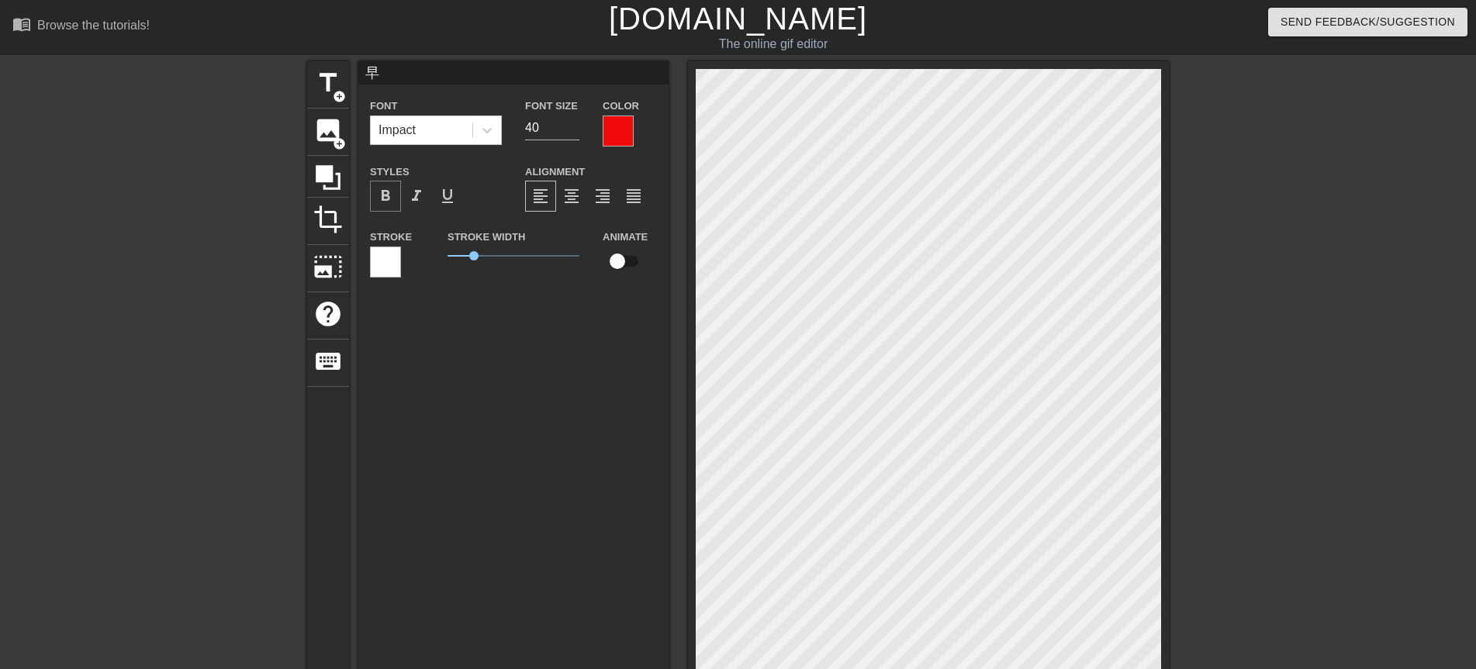
click at [384, 195] on span "format_bold" at bounding box center [385, 196] width 19 height 19
drag, startPoint x: 472, startPoint y: 259, endPoint x: 430, endPoint y: 262, distance: 42.0
click at [430, 262] on div "Stroke Stroke Width 0 Animate" at bounding box center [513, 259] width 310 height 64
click at [575, 123] on input "41" at bounding box center [552, 128] width 54 height 25
click at [575, 123] on input "61" at bounding box center [552, 128] width 54 height 25
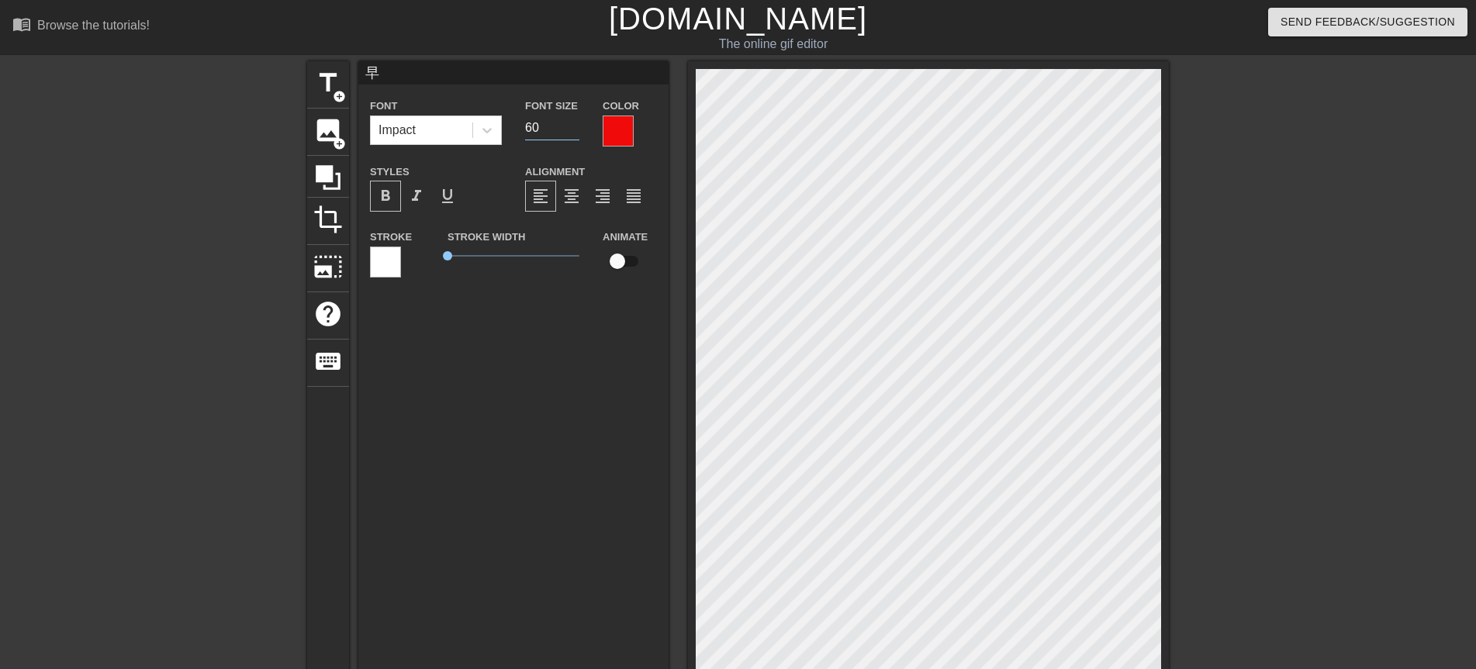
type input "60"
click at [576, 132] on input "60" at bounding box center [552, 128] width 54 height 25
click at [330, 90] on span "title" at bounding box center [327, 82] width 29 height 29
type input "New text 1"
type input "40"
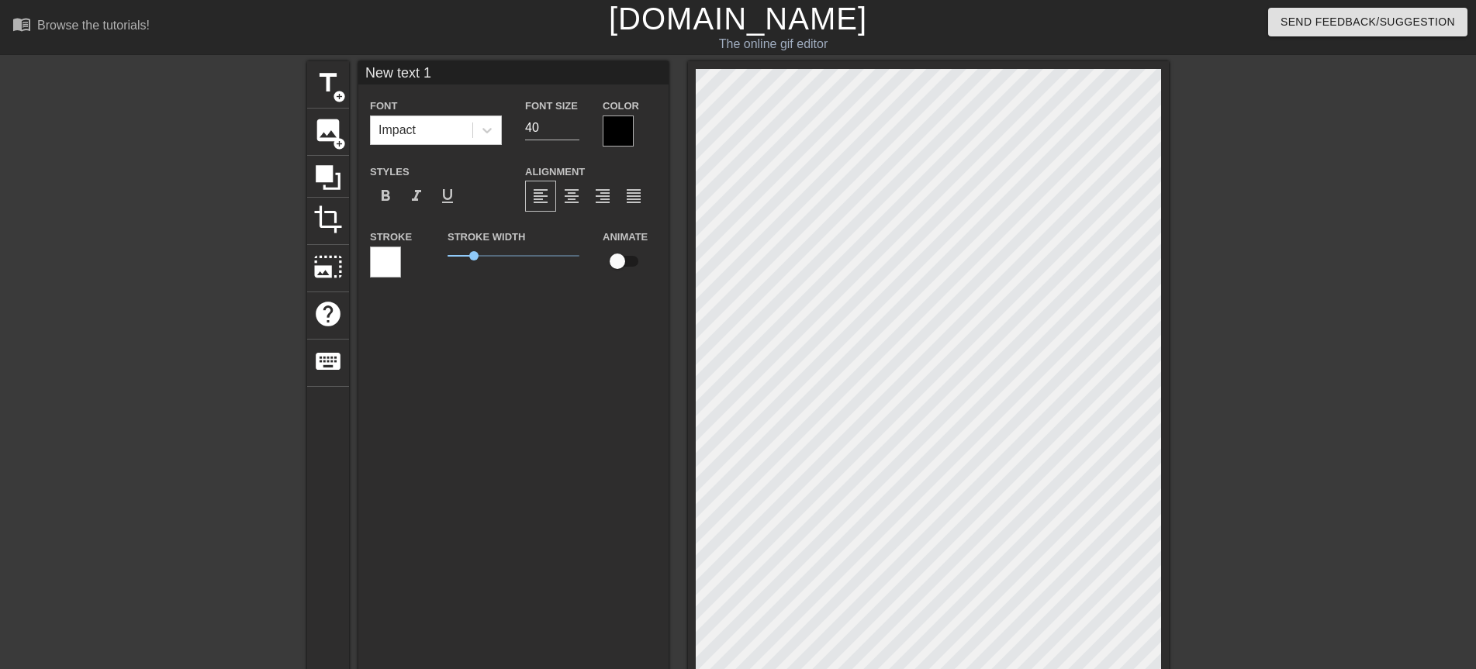
drag, startPoint x: 428, startPoint y: 65, endPoint x: 351, endPoint y: 74, distance: 77.3
click at [351, 74] on div "title add_circle image add_circle crop photo_size_select_large help keyboard Ne…" at bounding box center [738, 486] width 862 height 850
type input "安"
click at [619, 133] on div at bounding box center [618, 131] width 31 height 31
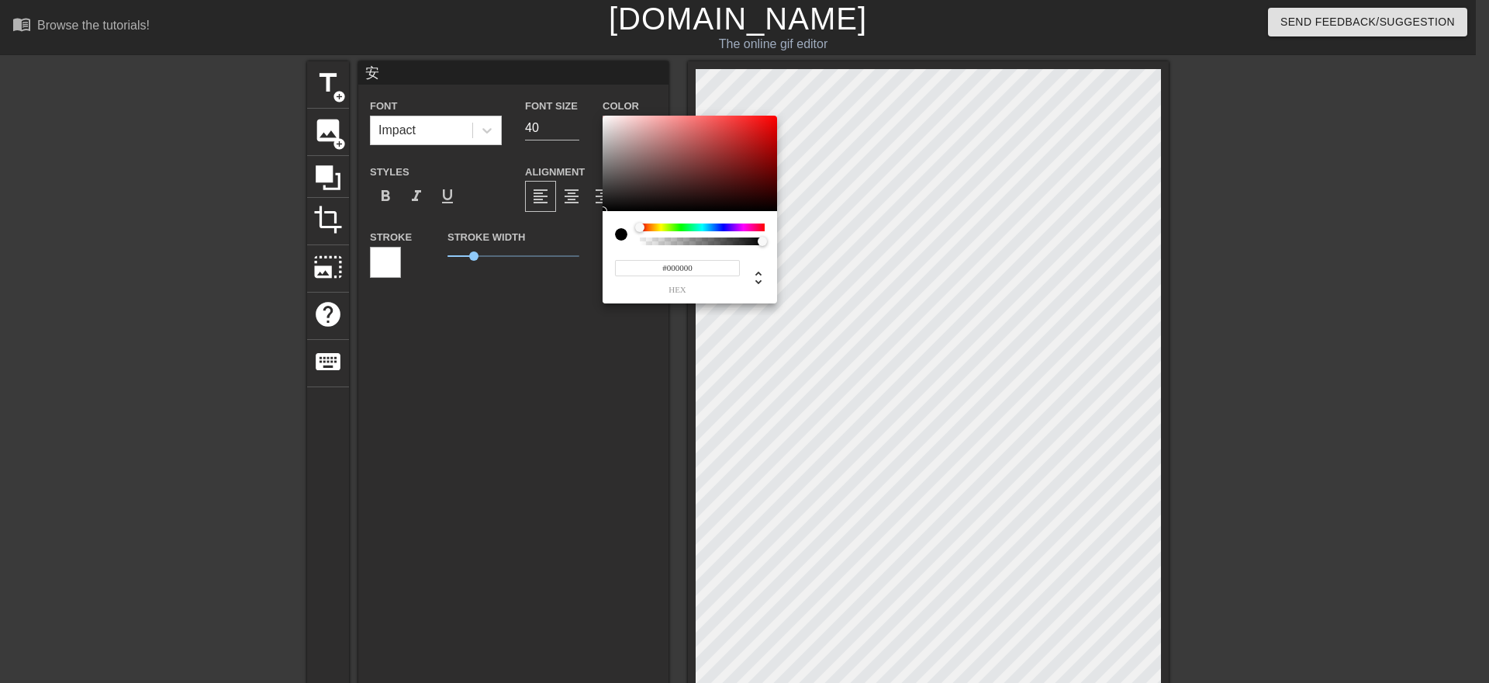
type input "#EB0707"
click at [772, 123] on div at bounding box center [690, 164] width 175 height 96
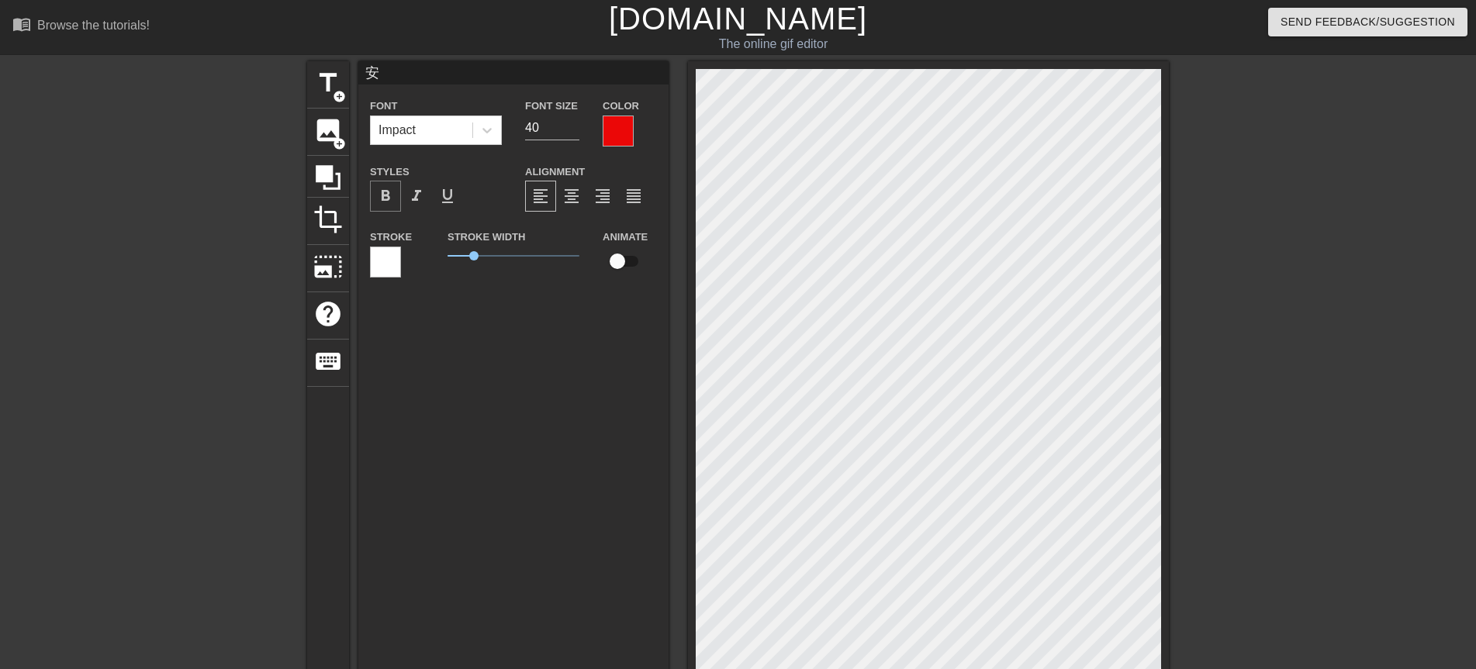
click at [390, 189] on span "format_bold" at bounding box center [385, 196] width 19 height 19
drag, startPoint x: 472, startPoint y: 261, endPoint x: 401, endPoint y: 249, distance: 71.7
click at [401, 249] on div "Stroke Stroke Width 0 Animate" at bounding box center [513, 259] width 310 height 64
type input "早"
type input "60"
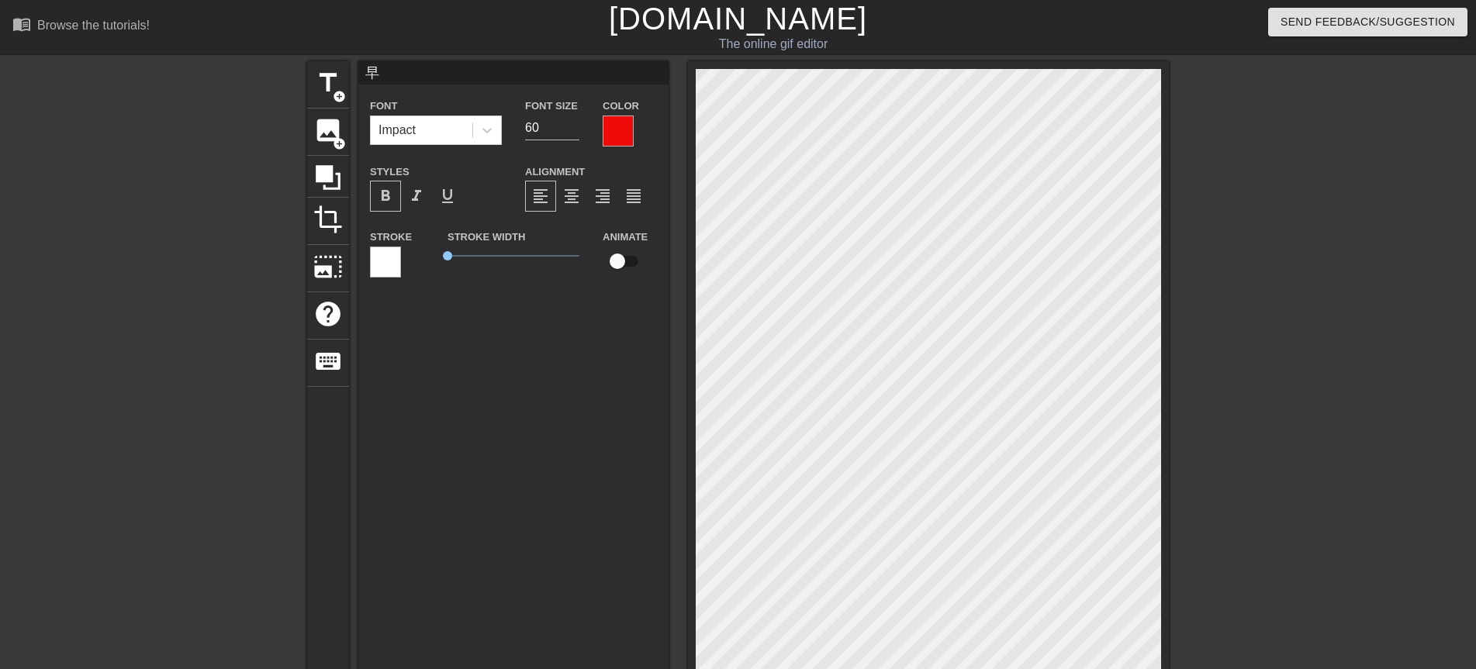
type input "安"
click at [574, 123] on input "55" at bounding box center [552, 128] width 54 height 25
click at [574, 123] on input "56" at bounding box center [552, 128] width 54 height 25
click at [574, 123] on input "57" at bounding box center [552, 128] width 54 height 25
click at [574, 123] on input "58" at bounding box center [552, 128] width 54 height 25
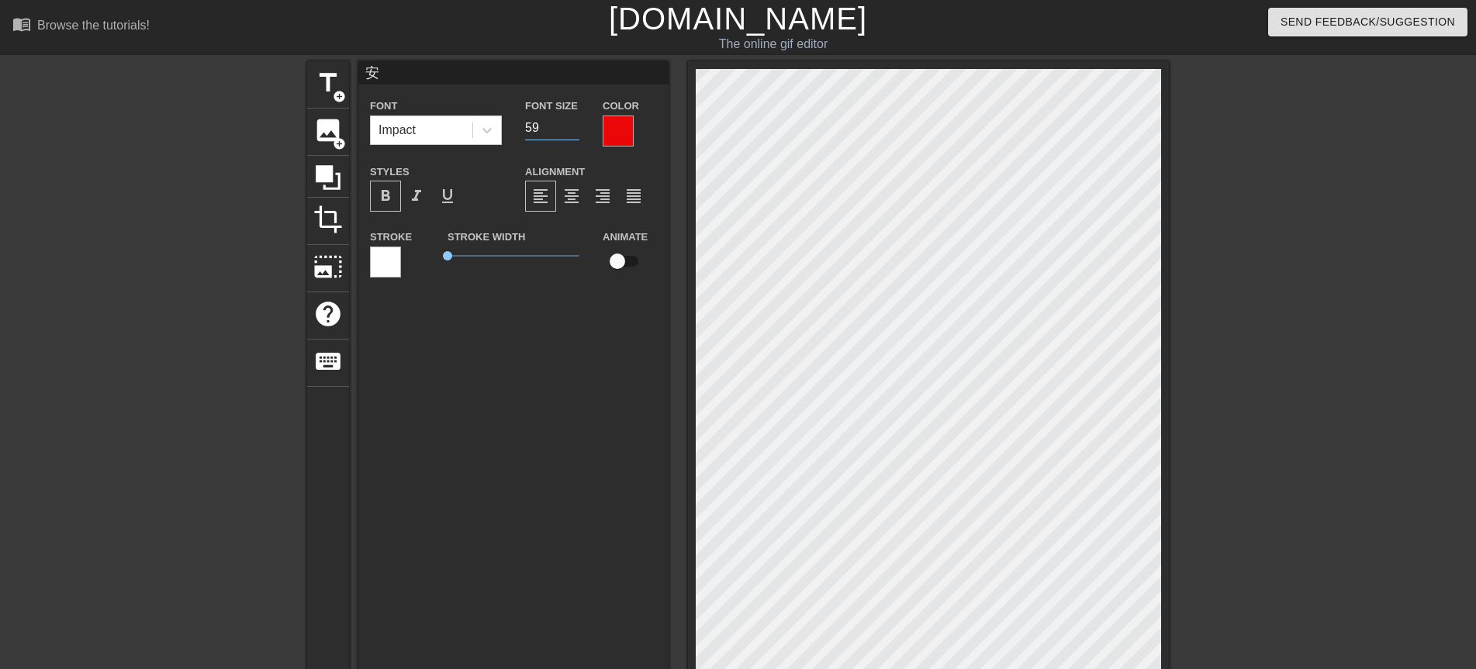
click at [574, 123] on input "59" at bounding box center [552, 128] width 54 height 25
type input "60"
click at [574, 123] on input "60" at bounding box center [552, 128] width 54 height 25
type input "安"
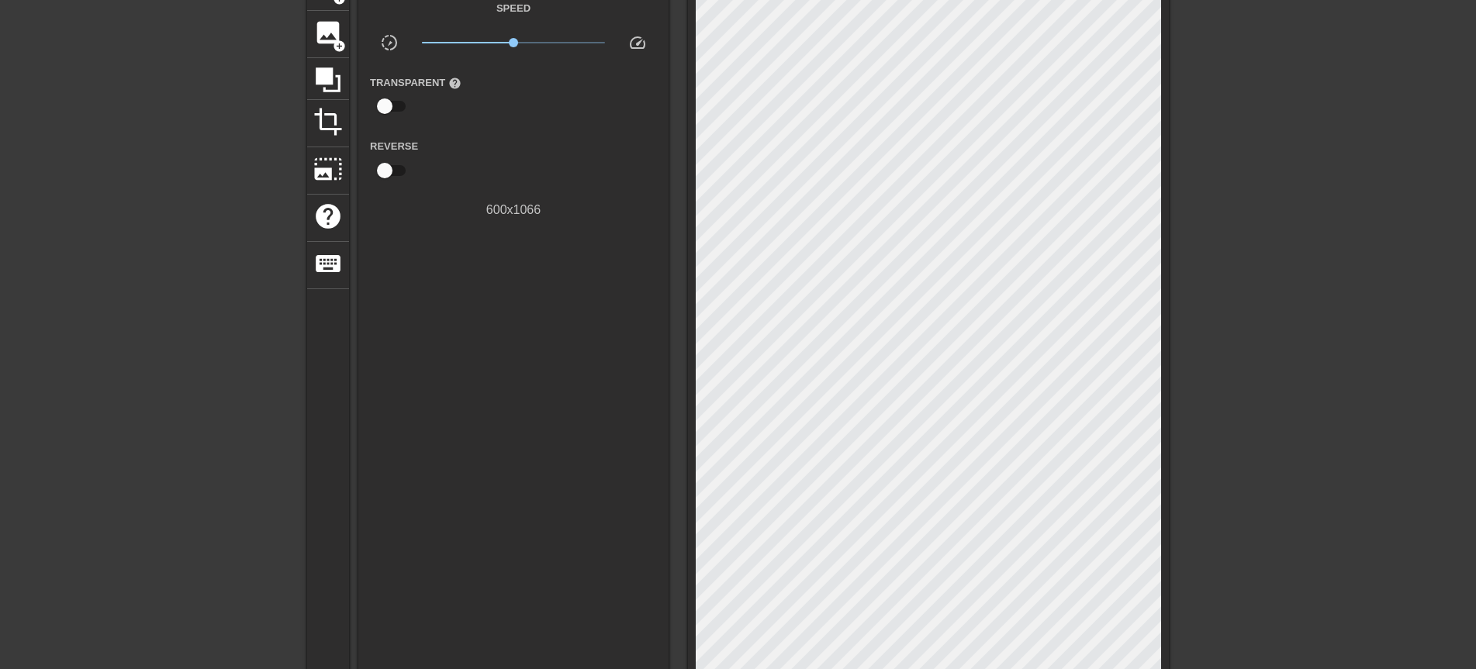
scroll to position [372, 0]
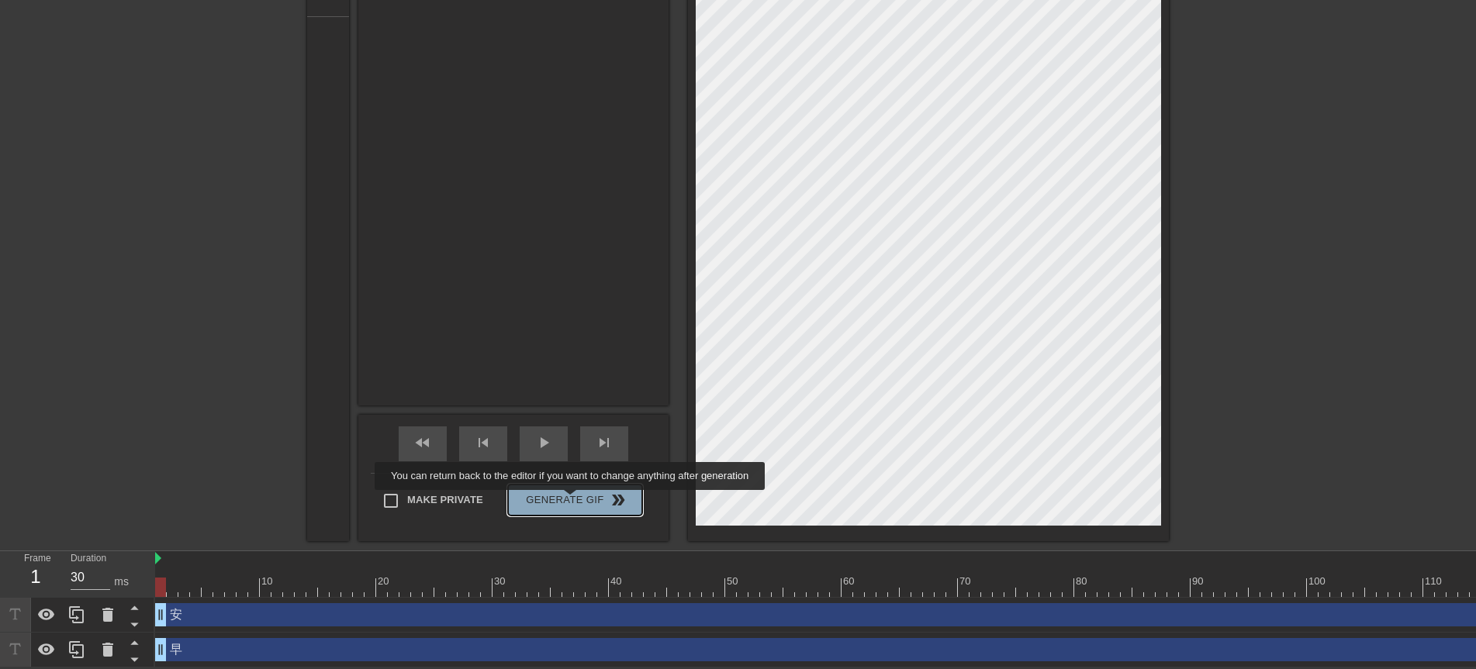
click at [572, 501] on span "Generate Gif double_arrow" at bounding box center [575, 500] width 122 height 19
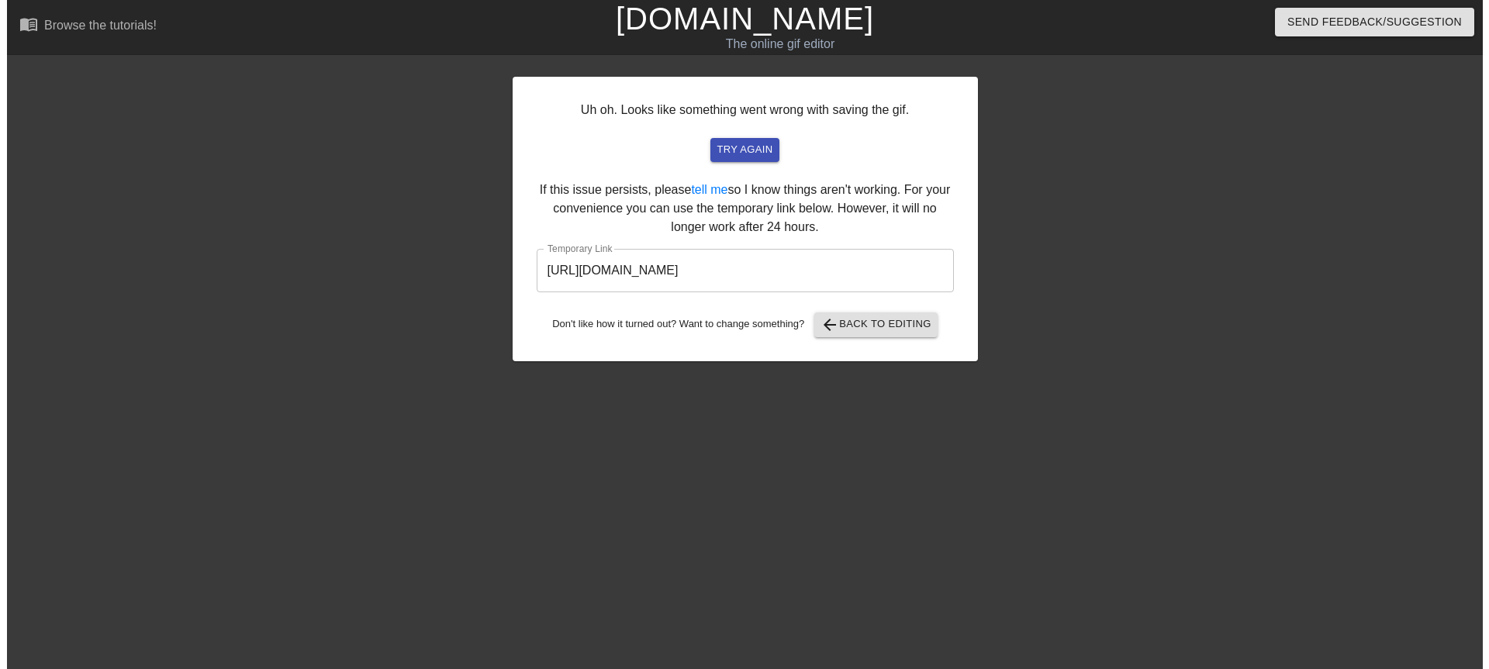
scroll to position [0, 0]
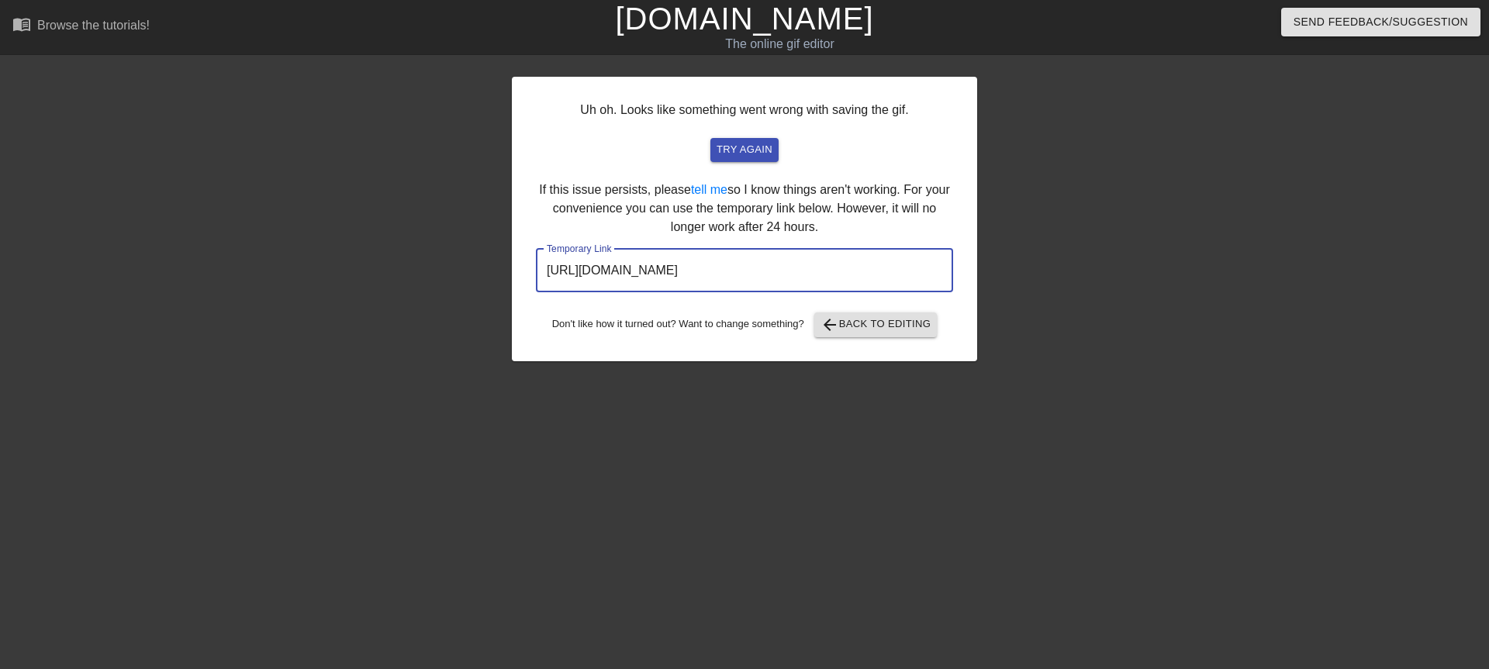
drag, startPoint x: 547, startPoint y: 272, endPoint x: 858, endPoint y: 290, distance: 311.5
click at [858, 290] on input "http://www.gifntext.com/temp_generations/qSXWf5t6.gif" at bounding box center [744, 270] width 417 height 43
